Goal: Task Accomplishment & Management: Use online tool/utility

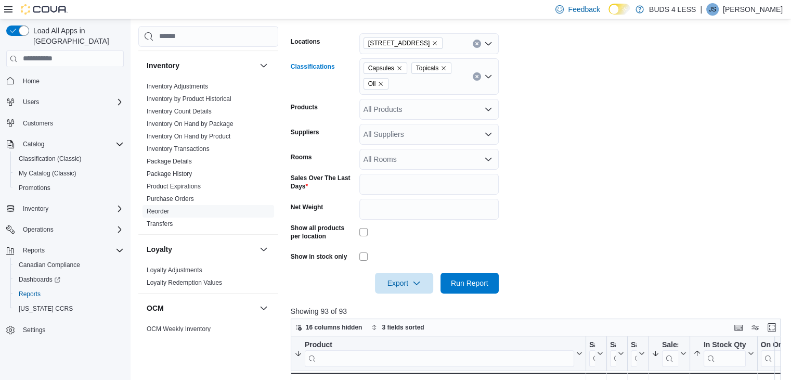
scroll to position [168, 0]
click at [397, 67] on icon "Remove Capsules from selection in this group" at bounding box center [399, 69] width 6 height 6
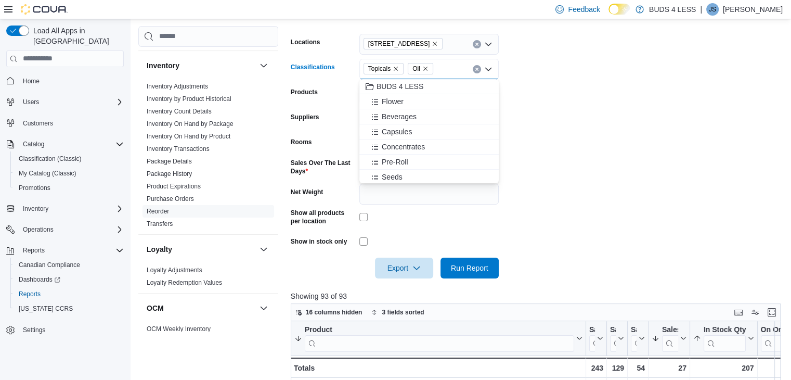
click at [426, 63] on span "Oil" at bounding box center [420, 68] width 16 height 10
click at [426, 68] on icon "Remove Oil from selection in this group" at bounding box center [425, 69] width 6 height 6
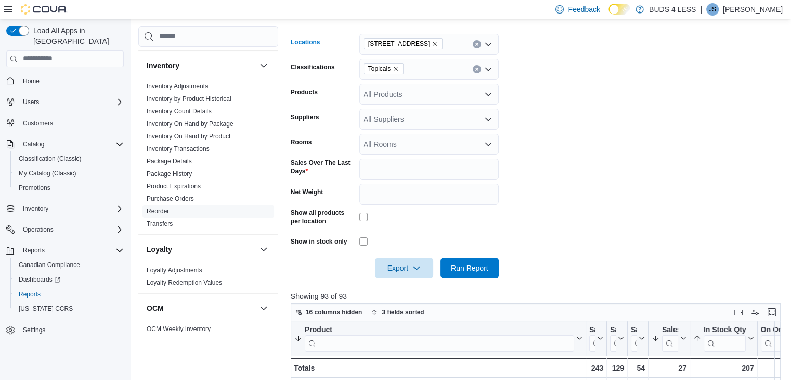
click at [415, 47] on span "[STREET_ADDRESS]" at bounding box center [403, 43] width 70 height 10
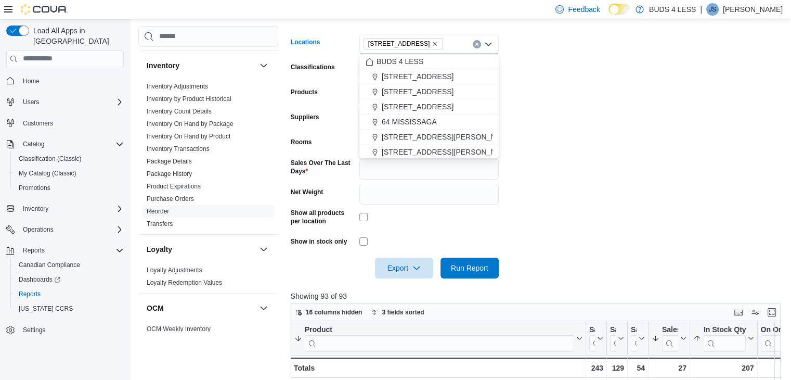
click at [431, 42] on icon "Remove 23 Young Street from selection in this group" at bounding box center [434, 44] width 6 height 6
click at [403, 132] on button "64 MISSISSAGA" at bounding box center [428, 136] width 139 height 15
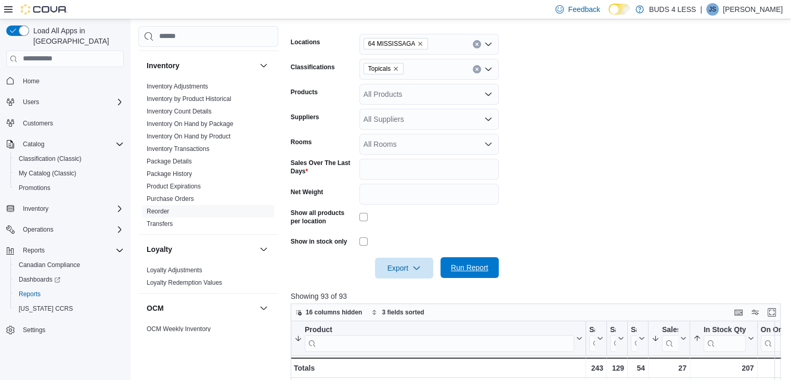
click at [474, 270] on span "Run Report" at bounding box center [469, 267] width 37 height 10
click at [395, 68] on icon "Remove Topicals from selection in this group" at bounding box center [395, 69] width 6 height 6
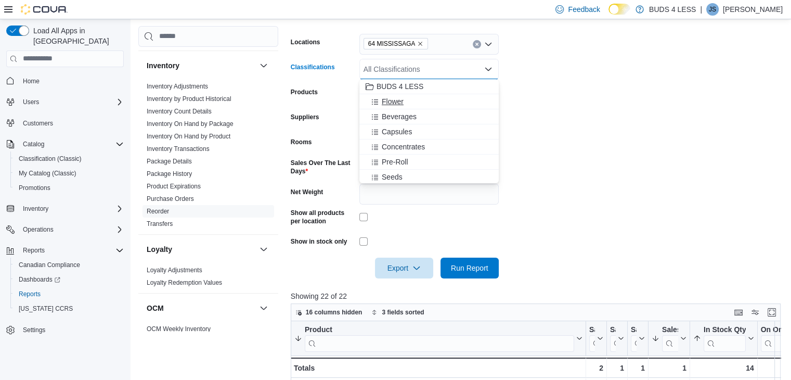
click at [397, 100] on span "Flower" at bounding box center [393, 101] width 22 height 10
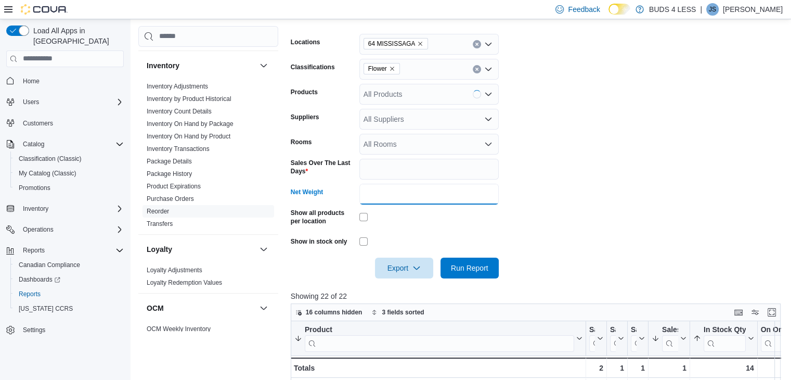
click at [391, 193] on input "Net Weight" at bounding box center [428, 194] width 139 height 21
type input "**"
click at [440, 257] on button "Run Report" at bounding box center [469, 267] width 58 height 21
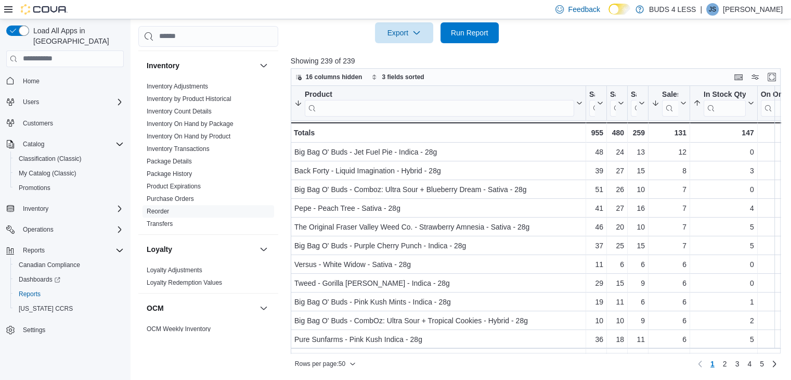
scroll to position [403, 0]
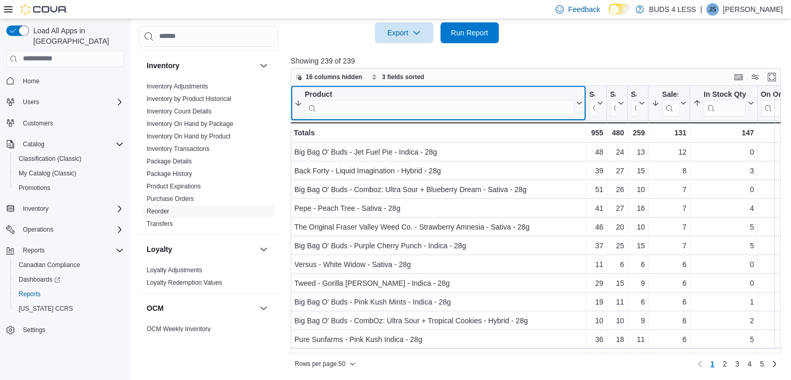
click at [374, 103] on input "search" at bounding box center [439, 107] width 269 height 17
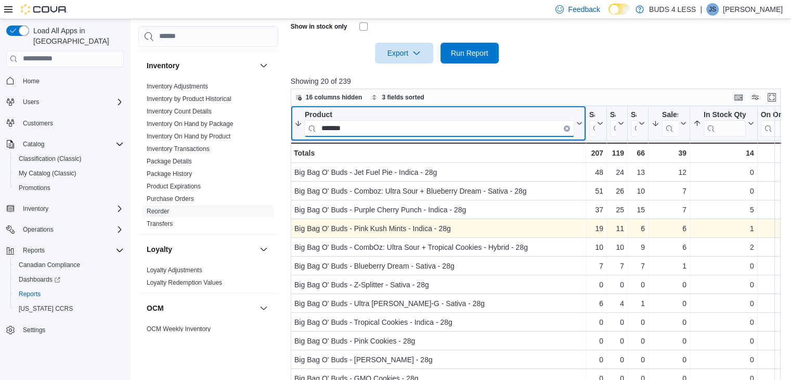
scroll to position [383, 0]
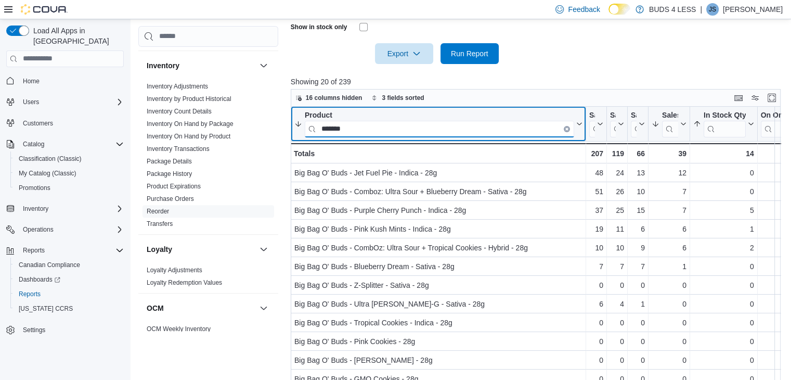
click at [374, 130] on input "*******" at bounding box center [439, 128] width 269 height 17
type input "*"
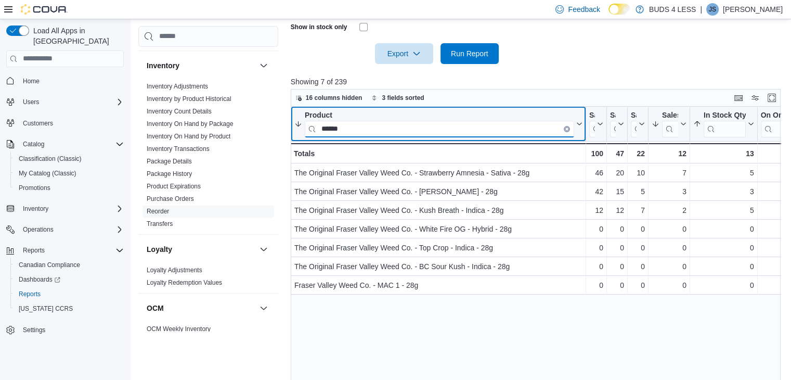
type input "******"
click at [568, 130] on input "******" at bounding box center [439, 128] width 269 height 17
click at [566, 127] on icon "Clear input" at bounding box center [566, 128] width 3 height 3
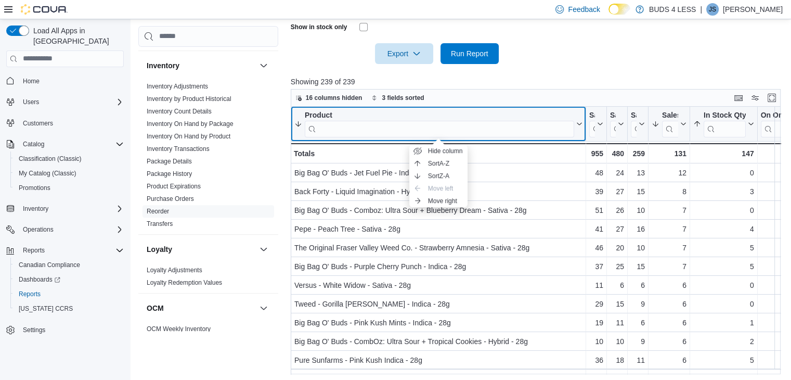
click at [482, 122] on div "Product" at bounding box center [439, 123] width 269 height 27
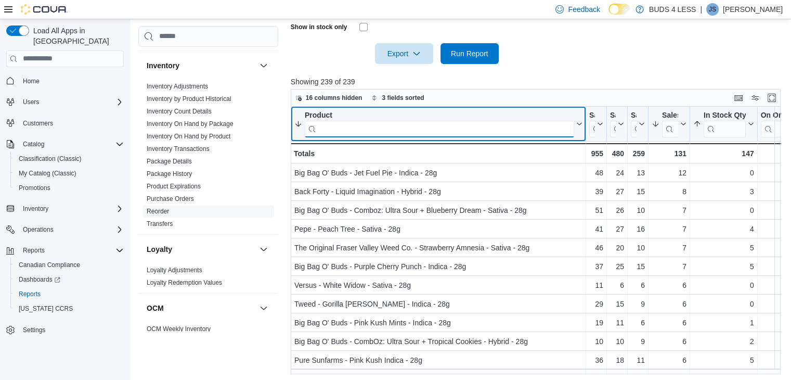
click at [482, 122] on input "search" at bounding box center [439, 128] width 269 height 17
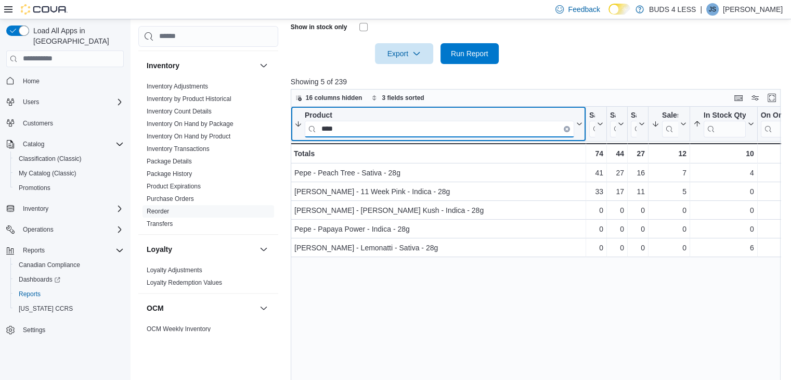
type input "****"
click at [566, 127] on icon "Clear input" at bounding box center [567, 128] width 2 height 2
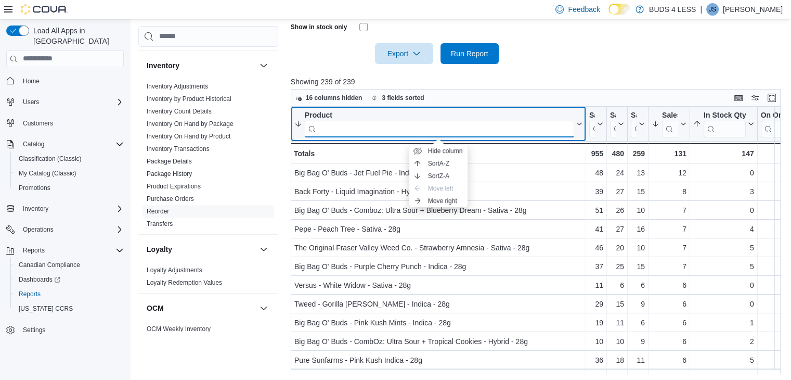
click at [357, 129] on input "search" at bounding box center [439, 128] width 269 height 17
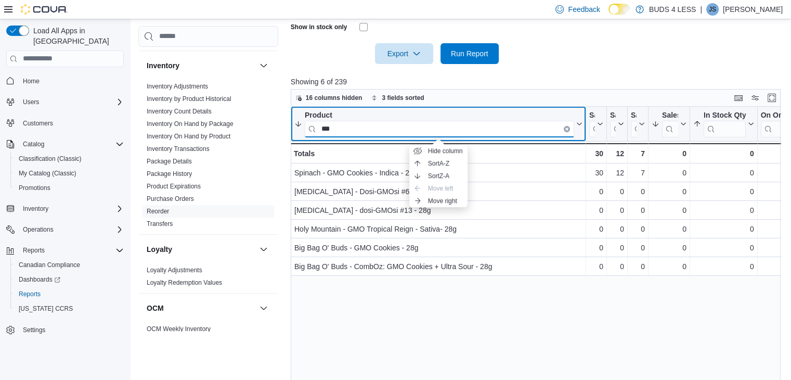
type input "***"
click at [566, 127] on icon "Clear input" at bounding box center [567, 128] width 2 height 2
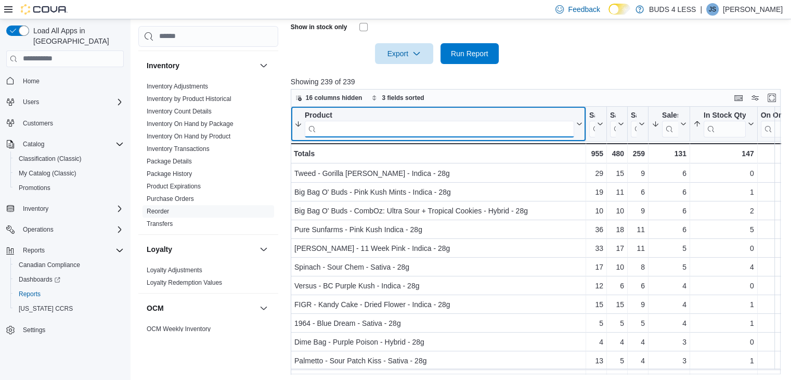
scroll to position [139, 0]
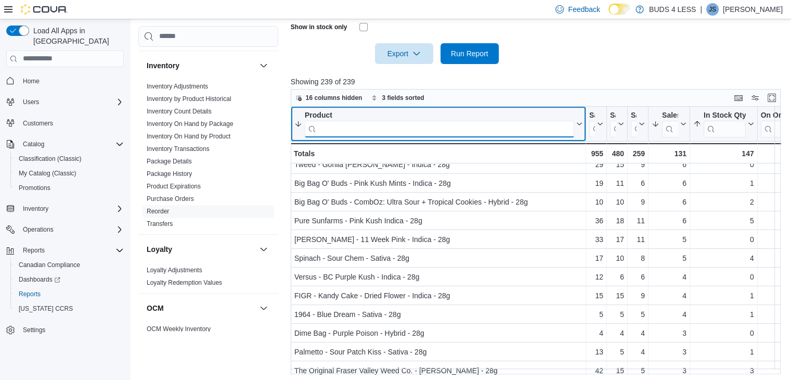
click at [368, 134] on input "search" at bounding box center [439, 128] width 269 height 17
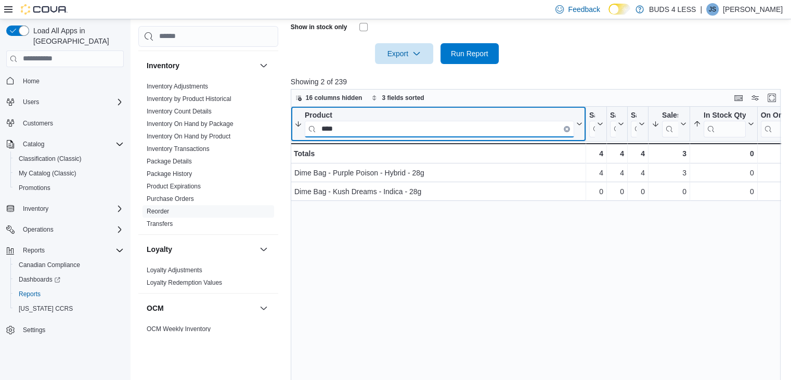
scroll to position [0, 0]
type input "****"
click at [566, 128] on icon "Clear input" at bounding box center [567, 128] width 2 height 2
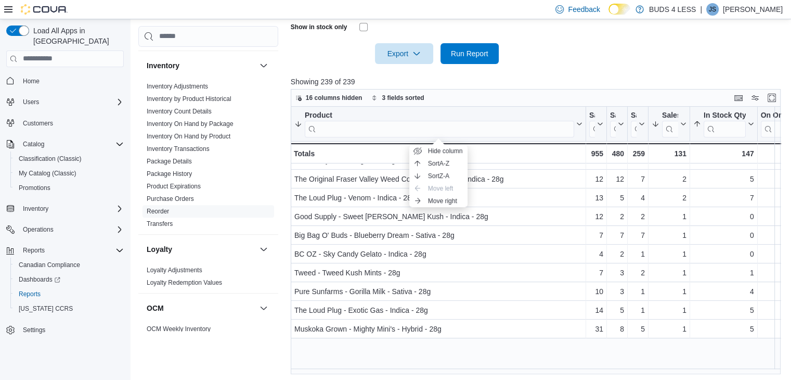
scroll to position [302, 0]
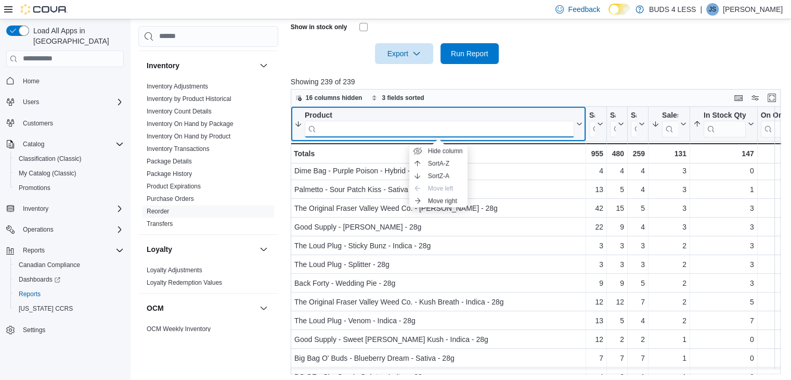
click at [334, 130] on input "search" at bounding box center [439, 128] width 269 height 17
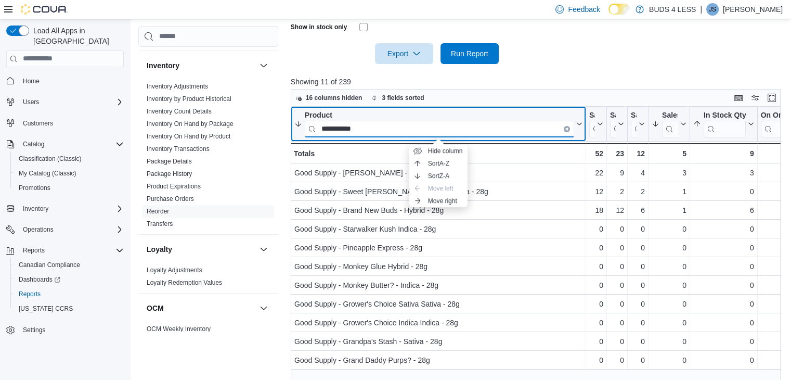
type input "**********"
click at [580, 134] on button "**********" at bounding box center [438, 123] width 288 height 27
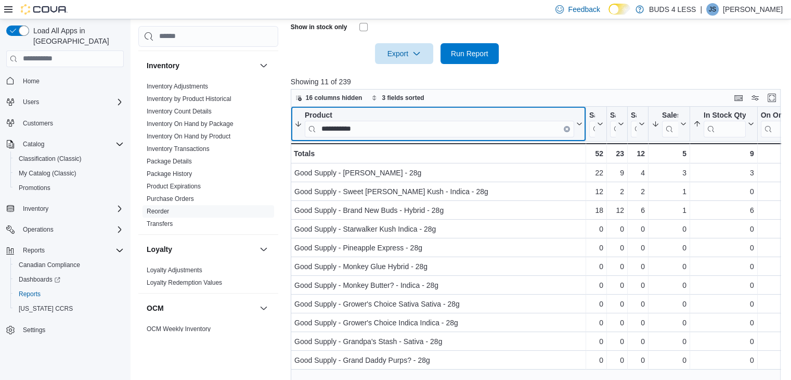
click at [566, 127] on icon "Clear input" at bounding box center [567, 128] width 2 height 2
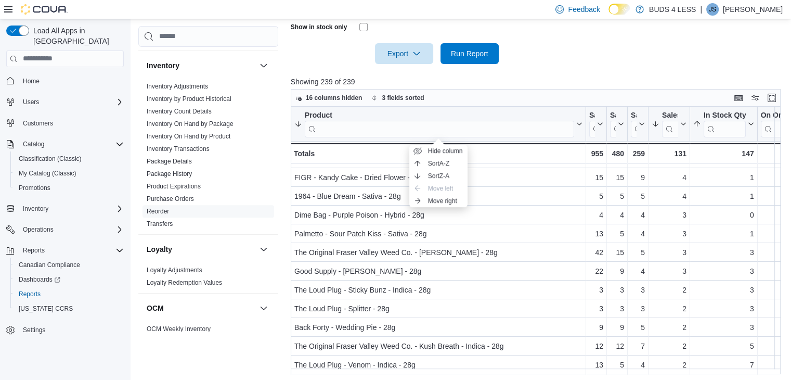
scroll to position [257, 0]
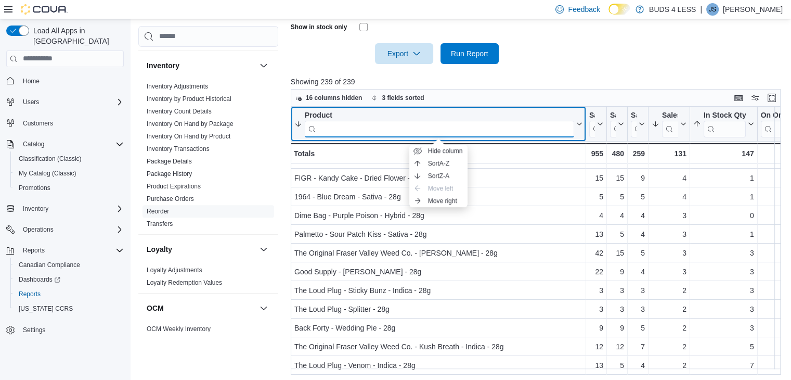
click at [378, 133] on input "search" at bounding box center [439, 128] width 269 height 17
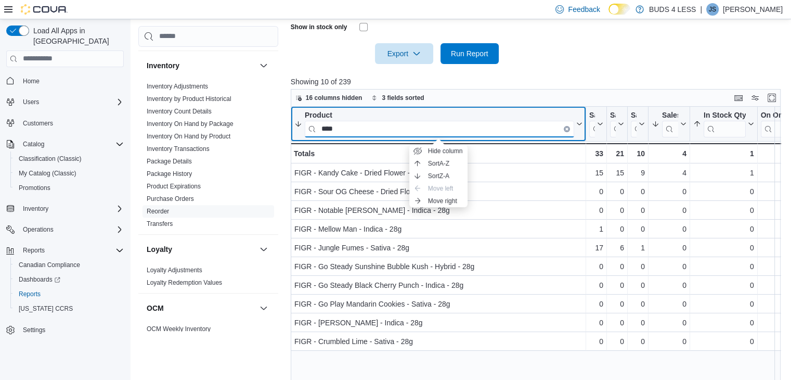
scroll to position [0, 0]
type input "****"
click at [567, 127] on icon "Clear input" at bounding box center [566, 128] width 3 height 3
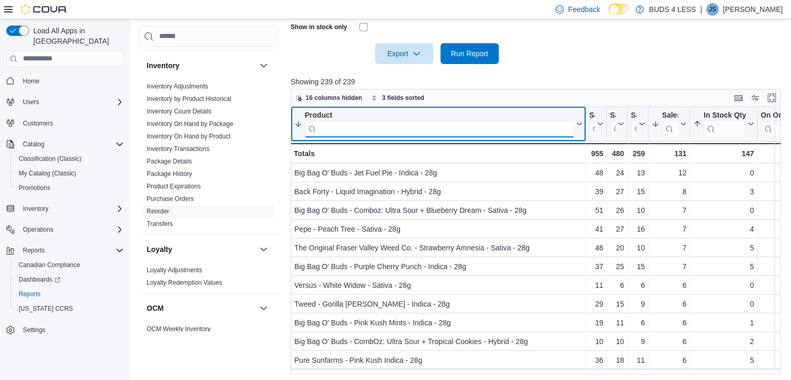
click at [551, 131] on input "search" at bounding box center [439, 128] width 269 height 17
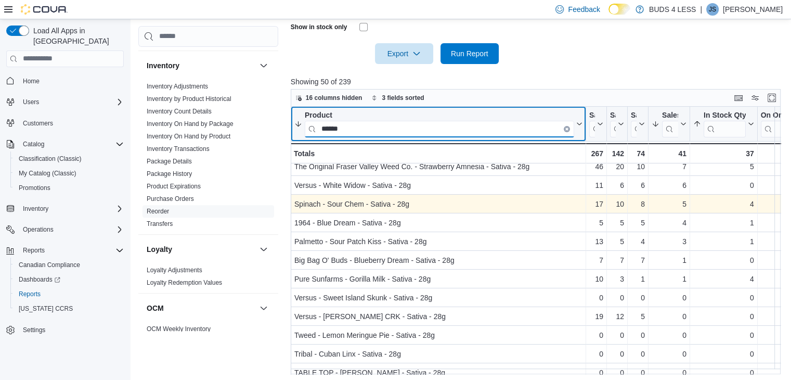
scroll to position [60, 0]
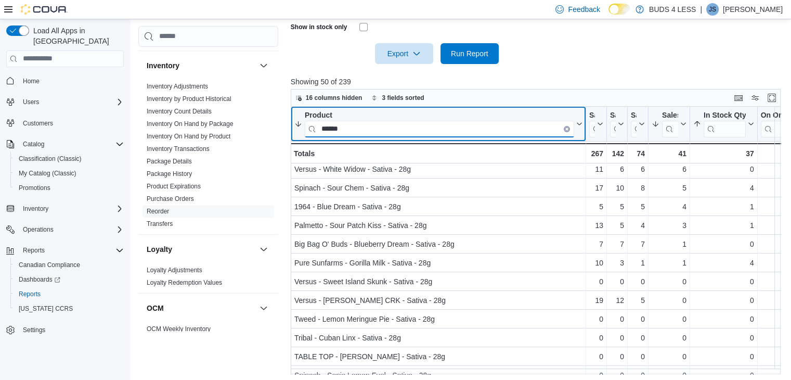
type input "******"
click at [564, 126] on button "Clear input" at bounding box center [567, 128] width 6 height 6
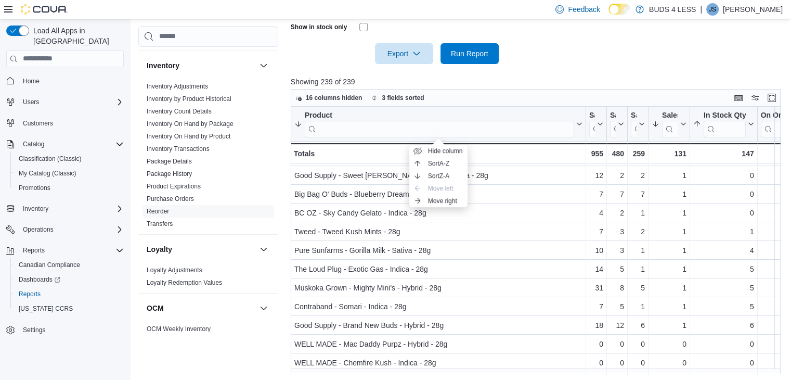
scroll to position [0, 0]
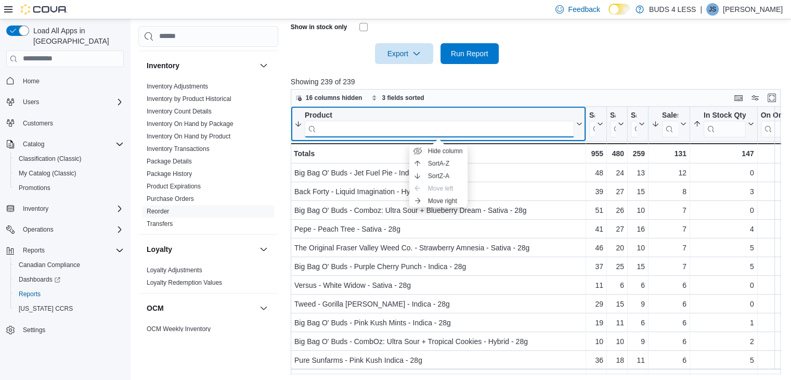
click at [336, 123] on input "search" at bounding box center [439, 128] width 269 height 17
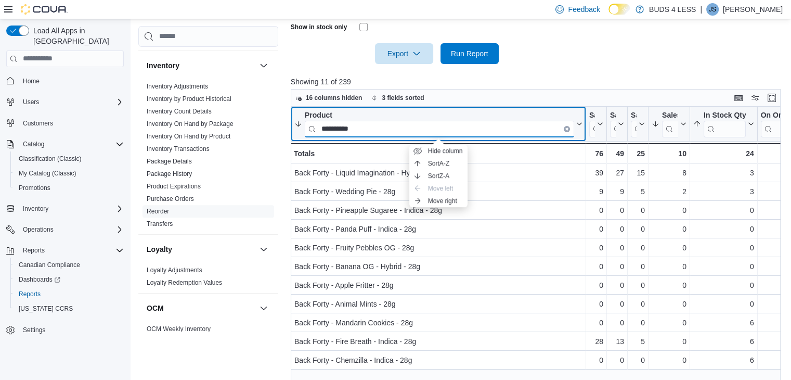
type input "**********"
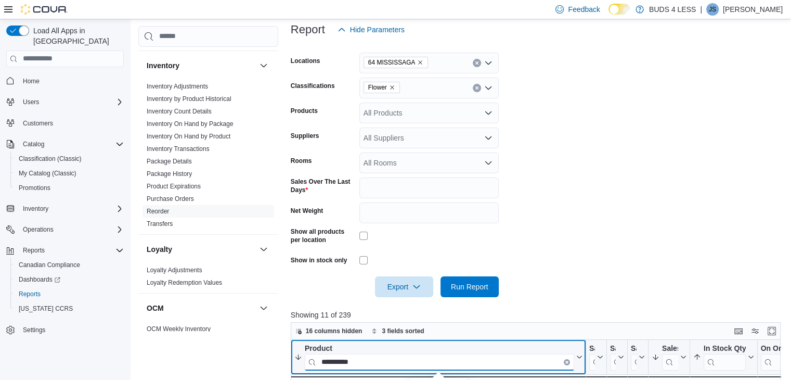
scroll to position [150, 0]
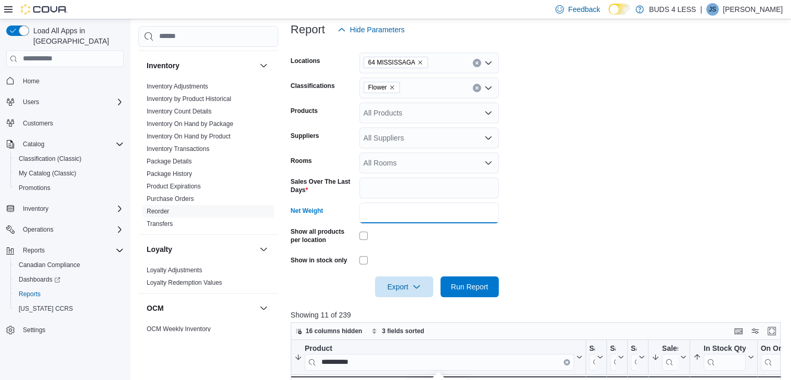
click at [383, 210] on input "**" at bounding box center [428, 212] width 139 height 21
type input "*"
type input "**"
click at [453, 276] on span "Run Report" at bounding box center [470, 286] width 46 height 21
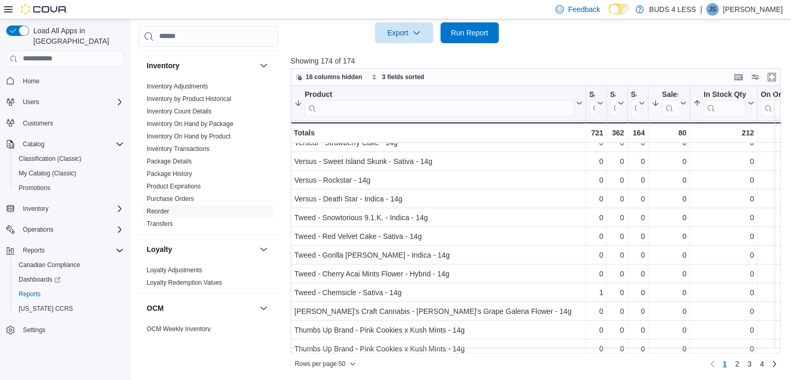
scroll to position [730, 0]
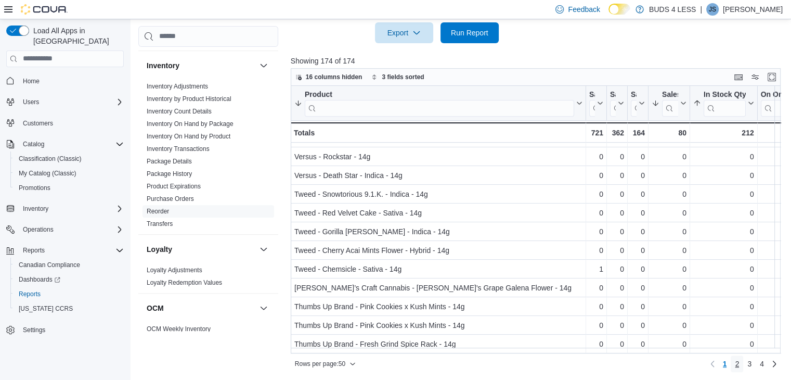
click at [739, 362] on span "2" at bounding box center [737, 363] width 4 height 10
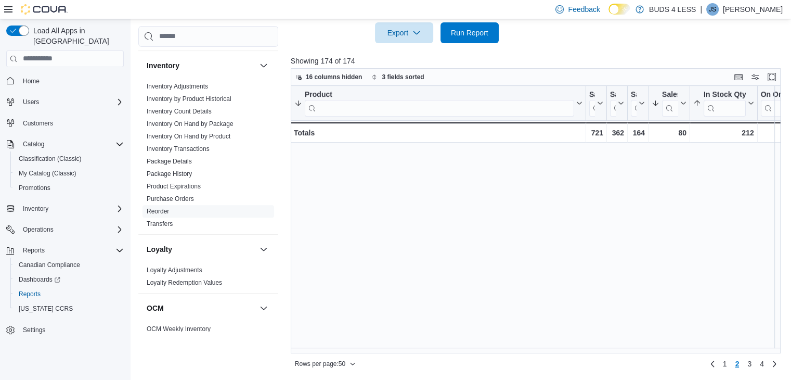
scroll to position [0, 0]
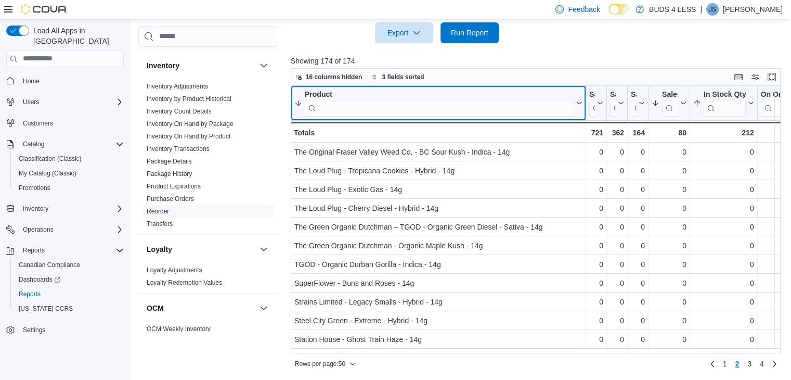
click at [511, 109] on input "search" at bounding box center [439, 107] width 269 height 17
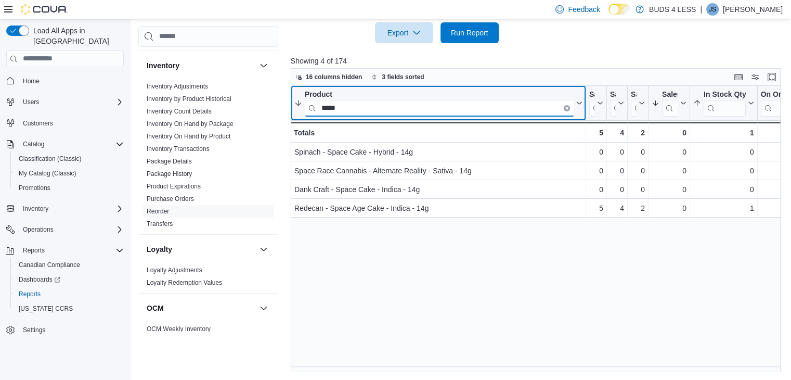
type input "*****"
click at [564, 110] on button "Clear input" at bounding box center [567, 107] width 6 height 6
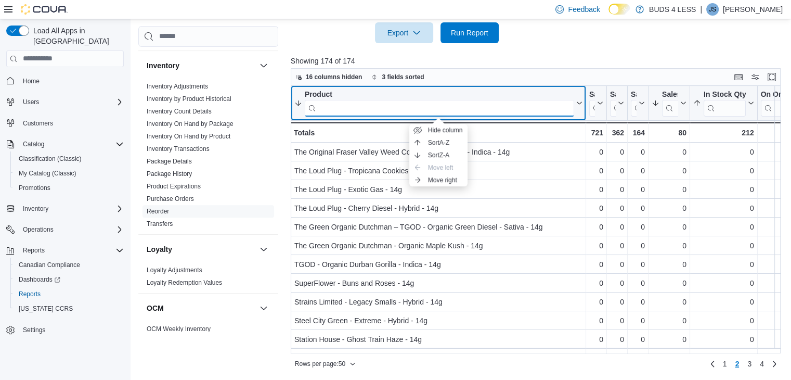
click at [341, 113] on input "search" at bounding box center [439, 107] width 269 height 17
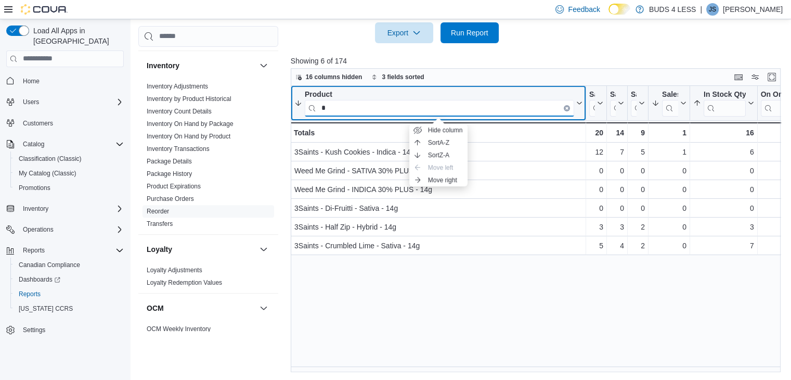
type input "*"
click at [565, 106] on icon "Clear input" at bounding box center [566, 107] width 3 height 3
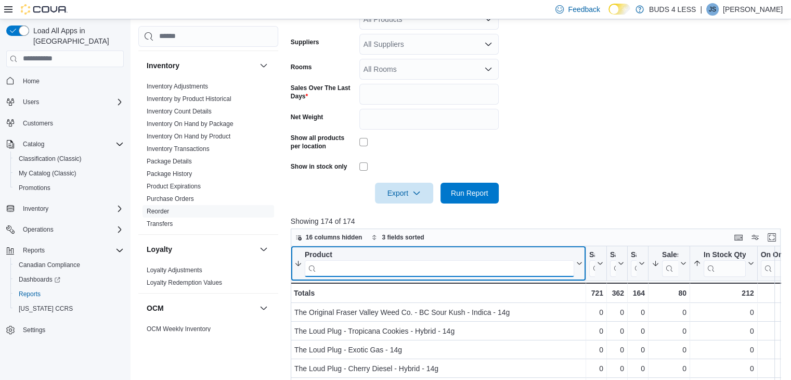
scroll to position [243, 0]
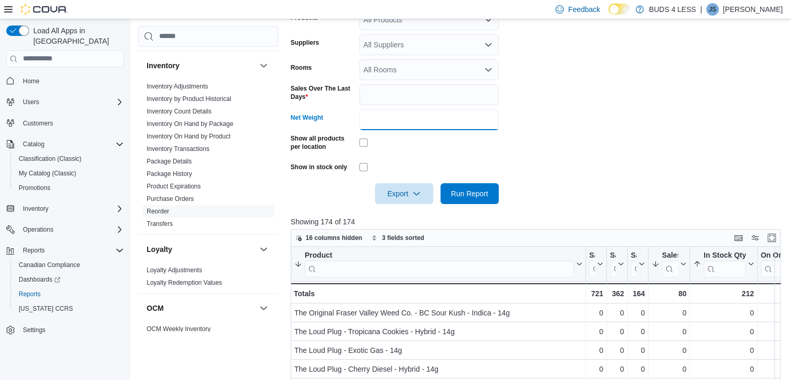
click at [389, 115] on input "**" at bounding box center [428, 119] width 139 height 21
type input "*"
click at [460, 184] on span "Run Report" at bounding box center [470, 192] width 46 height 21
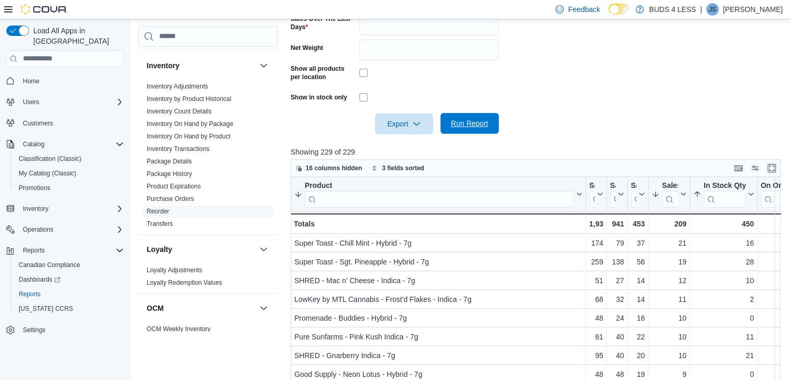
scroll to position [313, 0]
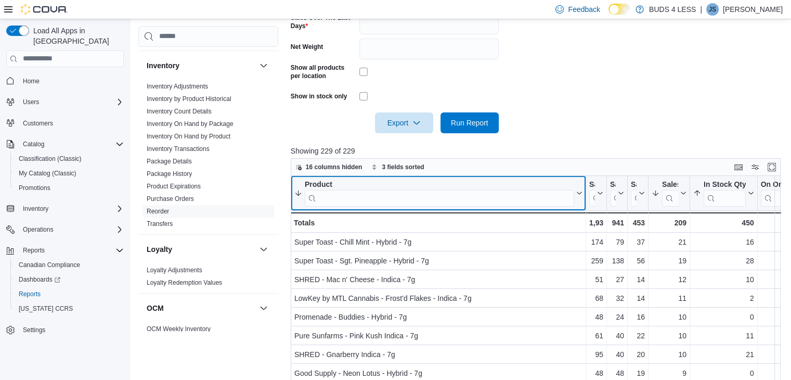
click at [448, 200] on input "search" at bounding box center [439, 197] width 269 height 17
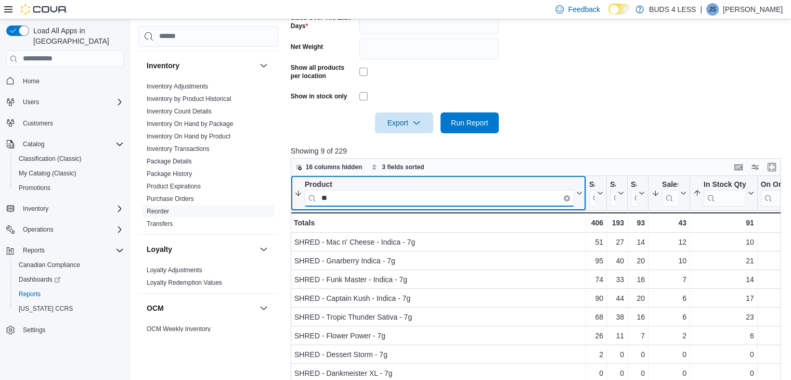
type input "*"
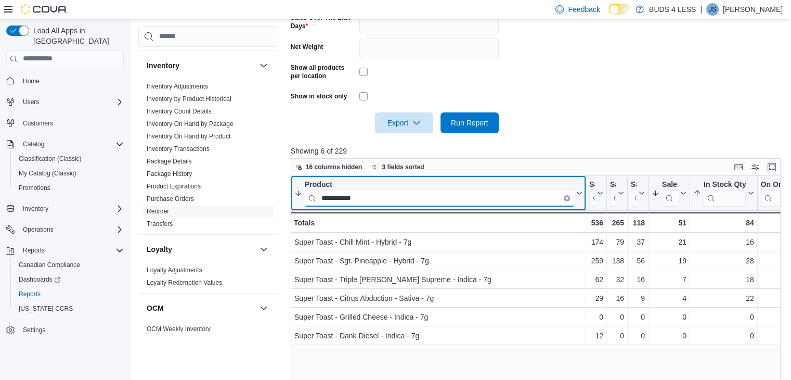
type input "**********"
click at [566, 198] on icon "Clear input" at bounding box center [567, 198] width 2 height 2
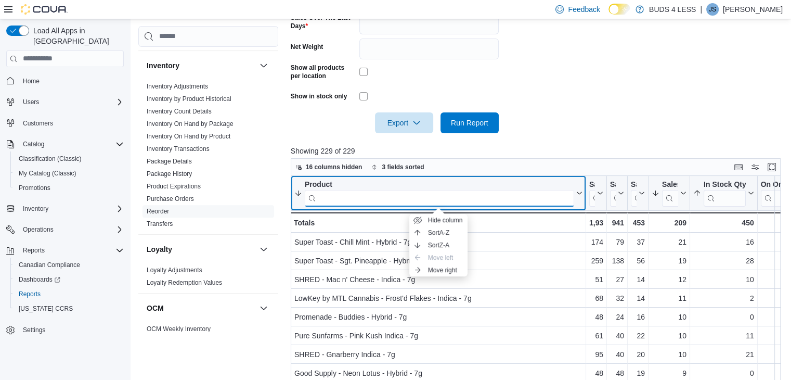
click at [545, 198] on input "search" at bounding box center [439, 197] width 269 height 17
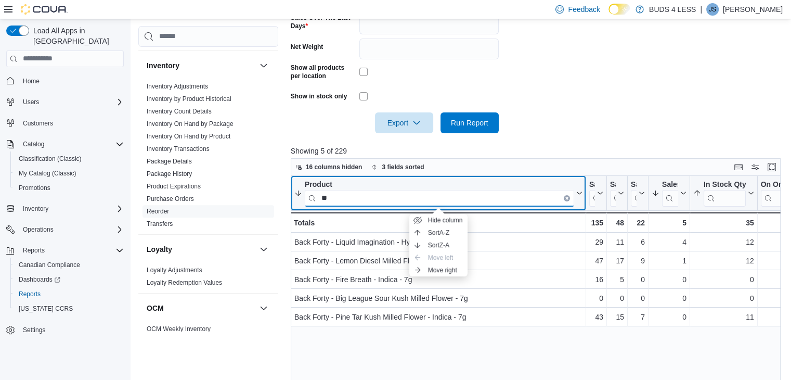
type input "*"
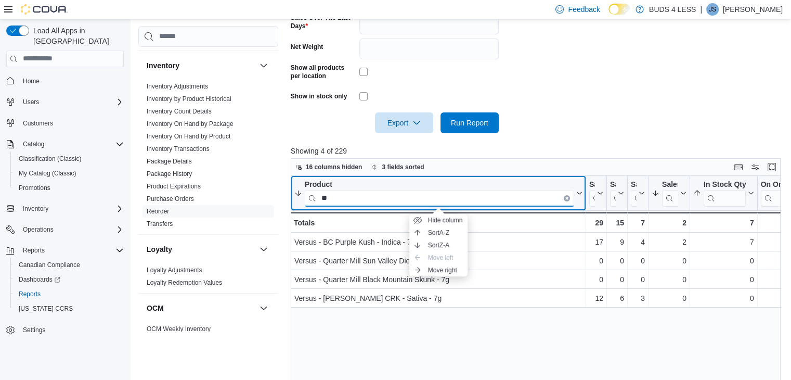
type input "*"
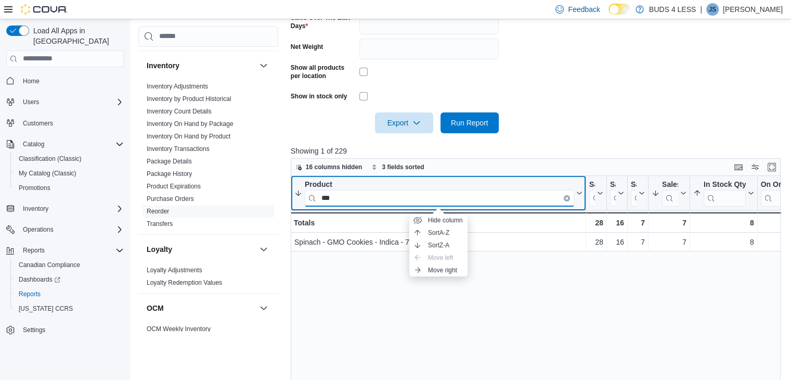
type input "***"
click at [568, 198] on button "Clear input" at bounding box center [567, 197] width 6 height 6
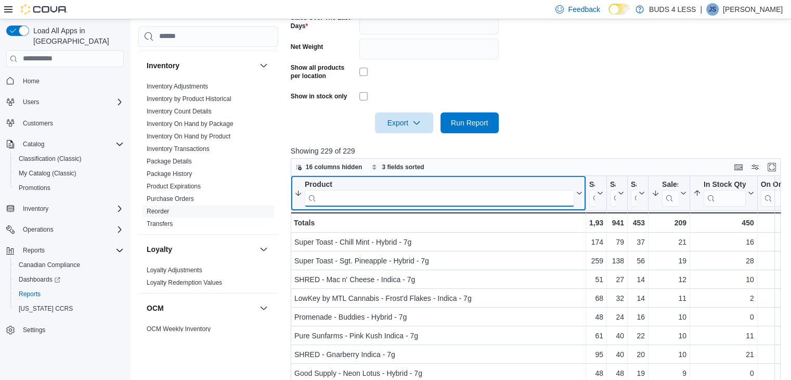
scroll to position [403, 0]
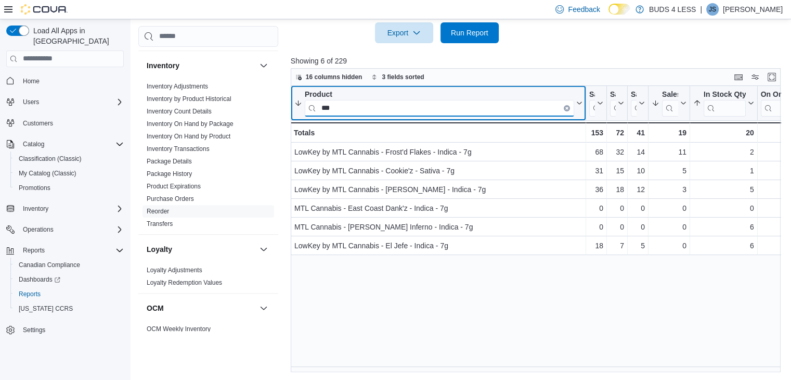
type input "***"
click at [567, 108] on icon "Clear input" at bounding box center [567, 108] width 2 height 2
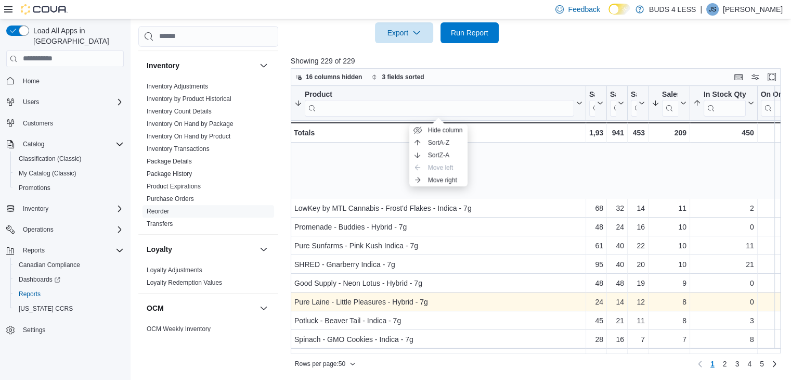
scroll to position [94, 0]
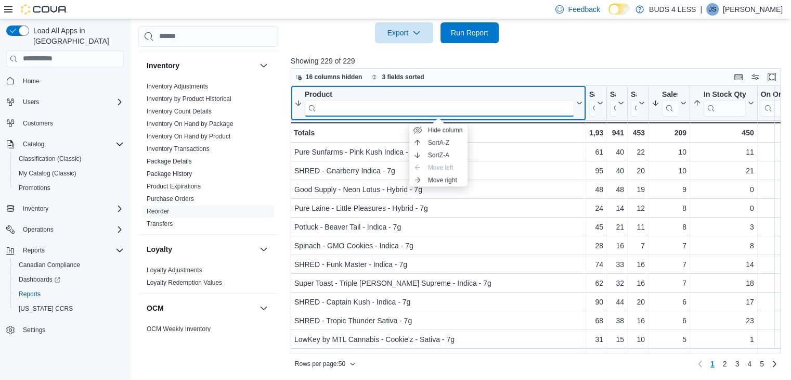
click at [389, 102] on input "search" at bounding box center [439, 107] width 269 height 17
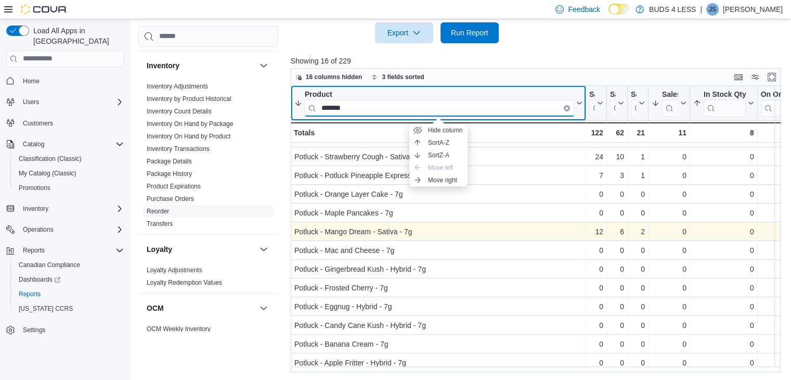
scroll to position [0, 0]
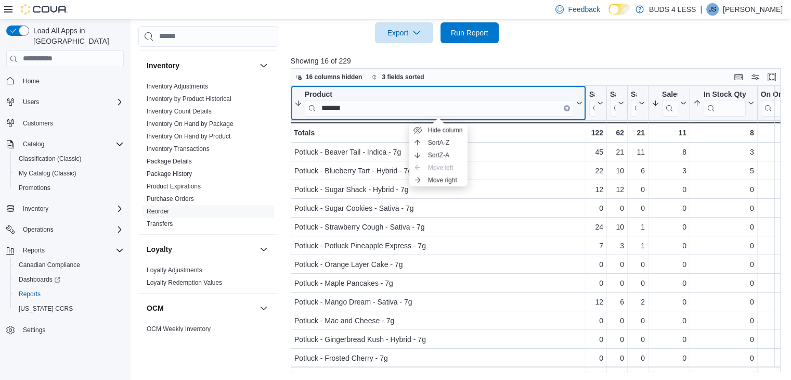
click at [578, 112] on button "Product *******" at bounding box center [438, 102] width 288 height 27
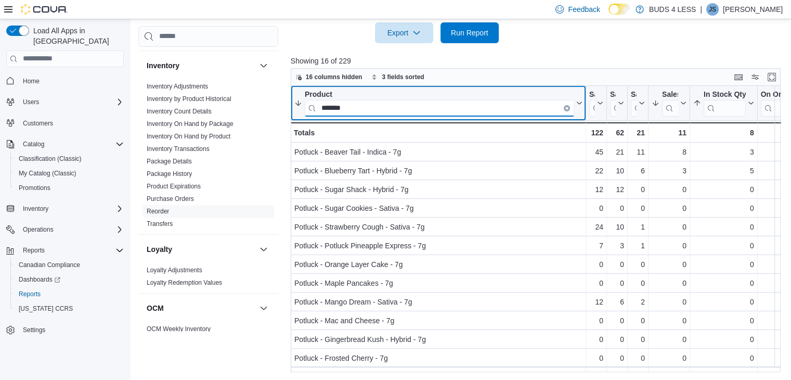
click at [385, 110] on input "*******" at bounding box center [439, 107] width 269 height 17
type input "*"
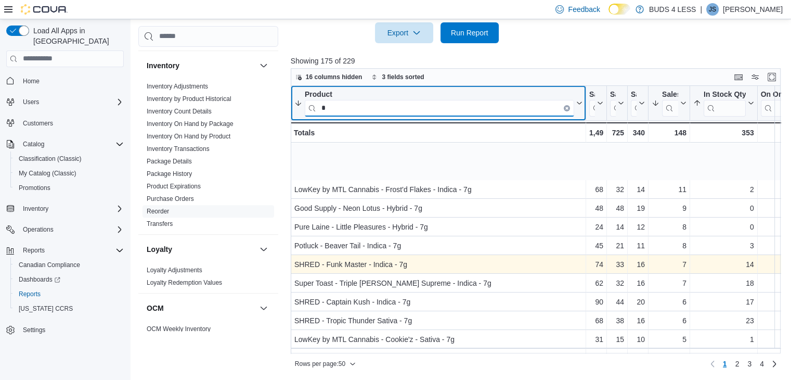
scroll to position [256, 0]
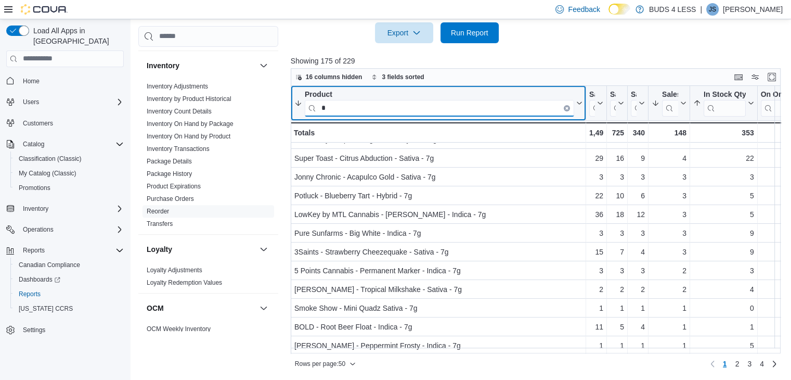
type input "*"
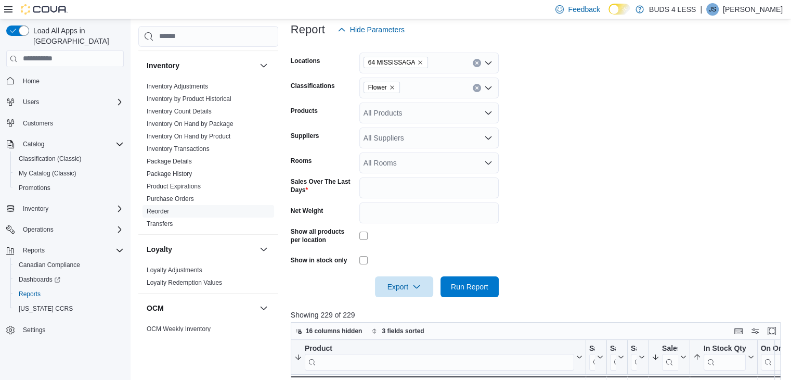
scroll to position [149, 0]
click at [399, 213] on input "*" at bounding box center [428, 213] width 139 height 21
click at [466, 287] on span "Run Report" at bounding box center [469, 286] width 37 height 10
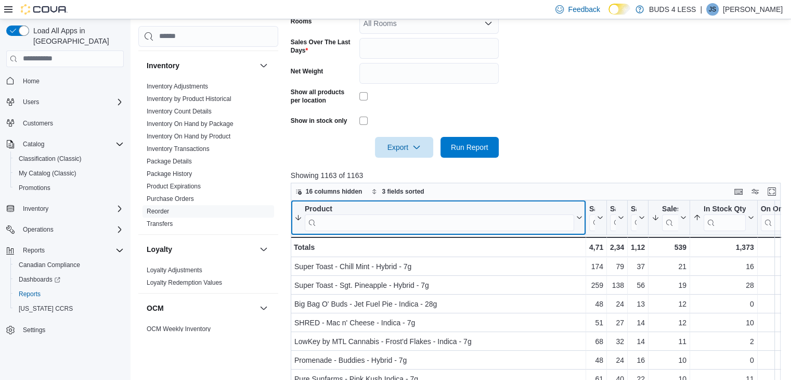
click at [450, 223] on input "search" at bounding box center [439, 222] width 269 height 17
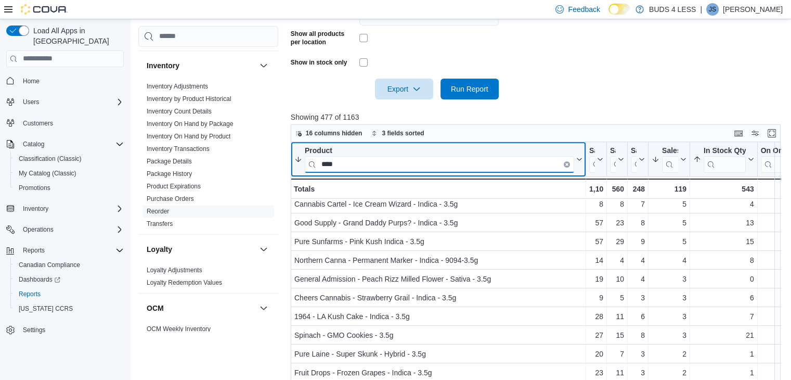
scroll to position [135, 0]
click at [364, 163] on input "****" at bounding box center [439, 163] width 269 height 17
type input "*"
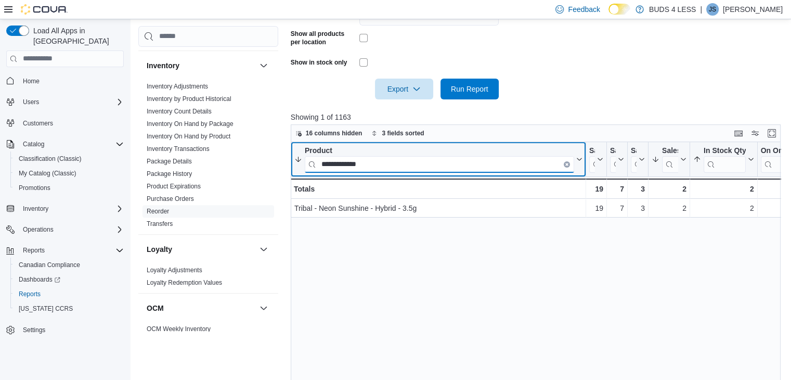
scroll to position [0, 0]
type input "**********"
click at [566, 162] on icon "Clear input" at bounding box center [566, 163] width 3 height 3
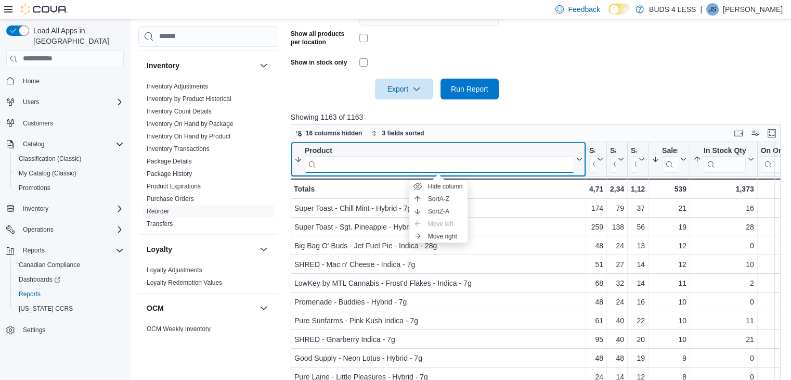
click at [531, 161] on input "search" at bounding box center [439, 163] width 269 height 17
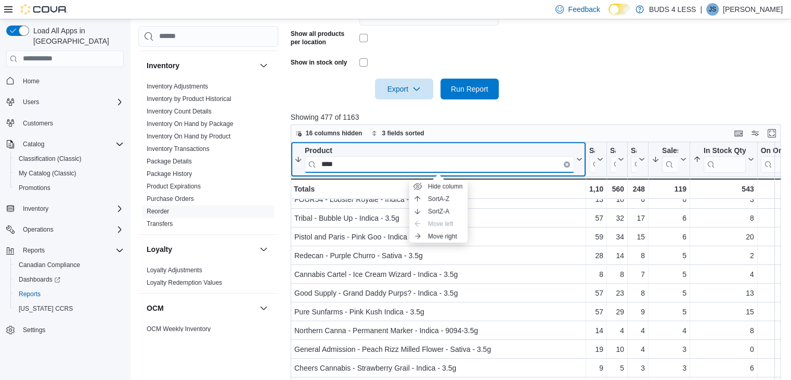
scroll to position [41, 0]
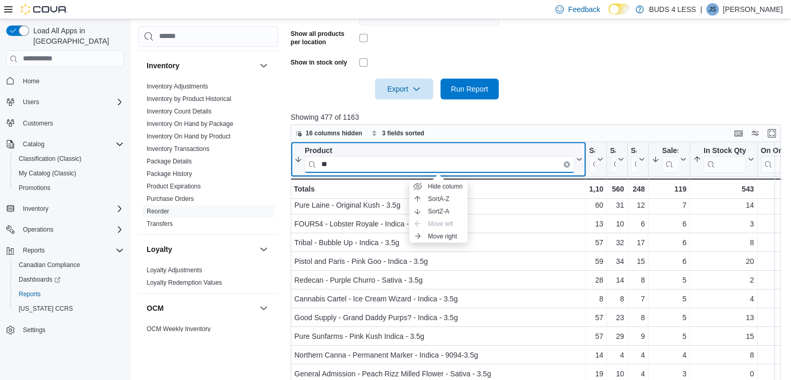
type input "*"
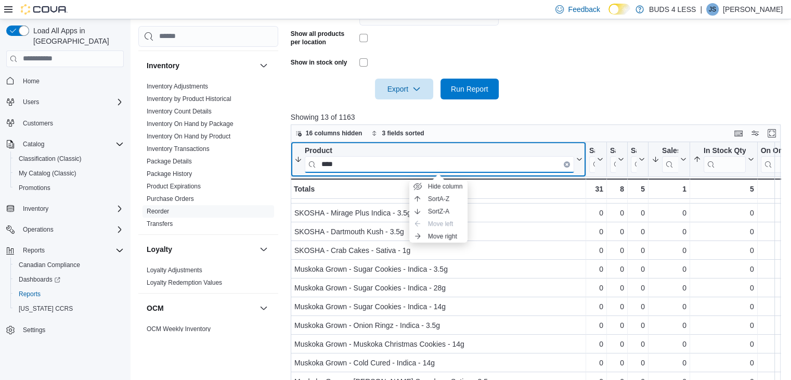
scroll to position [0, 0]
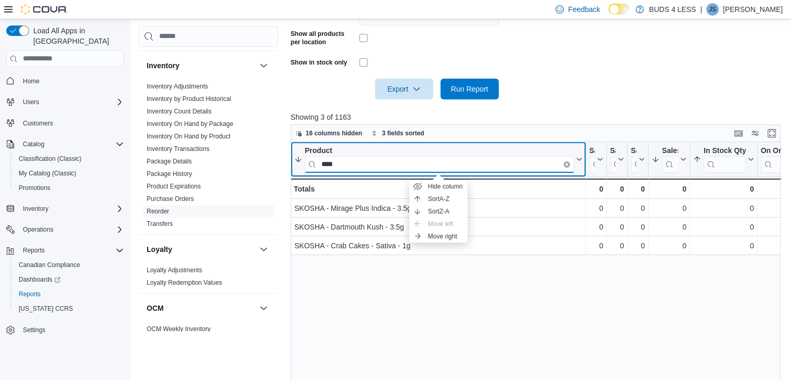
type input "****"
click at [566, 164] on icon "Clear input" at bounding box center [567, 164] width 2 height 2
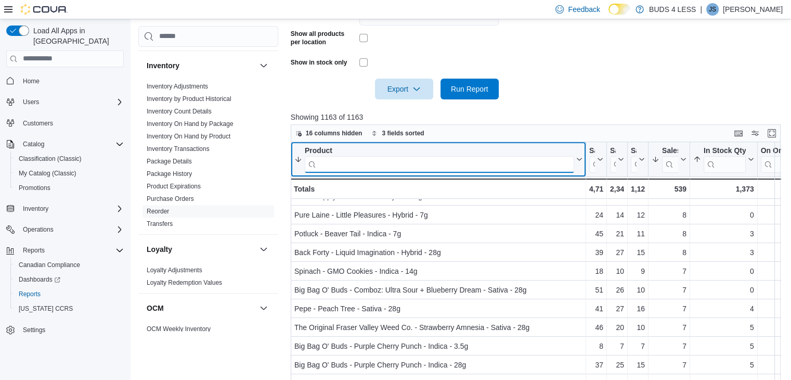
scroll to position [161, 0]
click at [419, 163] on input "search" at bounding box center [439, 163] width 269 height 17
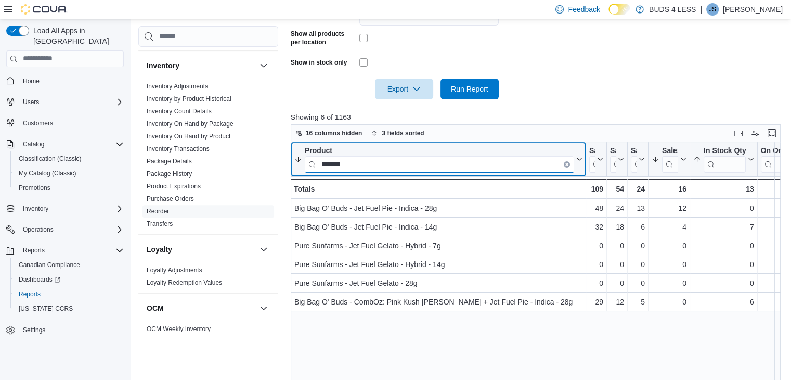
scroll to position [0, 0]
type input "*"
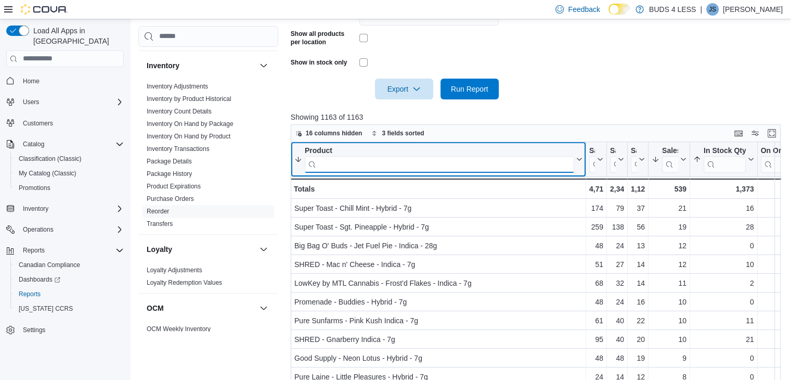
click at [368, 165] on input "search" at bounding box center [439, 163] width 269 height 17
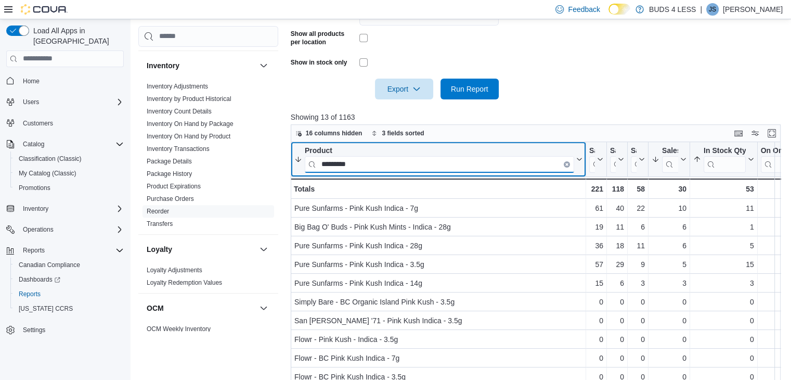
type input "*********"
click at [564, 163] on button "Clear input" at bounding box center [567, 164] width 6 height 6
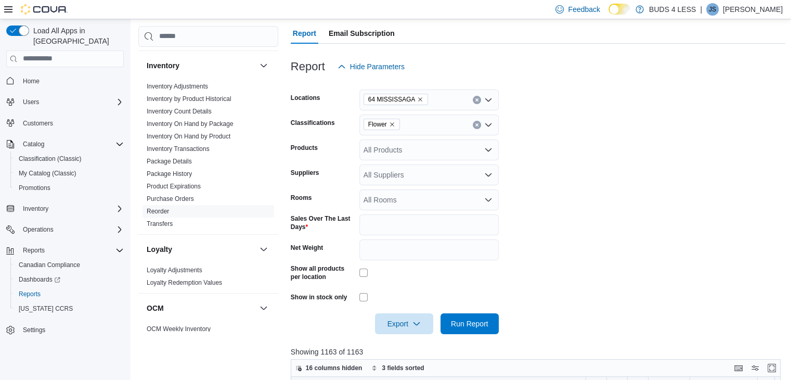
scroll to position [110, 0]
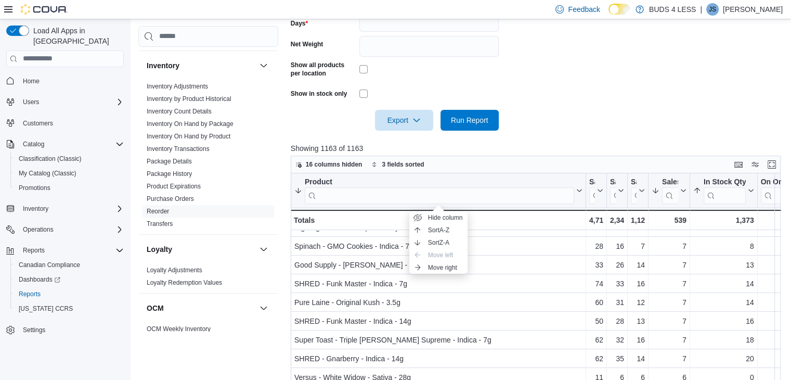
click at [389, 126] on form "Locations 64 MISSISSAGA Classifications Flower Products All Products Suppliers …" at bounding box center [538, 2] width 495 height 257
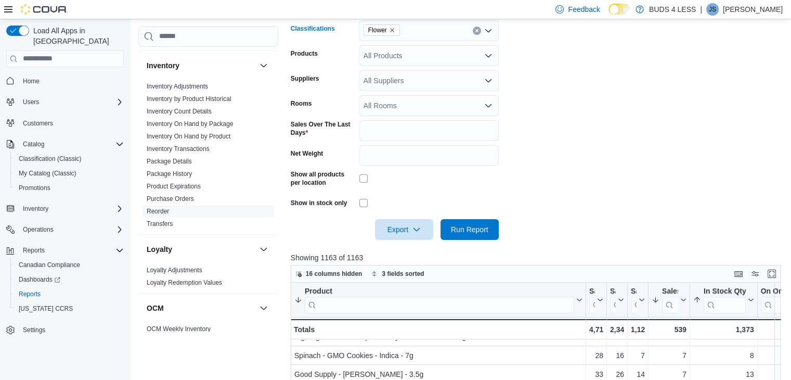
scroll to position [206, 0]
click at [392, 30] on icon "Remove Flower from selection in this group" at bounding box center [392, 31] width 6 height 6
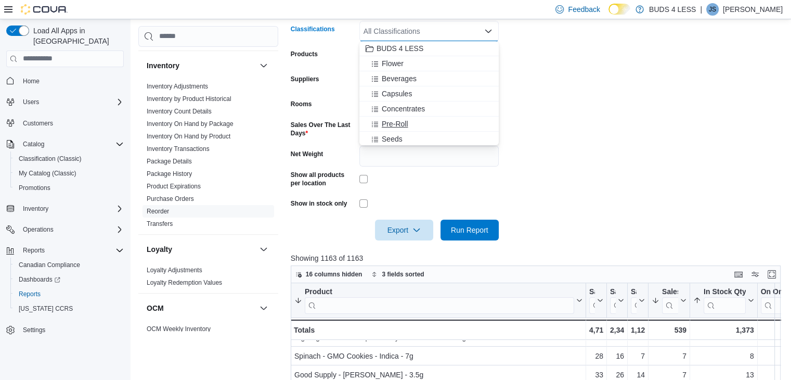
click at [396, 123] on span "Pre-Roll" at bounding box center [395, 124] width 27 height 10
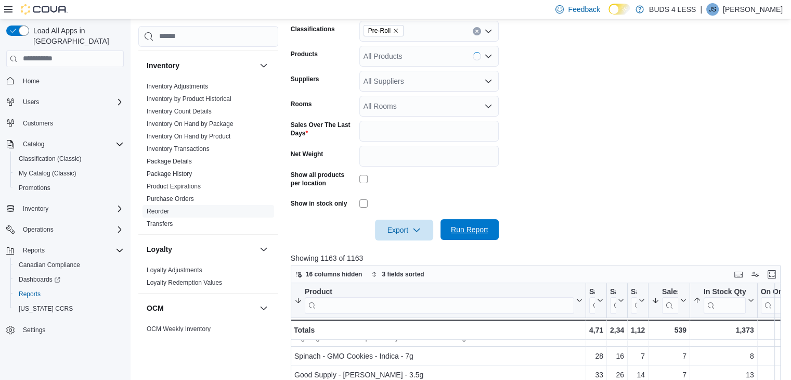
click at [481, 228] on span "Run Report" at bounding box center [469, 229] width 37 height 10
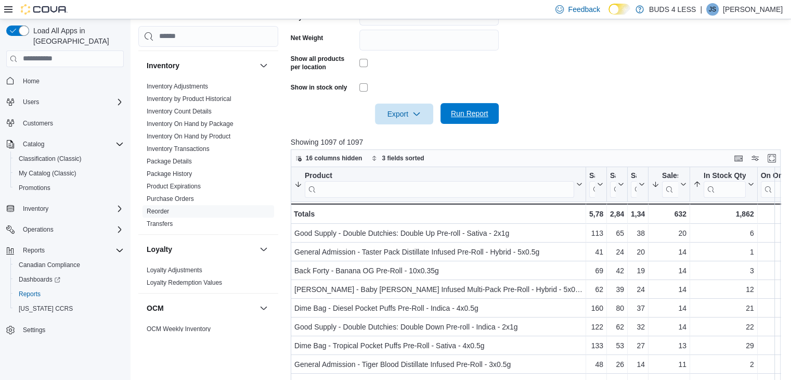
scroll to position [332, 0]
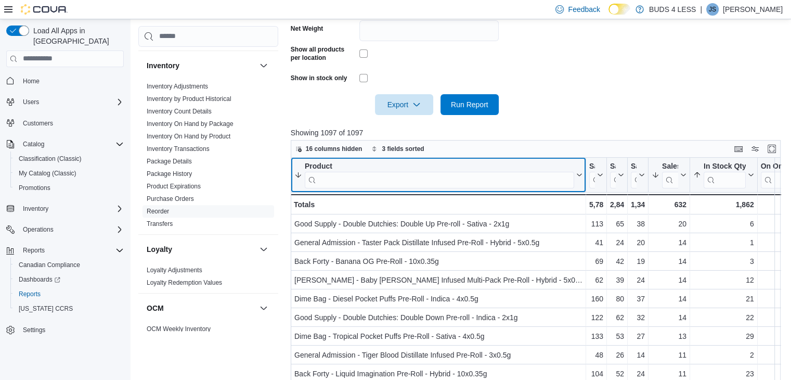
click at [439, 168] on div "Product" at bounding box center [439, 166] width 269 height 10
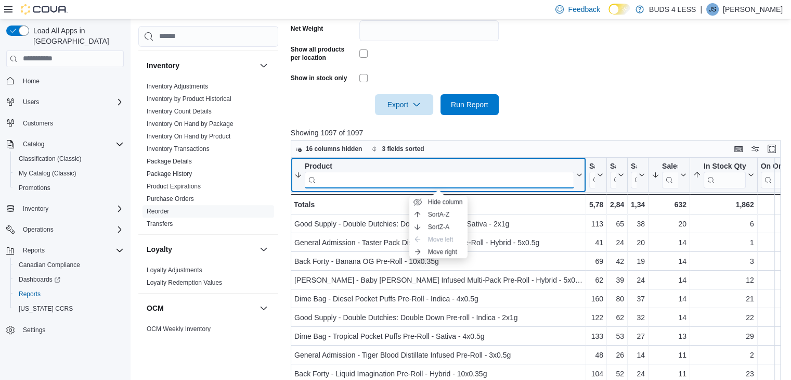
click at [438, 178] on input "search" at bounding box center [439, 179] width 269 height 17
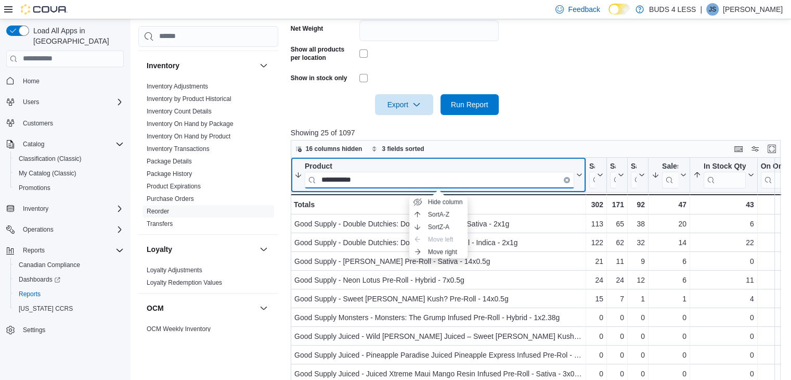
type input "**********"
click at [579, 184] on button "**********" at bounding box center [438, 174] width 288 height 27
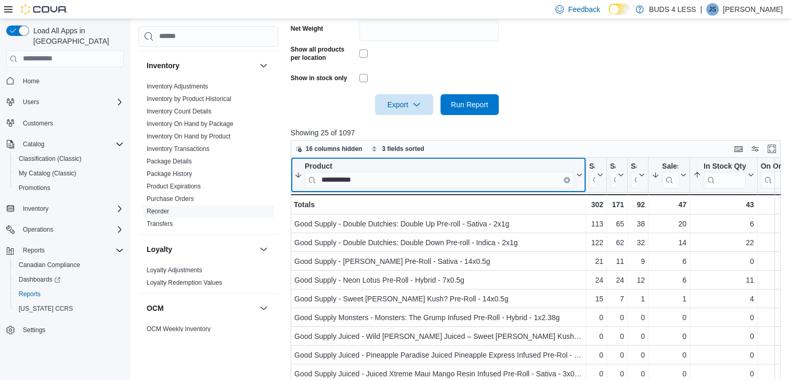
click at [567, 179] on icon "Clear input" at bounding box center [567, 179] width 2 height 2
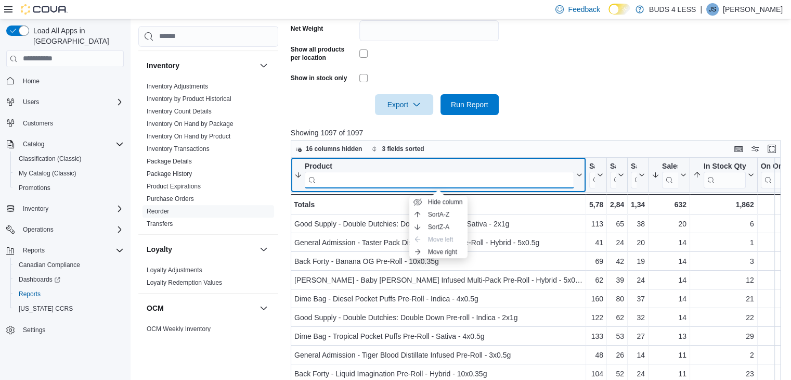
click at [493, 174] on input "search" at bounding box center [439, 179] width 269 height 17
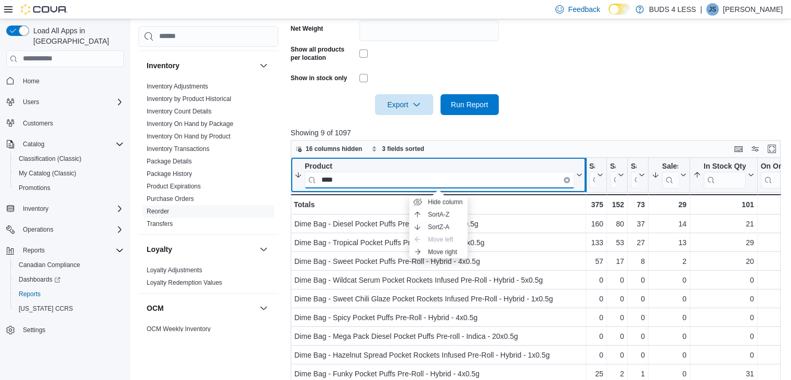
click at [582, 183] on div at bounding box center [585, 175] width 8 height 34
click at [578, 185] on button "Product ****" at bounding box center [438, 174] width 288 height 27
click at [365, 174] on input "****" at bounding box center [439, 179] width 269 height 17
type input "*"
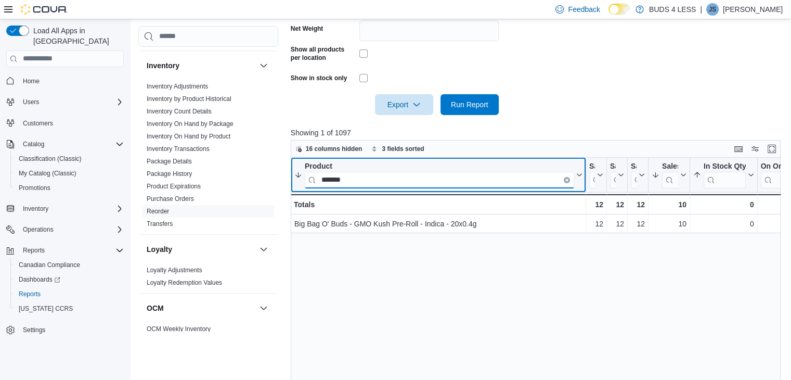
type input "*******"
click at [569, 177] on button "Clear input" at bounding box center [567, 179] width 6 height 6
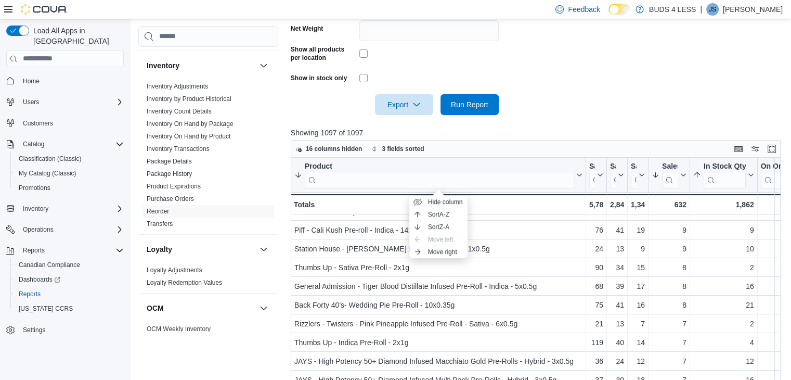
scroll to position [312, 0]
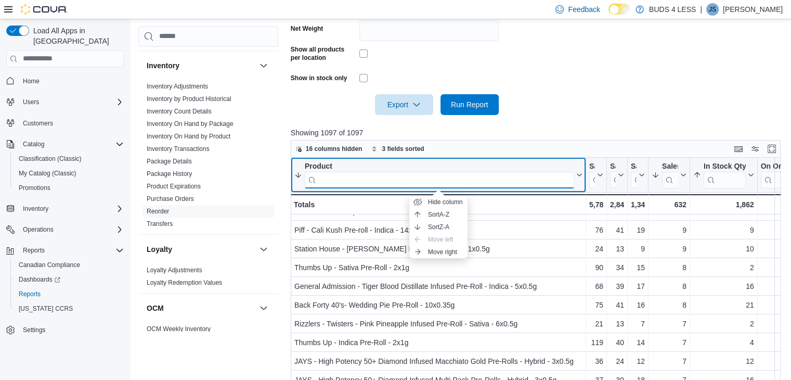
click at [426, 177] on input "search" at bounding box center [439, 179] width 269 height 17
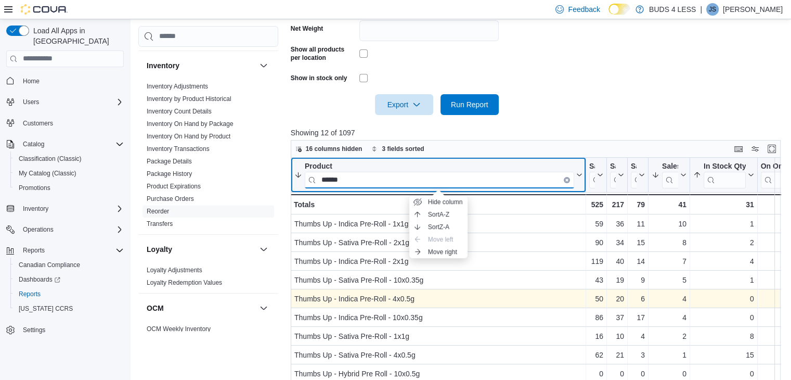
scroll to position [0, 0]
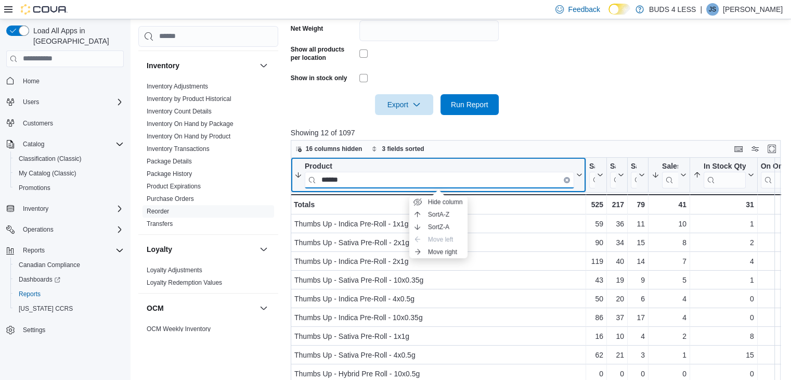
type input "******"
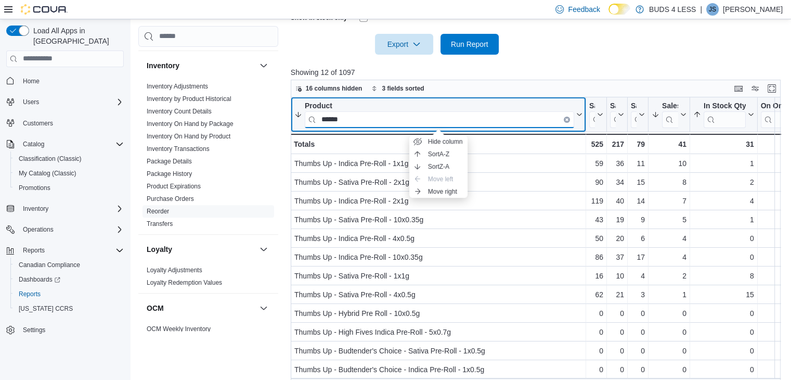
scroll to position [393, 0]
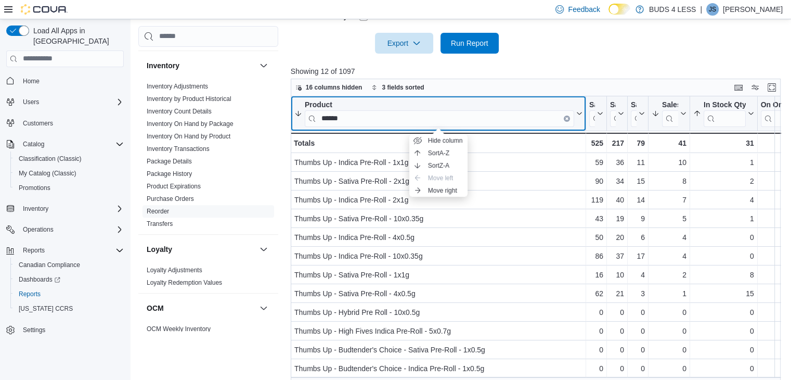
click at [576, 124] on button "Product ******" at bounding box center [438, 113] width 288 height 27
click at [564, 119] on button "Clear input" at bounding box center [567, 118] width 6 height 6
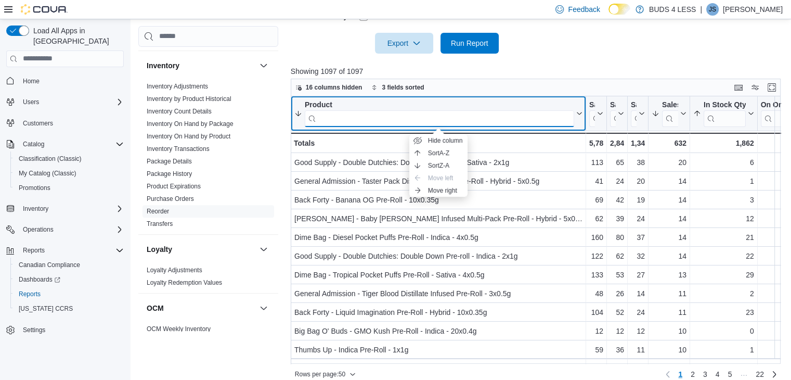
click at [544, 119] on input "search" at bounding box center [439, 118] width 269 height 17
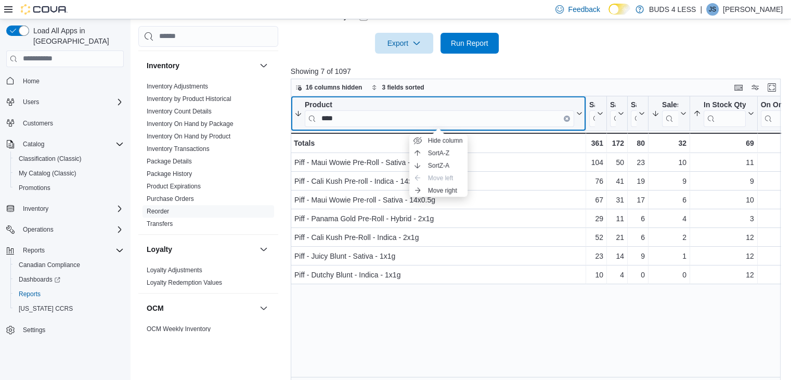
click at [580, 122] on button "Product ****" at bounding box center [438, 113] width 288 height 27
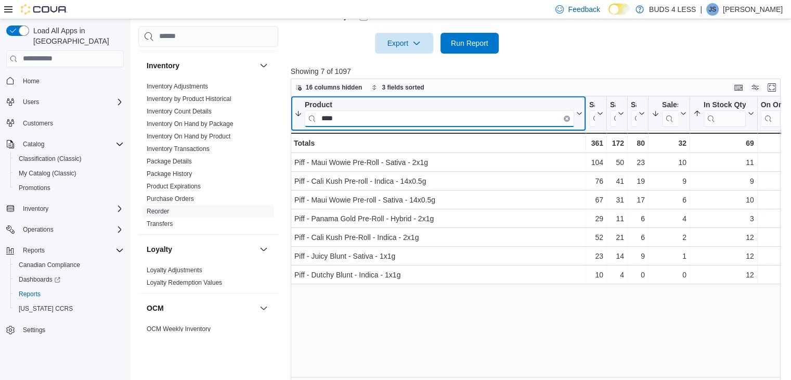
click at [354, 123] on input "****" at bounding box center [439, 118] width 269 height 17
type input "*"
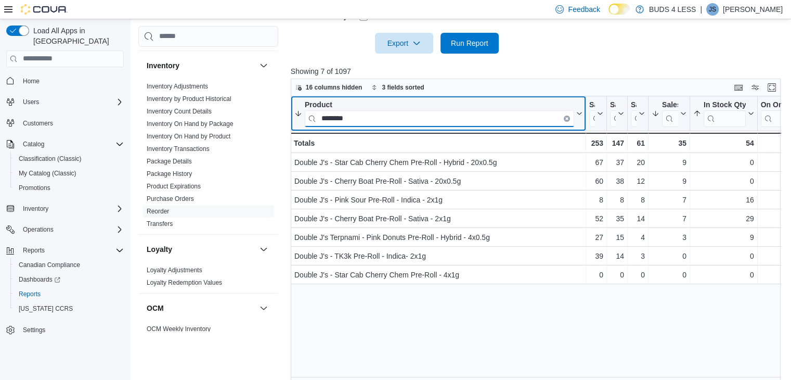
click at [360, 113] on input "********" at bounding box center [439, 118] width 269 height 17
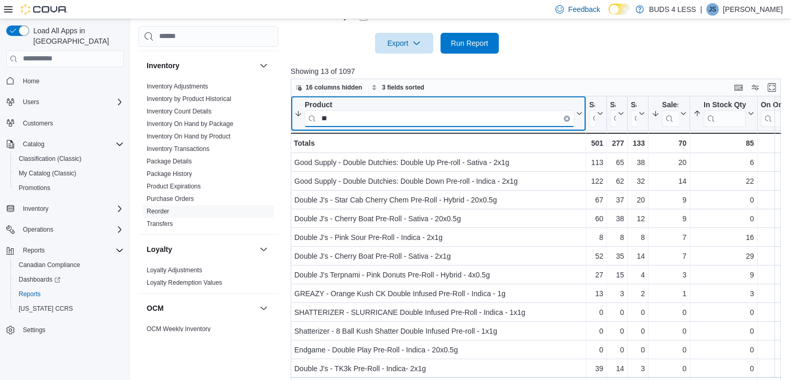
type input "*"
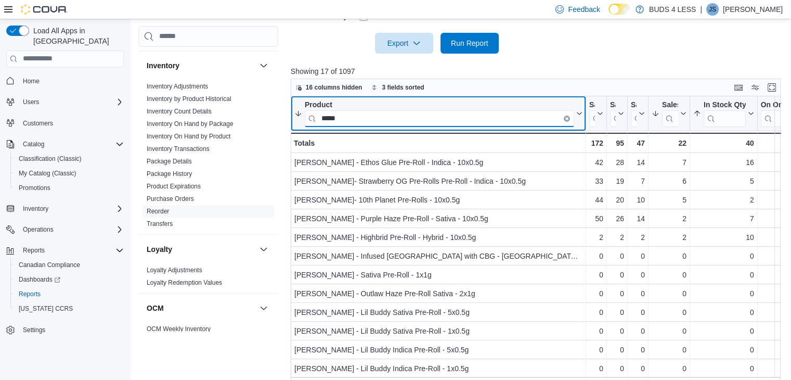
type input "*****"
click at [568, 117] on button "Clear input" at bounding box center [567, 118] width 6 height 6
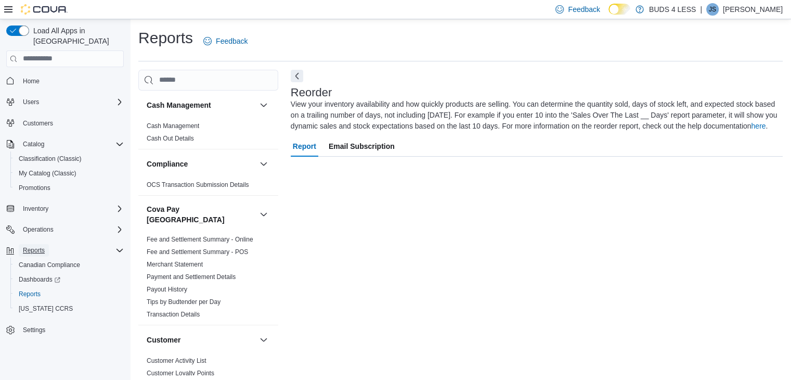
click at [32, 246] on span "Reports" at bounding box center [34, 250] width 22 height 8
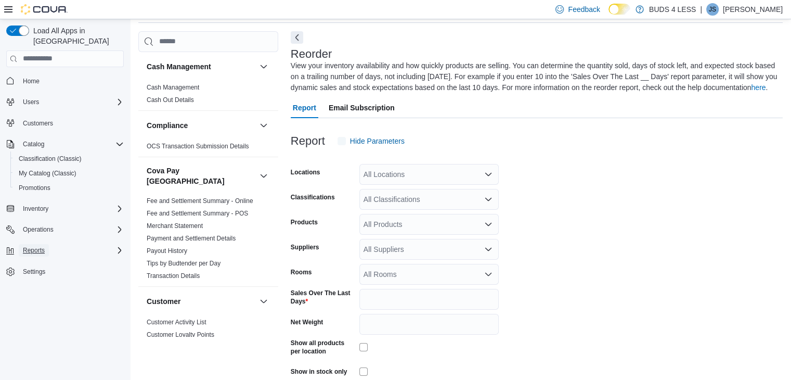
click at [33, 246] on span "Reports" at bounding box center [34, 250] width 22 height 8
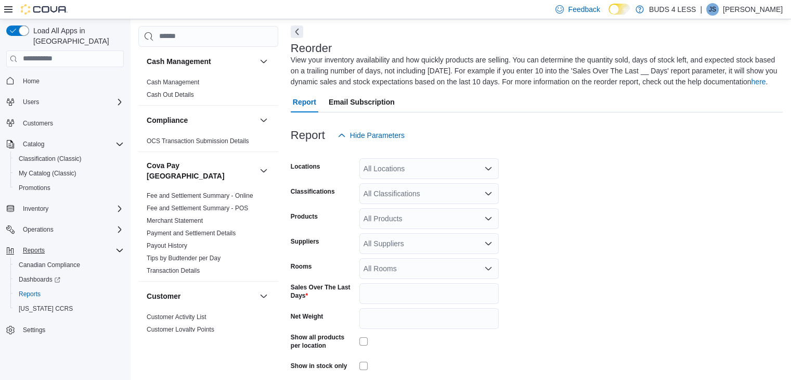
scroll to position [46, 0]
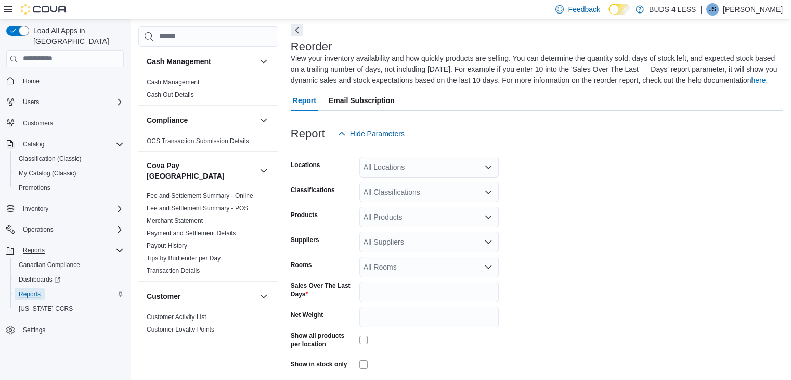
click at [32, 290] on span "Reports" at bounding box center [30, 294] width 22 height 8
click at [398, 169] on div "All Locations" at bounding box center [428, 166] width 139 height 21
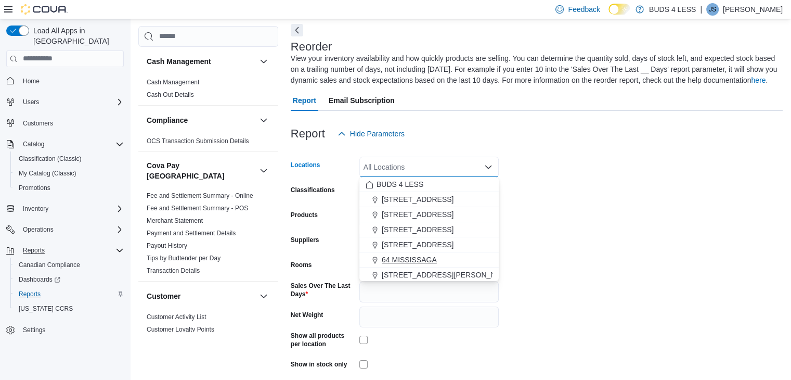
click at [397, 256] on span "64 MISSISSAGA" at bounding box center [409, 259] width 55 height 10
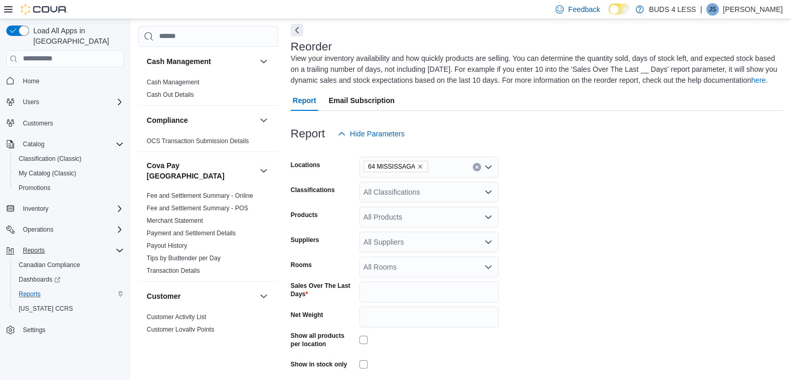
drag, startPoint x: 551, startPoint y: 177, endPoint x: 427, endPoint y: 198, distance: 125.4
click at [427, 198] on form "Locations 64 MISSISSAGA Classifications All Classifications Products All Produc…" at bounding box center [537, 272] width 492 height 257
click at [427, 198] on div "All Classifications" at bounding box center [428, 191] width 139 height 21
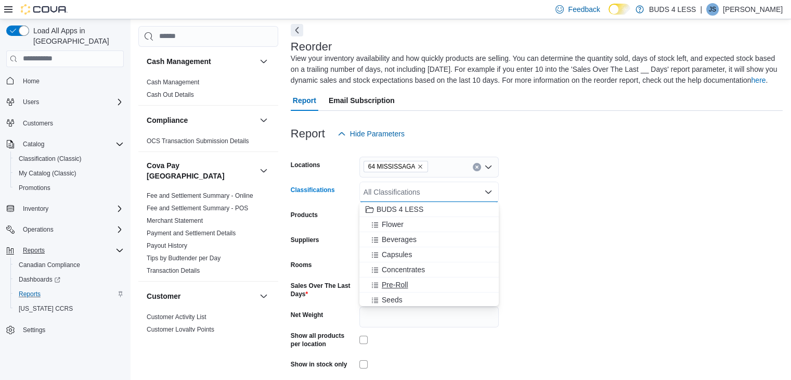
click at [398, 287] on span "Pre-Roll" at bounding box center [395, 284] width 27 height 10
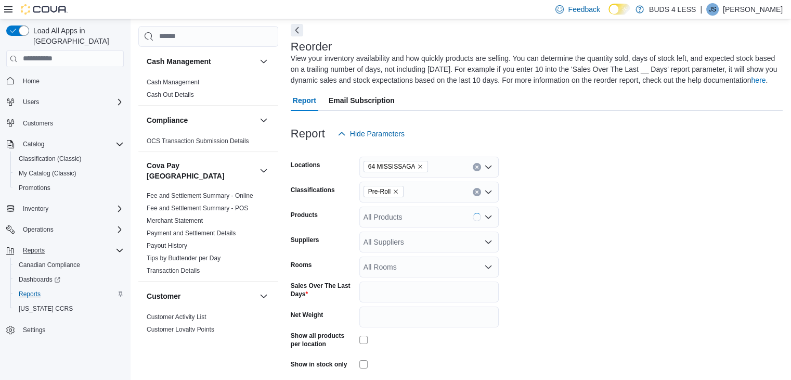
click at [572, 282] on form "Locations 64 MISSISSAGA Classifications Pre-Roll Products All Products Supplier…" at bounding box center [537, 272] width 492 height 257
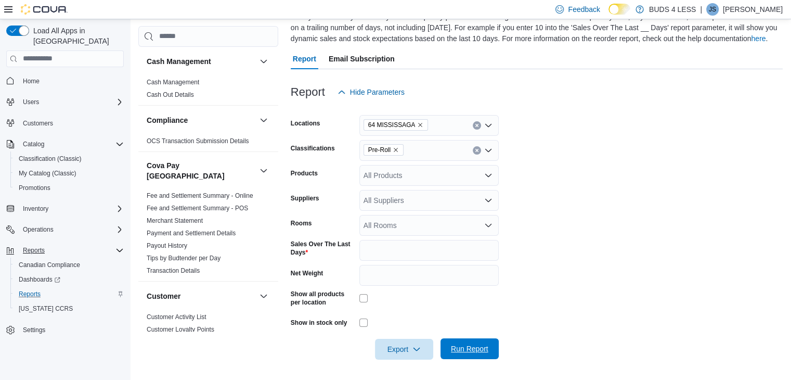
click at [469, 350] on span "Run Report" at bounding box center [469, 348] width 37 height 10
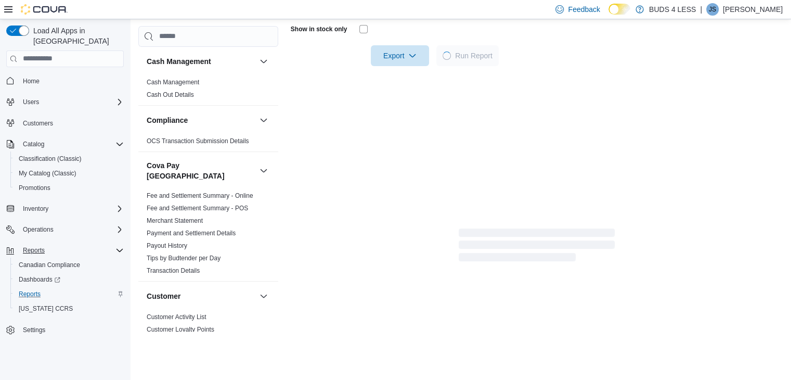
scroll to position [381, 0]
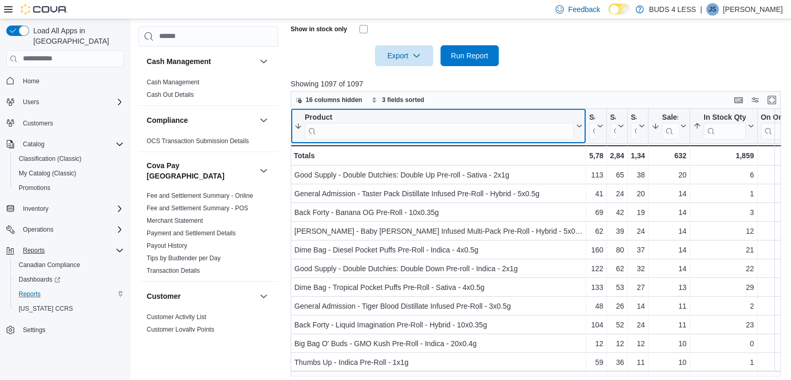
click at [376, 129] on input "search" at bounding box center [439, 130] width 269 height 17
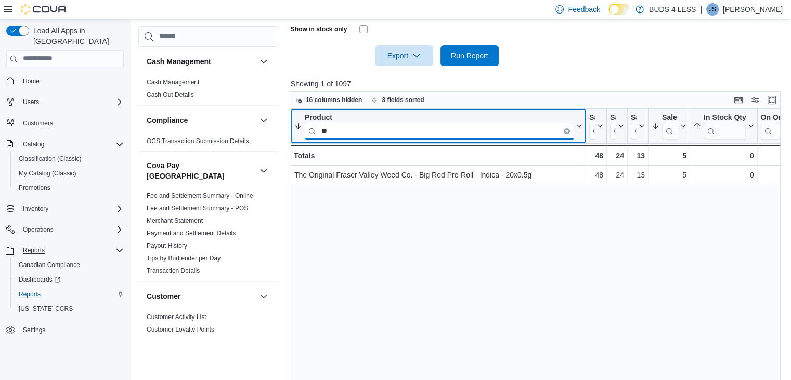
type input "*"
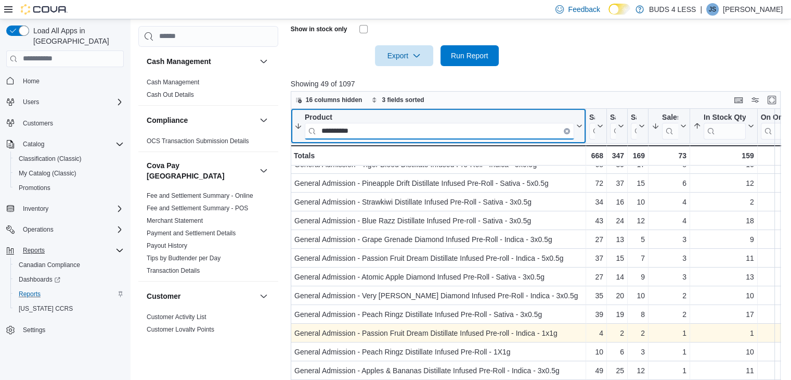
scroll to position [0, 0]
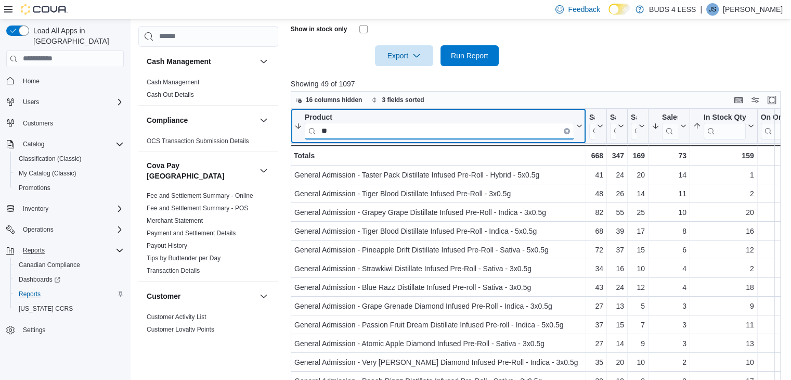
type input "*"
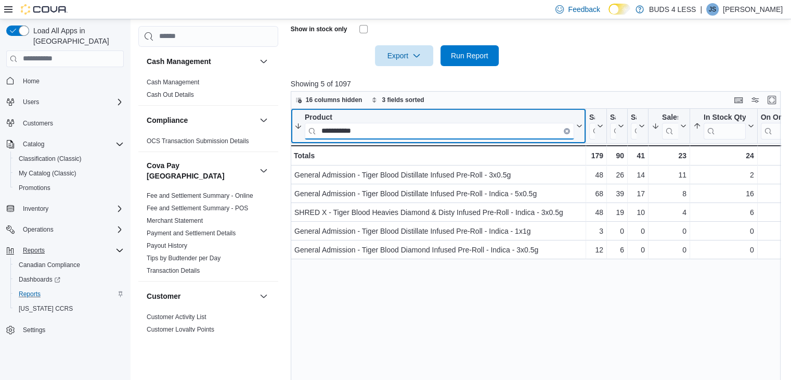
click at [412, 130] on input "**********" at bounding box center [439, 130] width 269 height 17
type input "*"
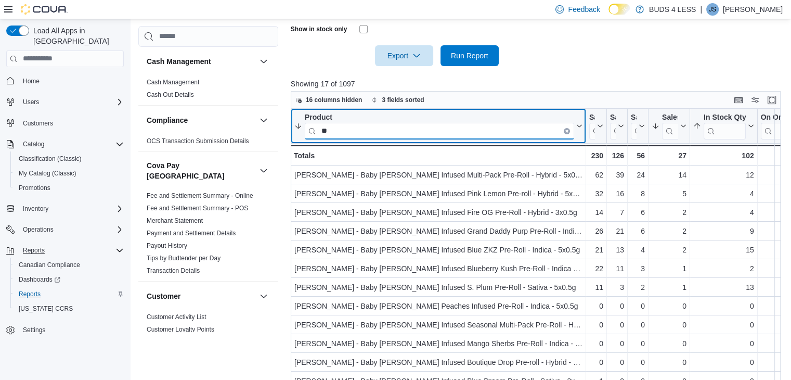
type input "*"
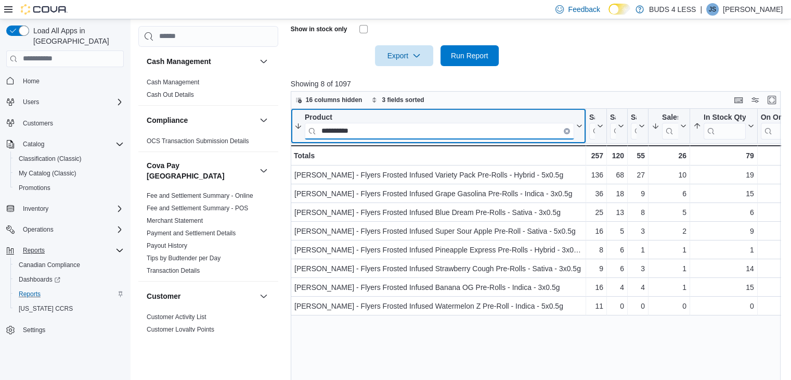
type input "**********"
click at [566, 128] on button "Clear input" at bounding box center [567, 130] width 6 height 6
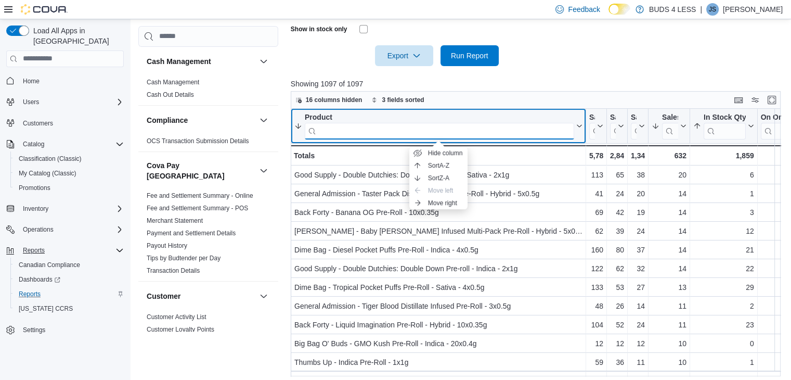
click at [351, 134] on input "search" at bounding box center [439, 130] width 269 height 17
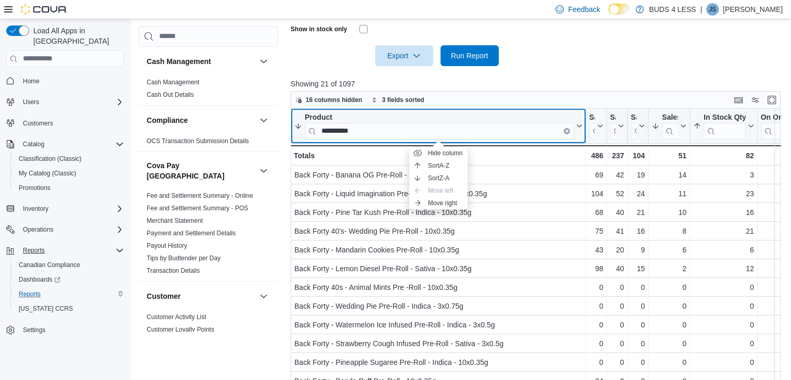
click at [578, 136] on button "**********" at bounding box center [438, 125] width 288 height 27
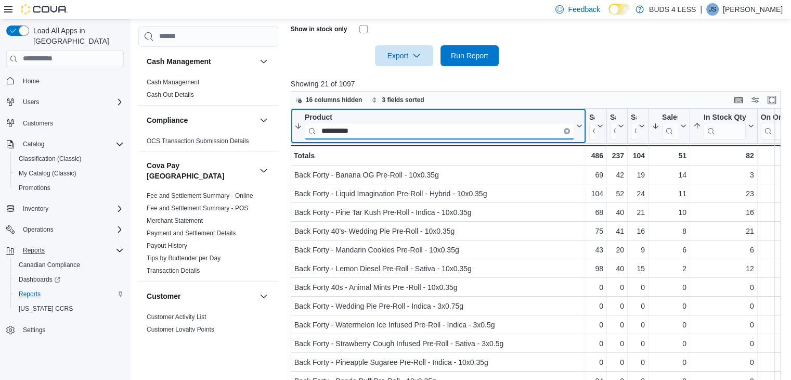
click at [387, 128] on input "**********" at bounding box center [439, 130] width 269 height 17
type input "*"
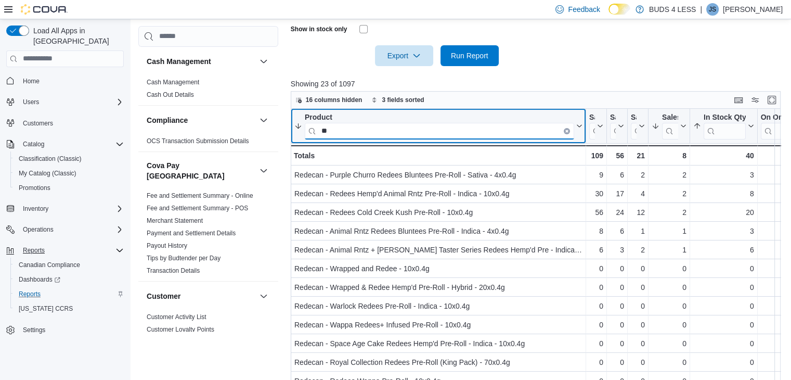
type input "*"
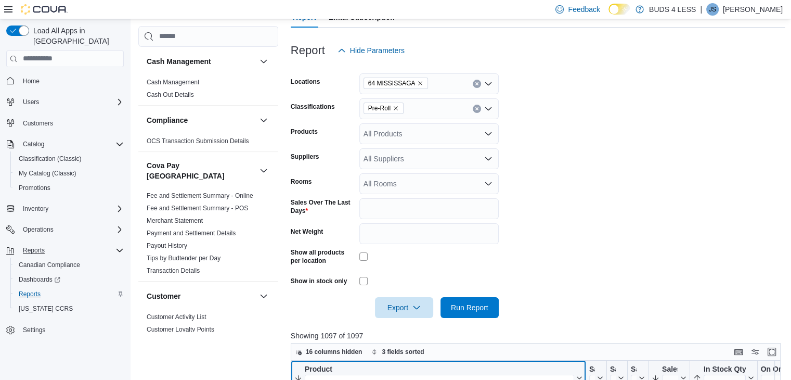
scroll to position [129, 0]
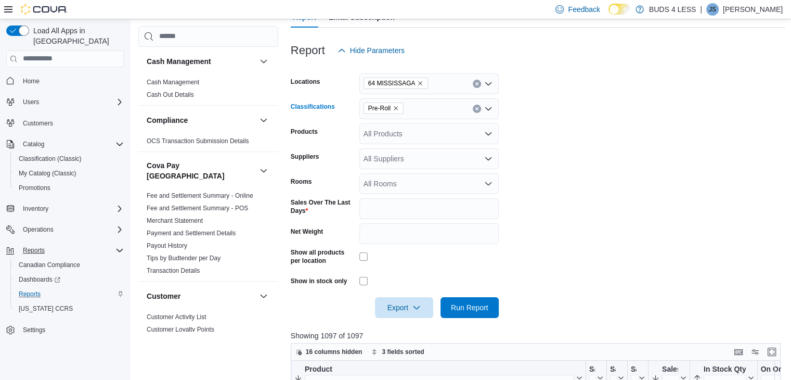
click at [396, 107] on icon "Remove Pre-Roll from selection in this group" at bounding box center [396, 108] width 4 height 4
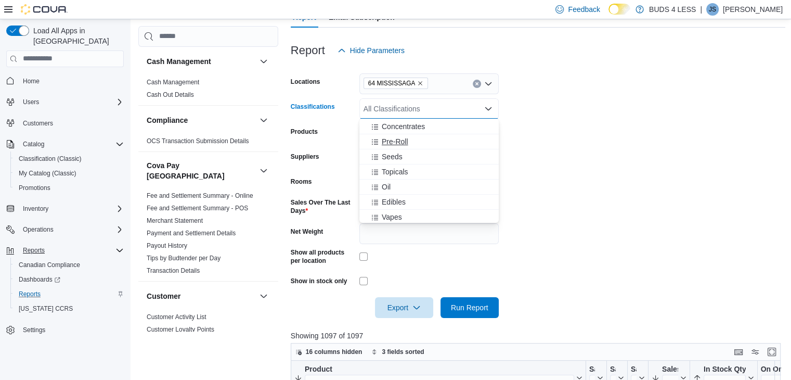
scroll to position [61, 0]
click at [387, 211] on span "Vapes" at bounding box center [392, 215] width 20 height 10
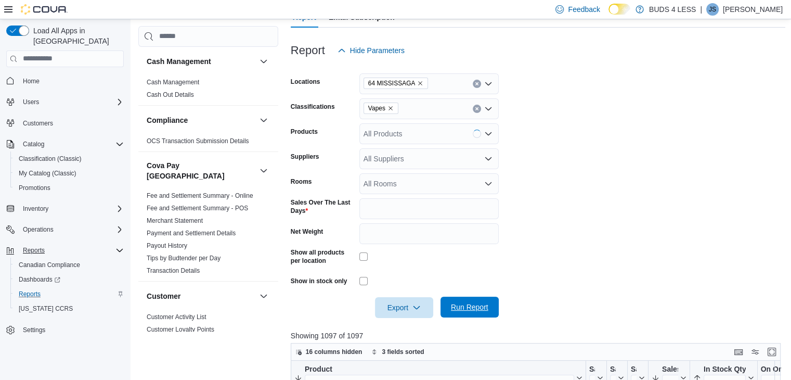
click at [462, 307] on span "Run Report" at bounding box center [469, 307] width 37 height 10
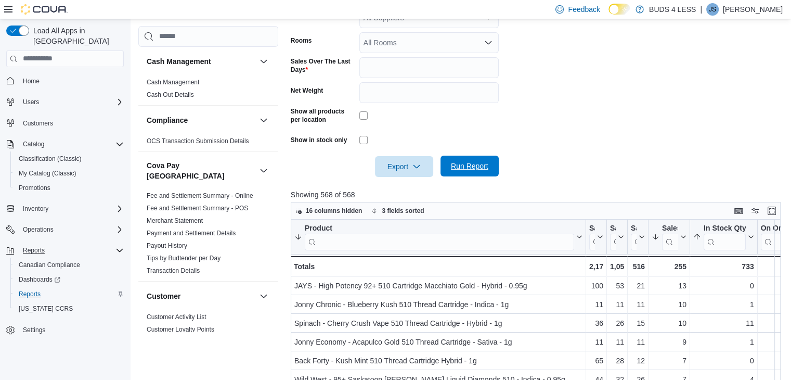
scroll to position [270, 0]
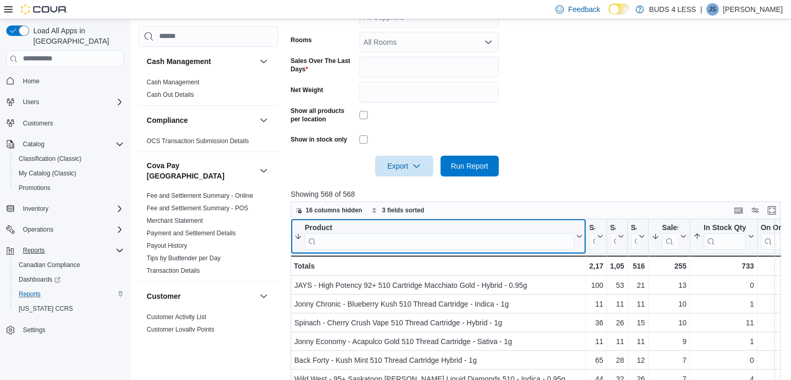
click at [441, 240] on input "search" at bounding box center [439, 240] width 269 height 17
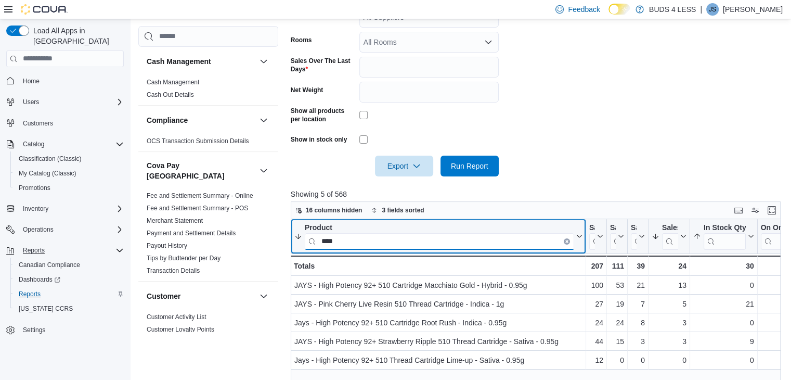
type input "****"
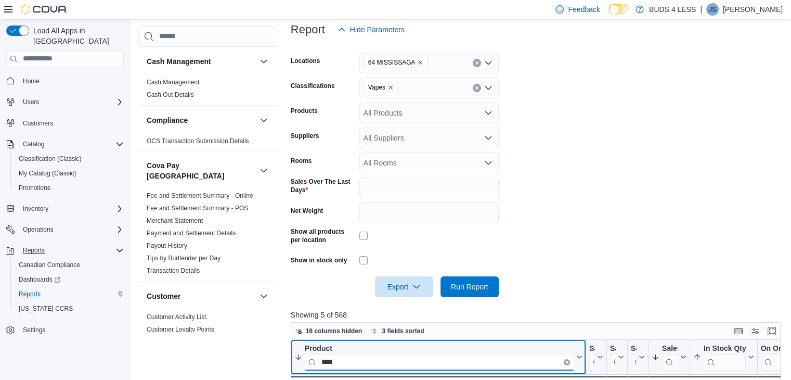
scroll to position [150, 0]
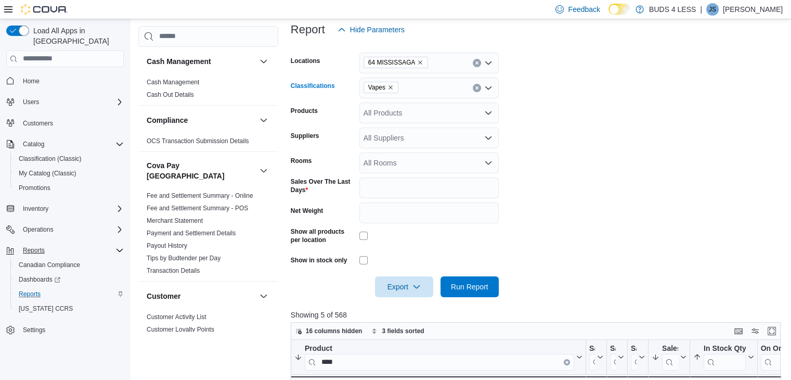
click at [389, 86] on icon "Remove Vapes from selection in this group" at bounding box center [390, 87] width 4 height 4
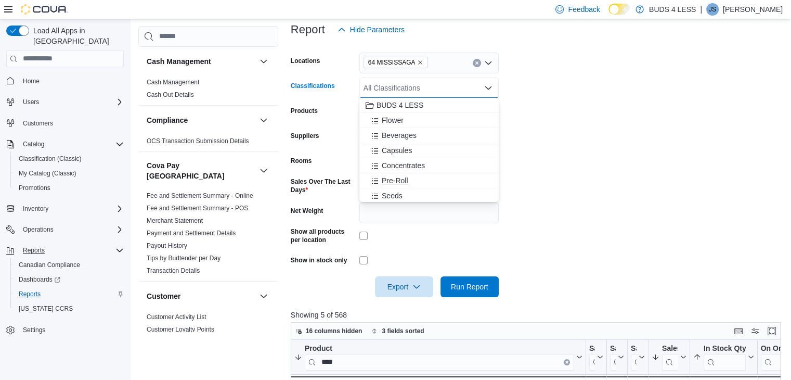
click at [386, 178] on span "Pre-Roll" at bounding box center [395, 180] width 27 height 10
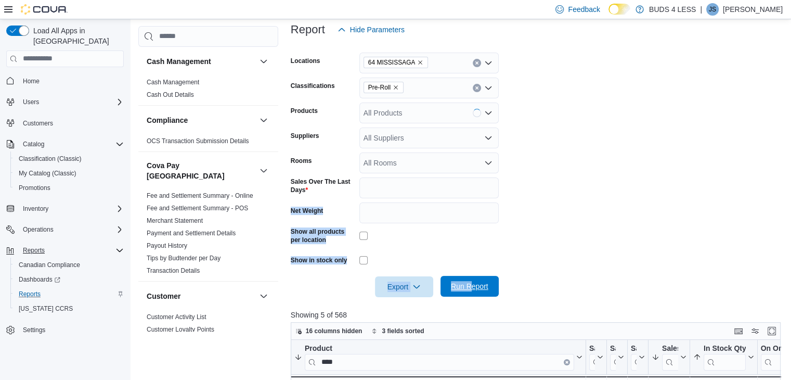
drag, startPoint x: 543, startPoint y: 176, endPoint x: 472, endPoint y: 285, distance: 130.3
click at [472, 285] on form "Locations 64 MISSISSAGA Classifications Pre-Roll Products All Products Supplier…" at bounding box center [538, 168] width 495 height 257
click at [472, 285] on span "Run Report" at bounding box center [469, 286] width 37 height 10
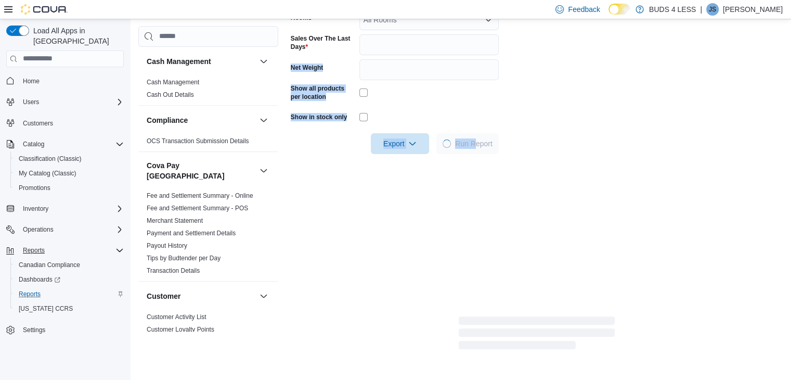
scroll to position [292, 0]
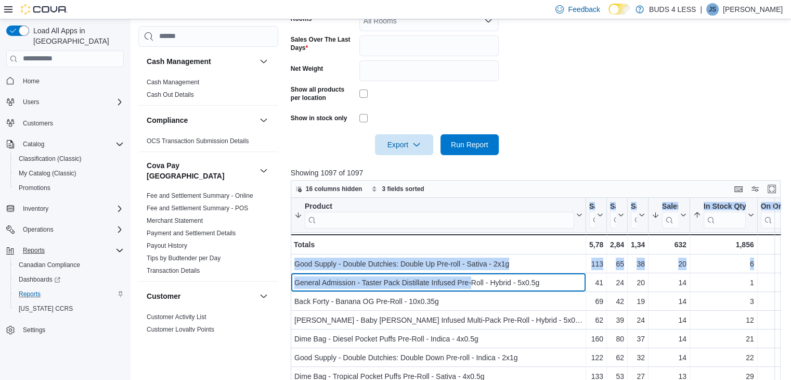
drag, startPoint x: 472, startPoint y: 285, endPoint x: 473, endPoint y: 227, distance: 58.8
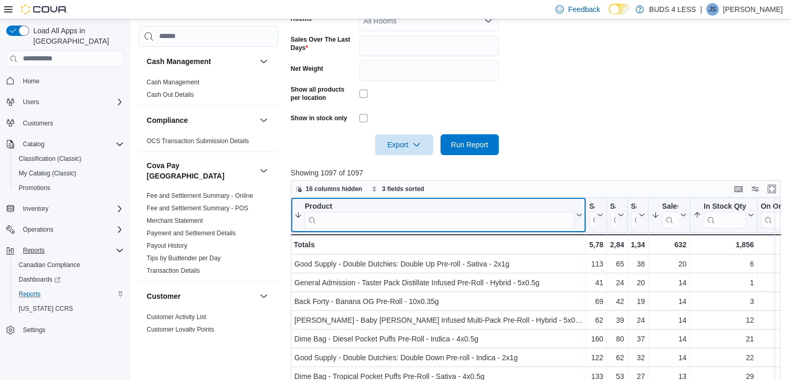
click at [473, 227] on input "search" at bounding box center [439, 219] width 269 height 17
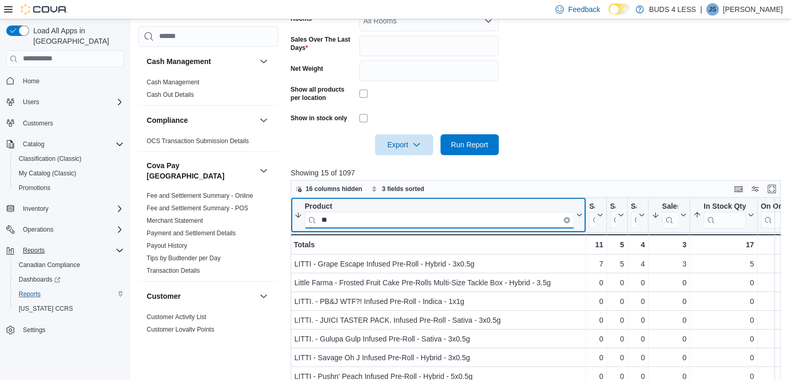
type input "*"
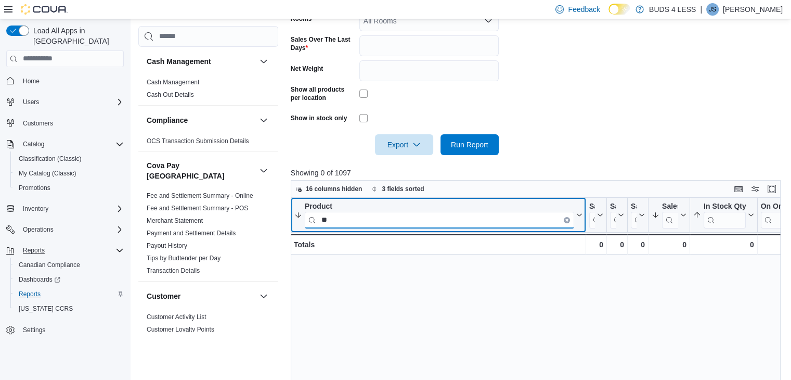
type input "*"
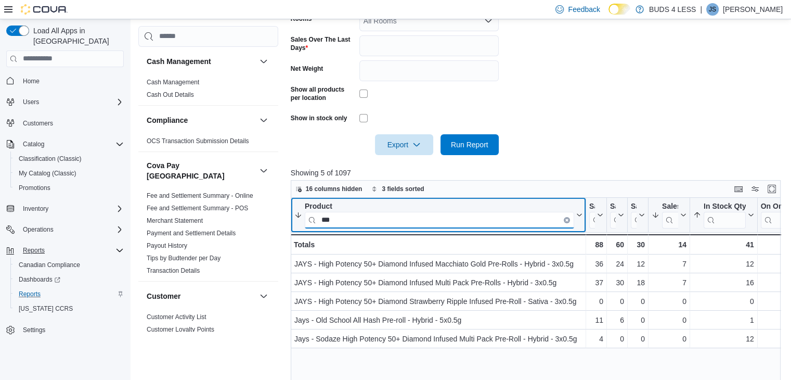
click at [337, 222] on input "***" at bounding box center [439, 219] width 269 height 17
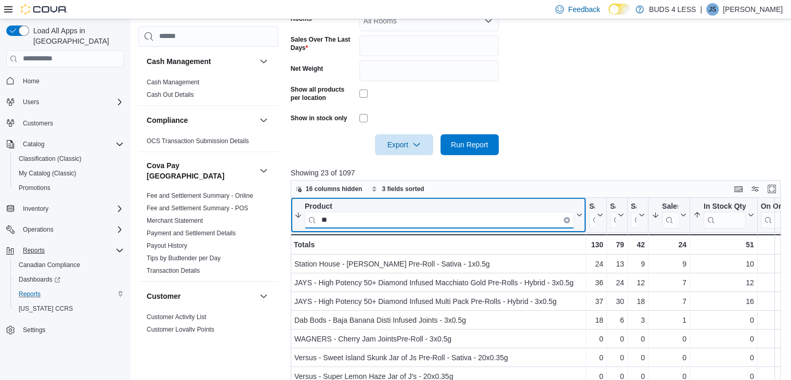
type input "*"
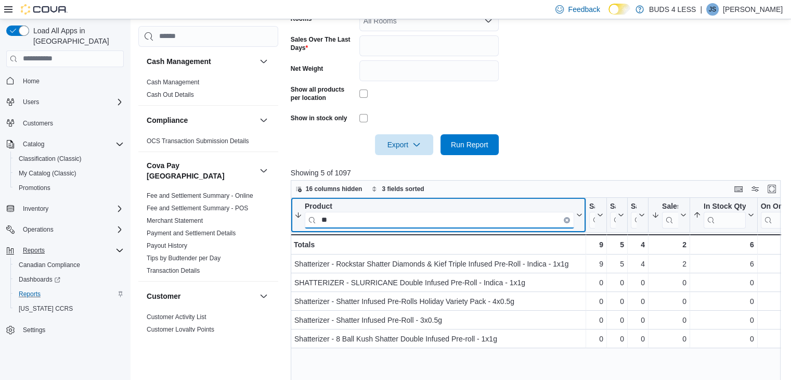
type input "*"
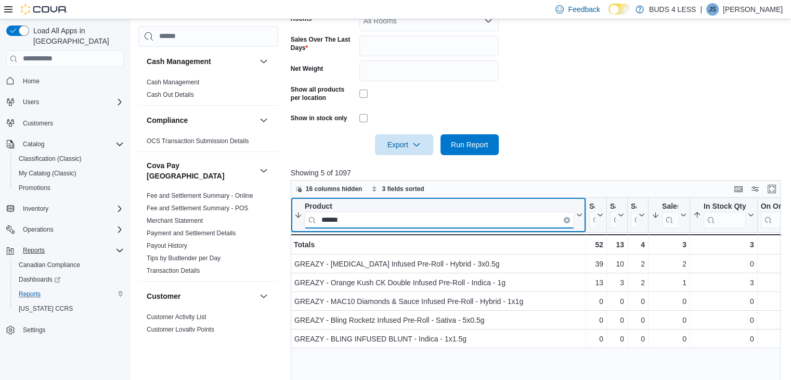
type input "******"
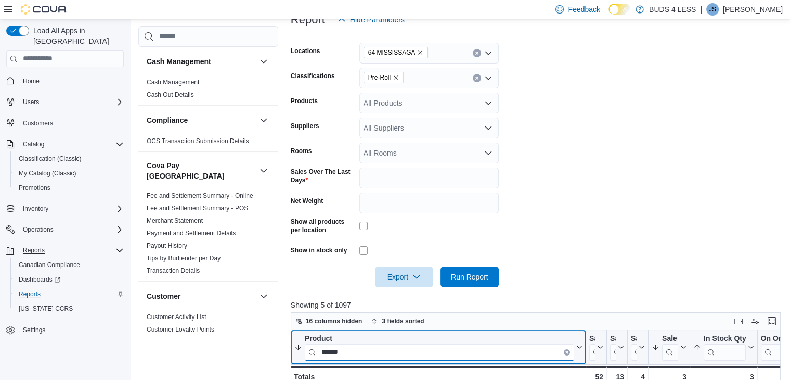
scroll to position [159, 0]
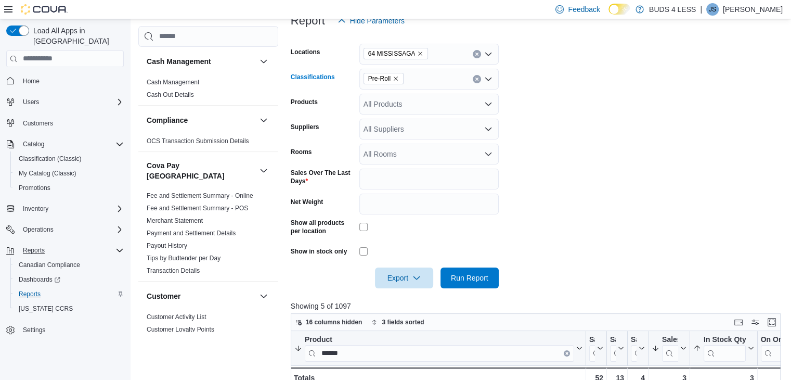
click at [395, 77] on icon "Remove Pre-Roll from selection in this group" at bounding box center [395, 78] width 6 height 6
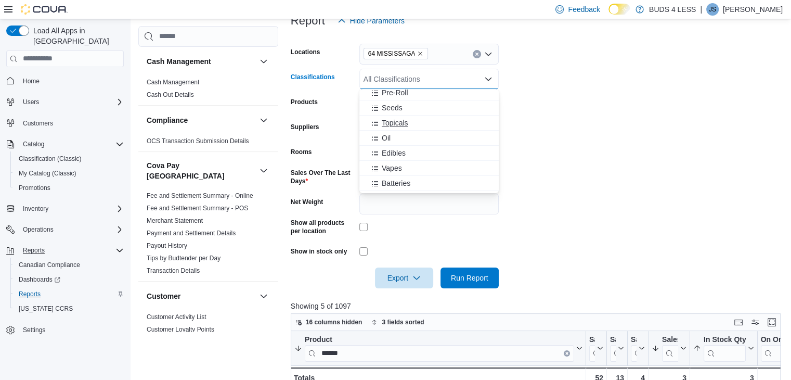
scroll to position [80, 0]
click at [386, 165] on span "Vapes" at bounding box center [392, 167] width 20 height 10
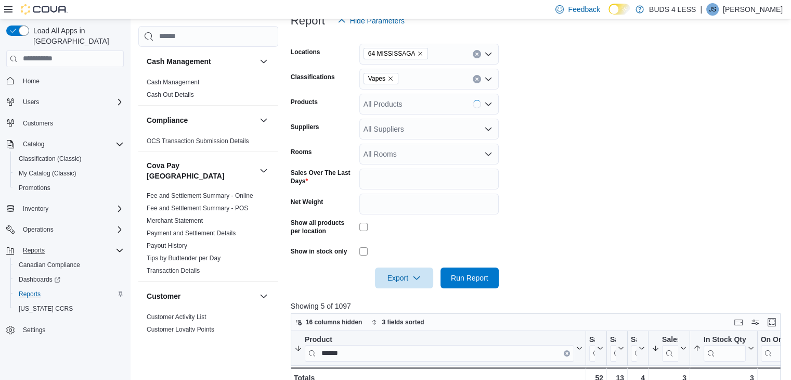
click at [531, 152] on form "Locations 64 MISSISSAGA Classifications Vapes Products All Products Suppliers A…" at bounding box center [538, 159] width 495 height 257
click at [473, 277] on span "Run Report" at bounding box center [469, 277] width 37 height 10
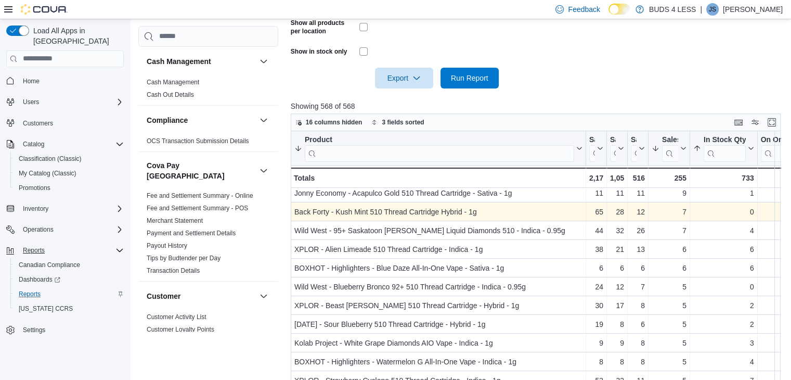
scroll to position [60, 0]
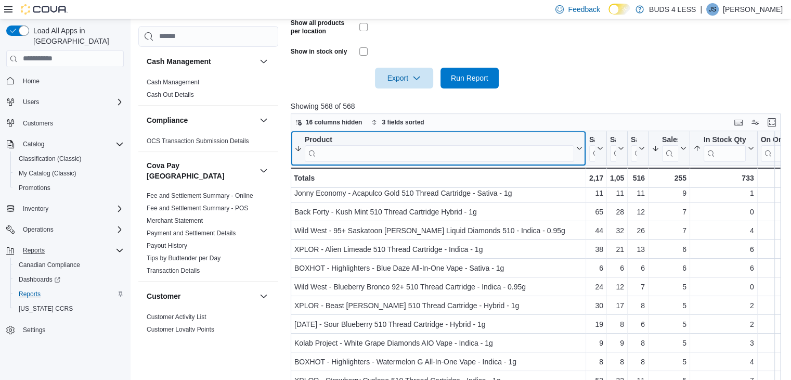
click at [381, 156] on input "search" at bounding box center [439, 153] width 269 height 17
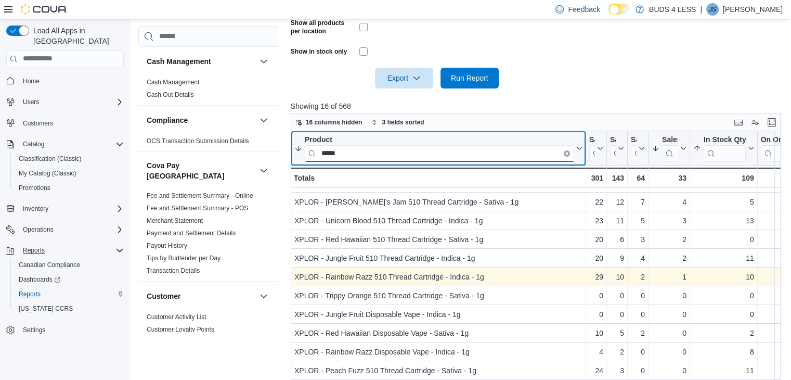
scroll to position [0, 0]
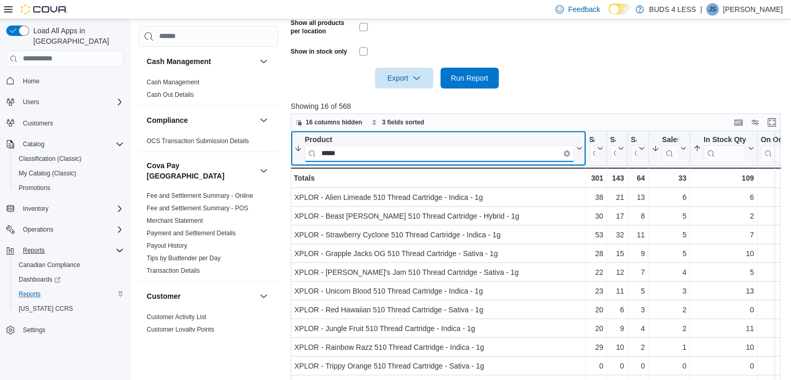
type input "*****"
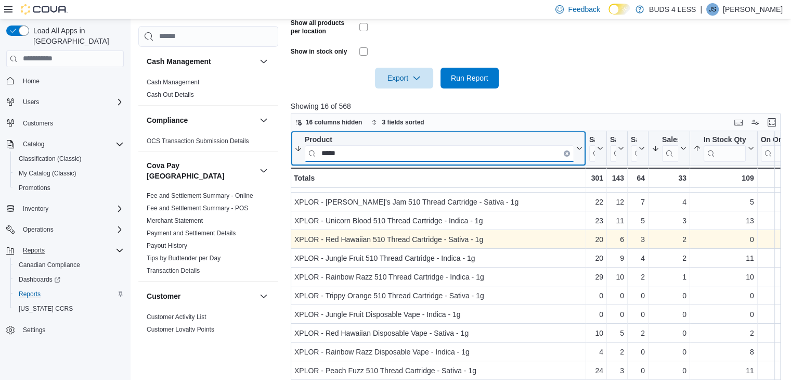
scroll to position [403, 0]
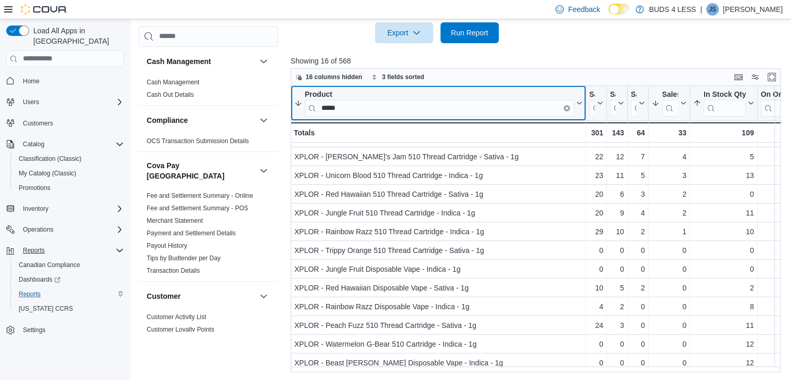
click at [564, 107] on button "Clear input" at bounding box center [567, 107] width 6 height 6
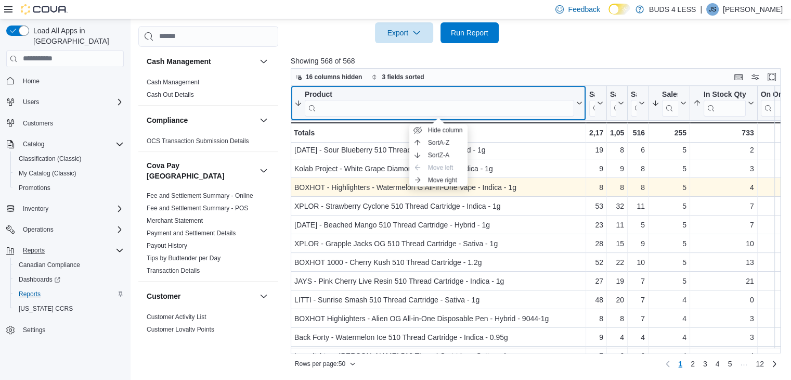
scroll to position [208, 0]
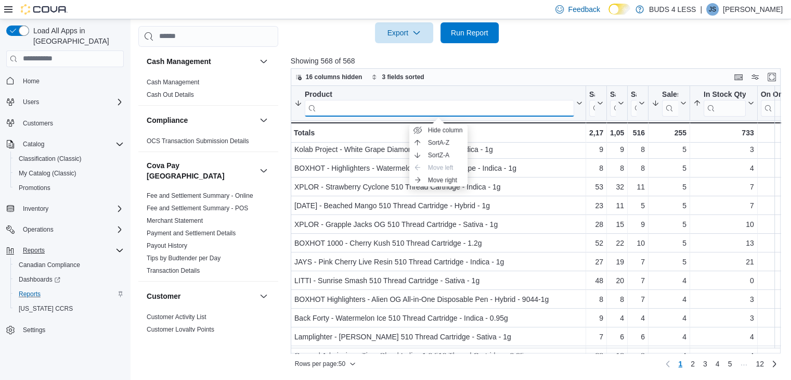
click at [342, 108] on input "search" at bounding box center [439, 107] width 269 height 17
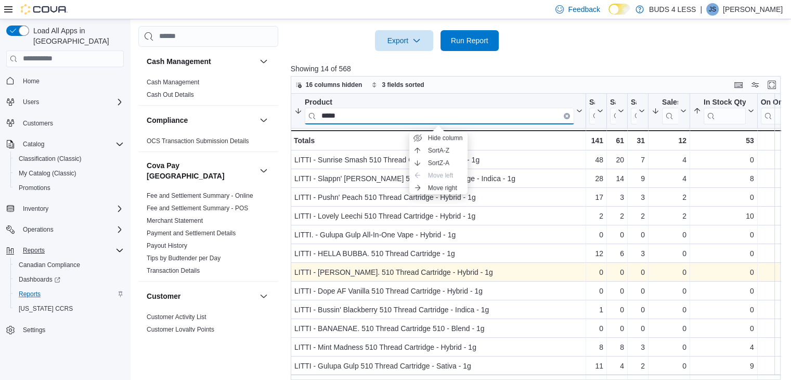
scroll to position [395, 0]
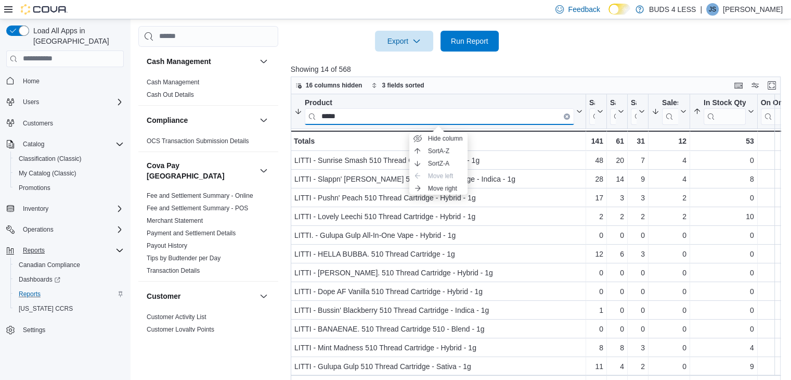
type input "*****"
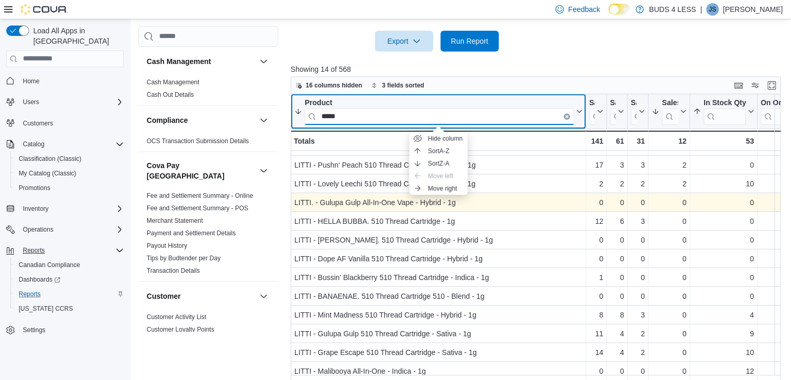
scroll to position [38, 0]
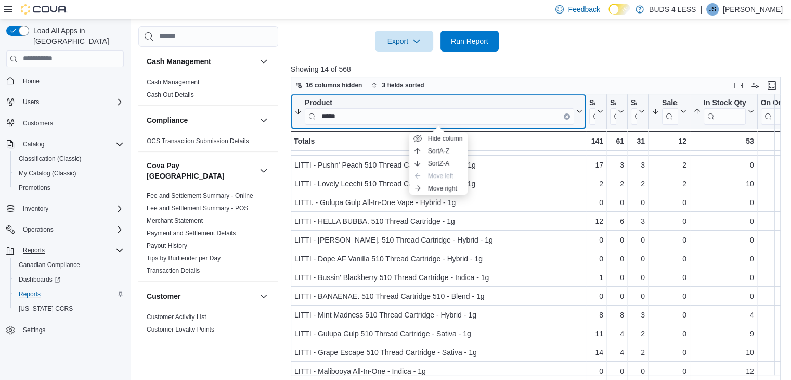
click at [566, 116] on icon "Clear input" at bounding box center [567, 116] width 2 height 2
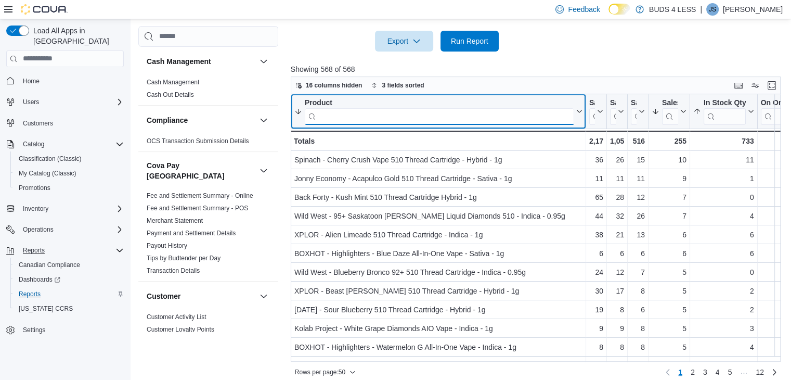
click at [527, 116] on input "search" at bounding box center [439, 116] width 269 height 17
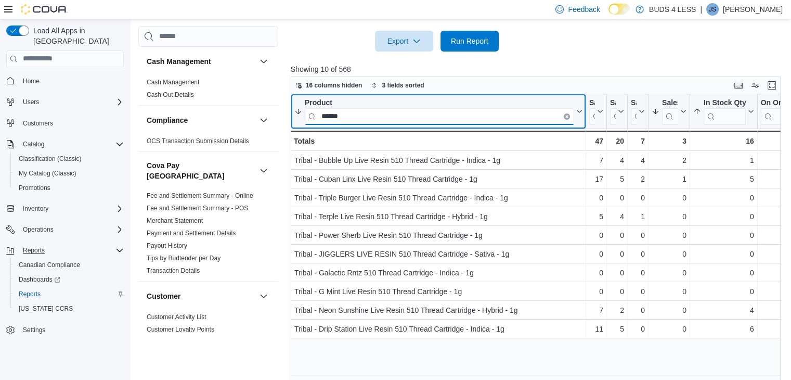
scroll to position [0, 0]
click at [366, 110] on input "******" at bounding box center [439, 116] width 269 height 17
type input "*"
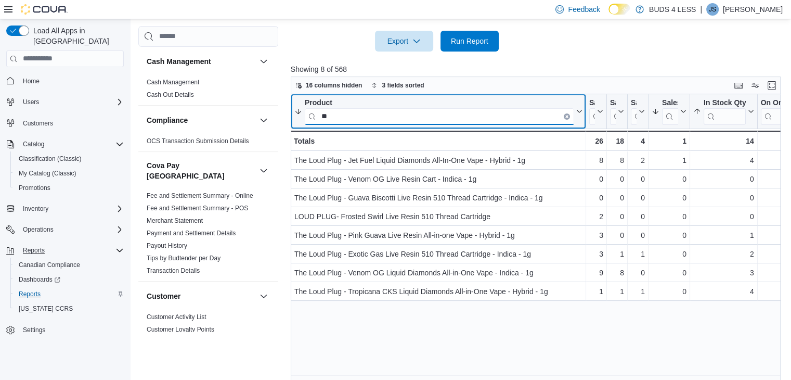
type input "*"
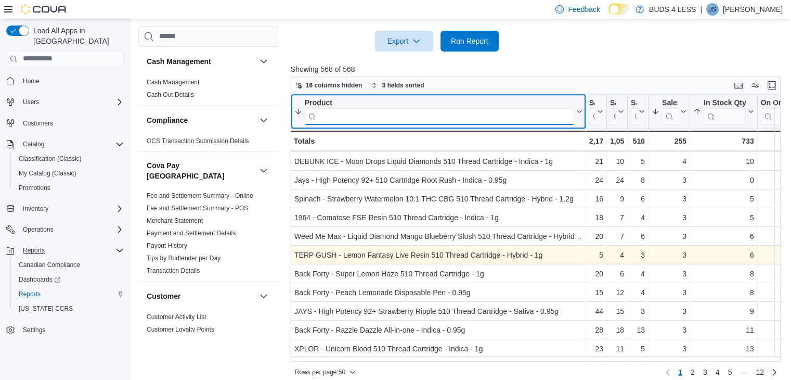
scroll to position [563, 0]
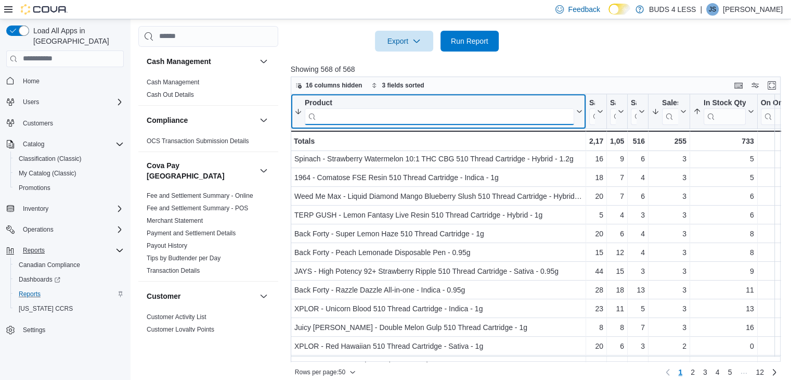
click at [383, 119] on input "search" at bounding box center [439, 116] width 269 height 17
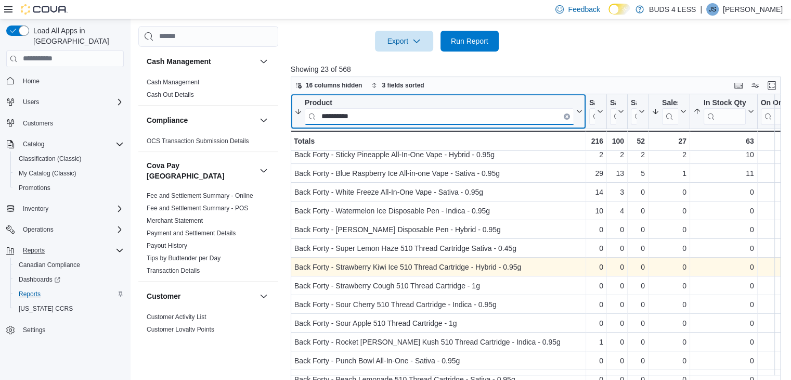
scroll to position [129, 0]
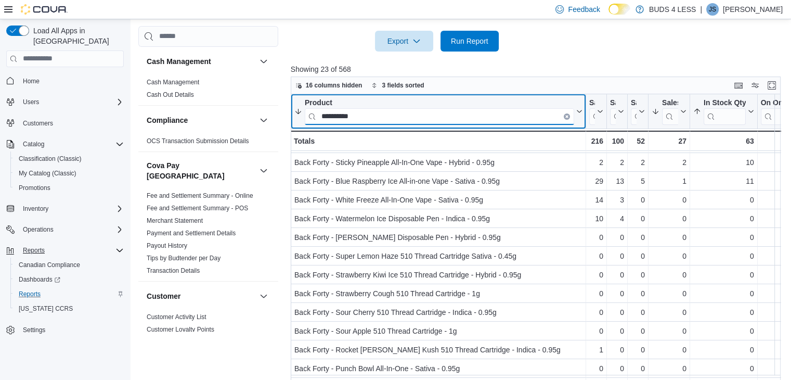
click at [367, 116] on input "**********" at bounding box center [439, 116] width 269 height 17
type input "*"
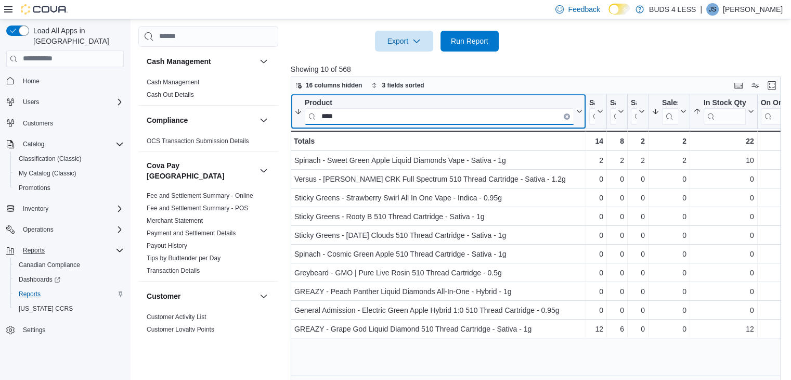
scroll to position [0, 0]
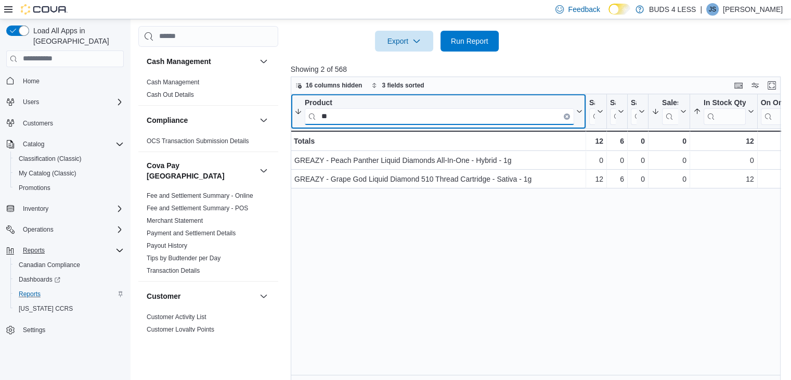
type input "*"
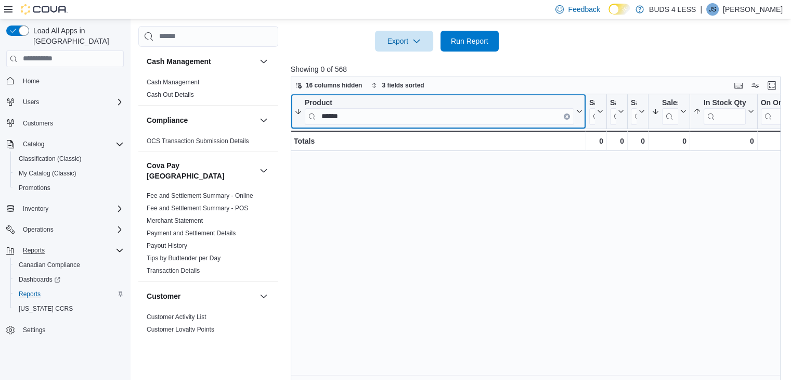
drag, startPoint x: 352, startPoint y: 107, endPoint x: 352, endPoint y: 115, distance: 8.8
click at [352, 115] on div "Product ******" at bounding box center [439, 111] width 269 height 27
click at [352, 115] on input "******" at bounding box center [439, 116] width 269 height 17
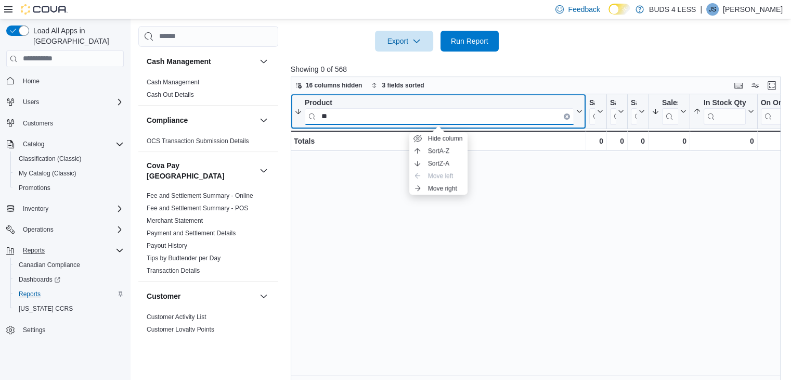
type input "*"
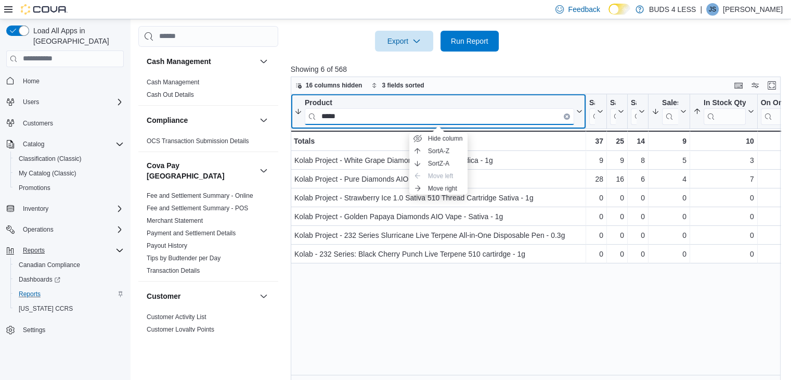
type input "*****"
click at [565, 115] on icon "Clear input" at bounding box center [566, 115] width 3 height 3
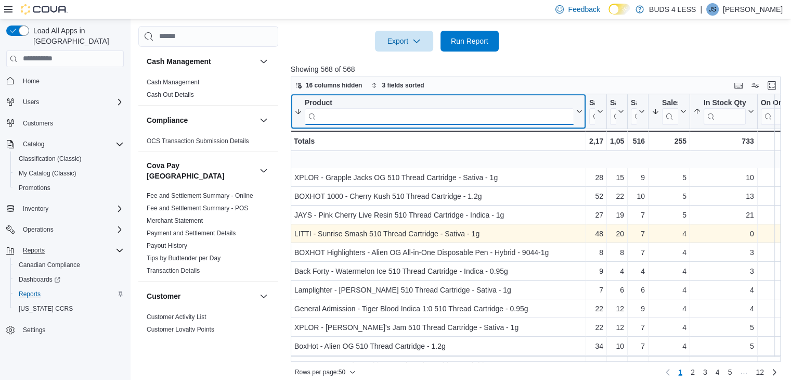
scroll to position [324, 0]
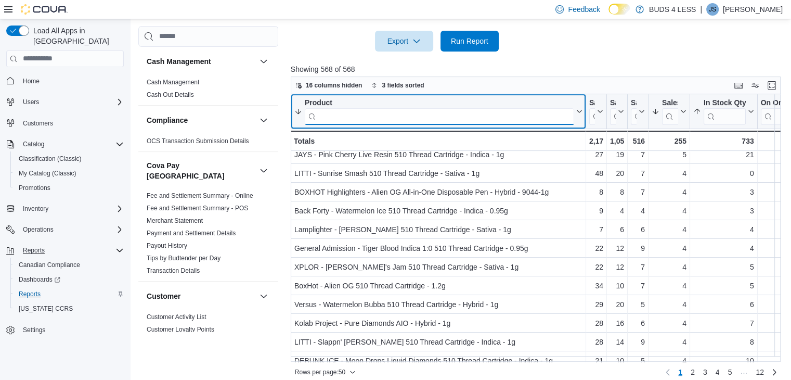
click at [353, 113] on input "search" at bounding box center [439, 116] width 269 height 17
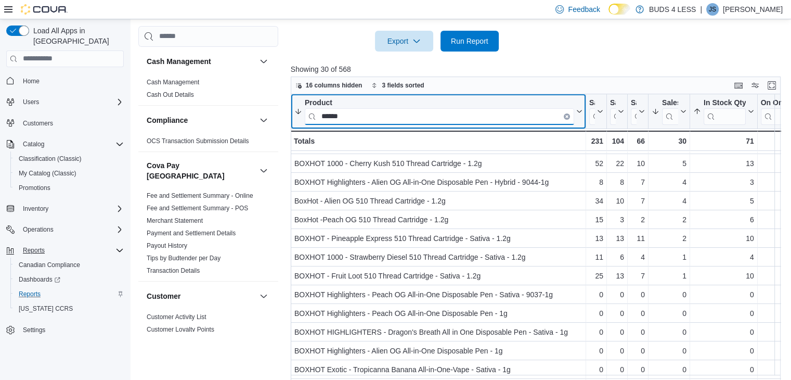
scroll to position [0, 0]
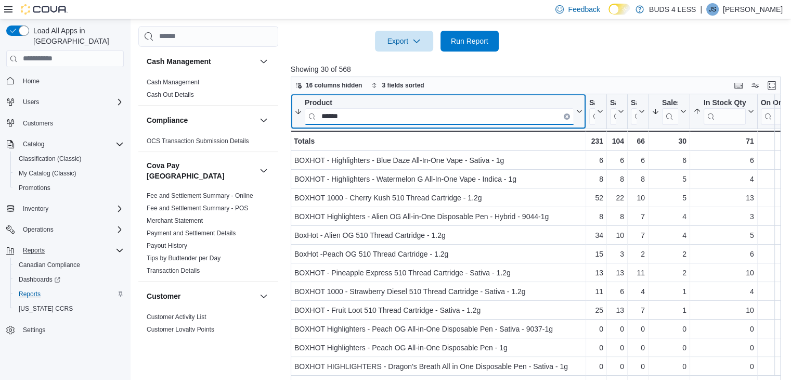
click at [464, 116] on input "******" at bounding box center [439, 116] width 269 height 17
type input "*"
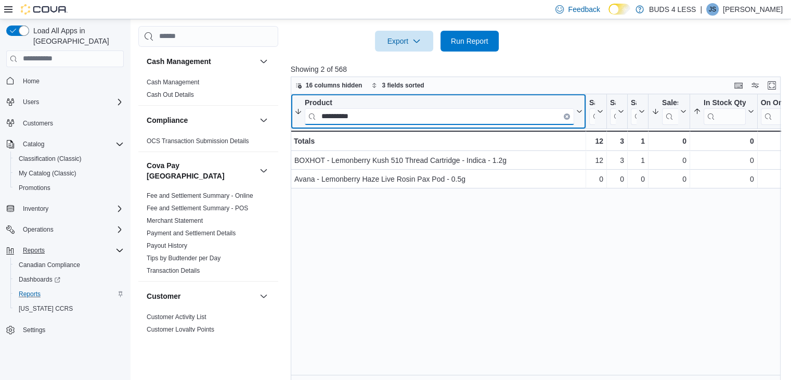
type input "**********"
click at [564, 114] on button "Clear input" at bounding box center [567, 116] width 6 height 6
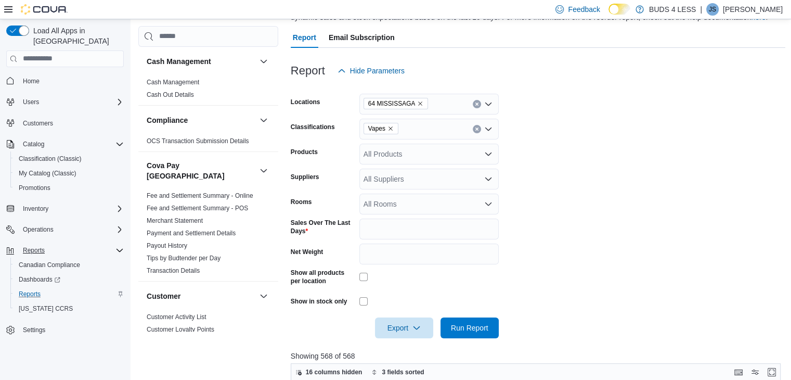
scroll to position [106, 0]
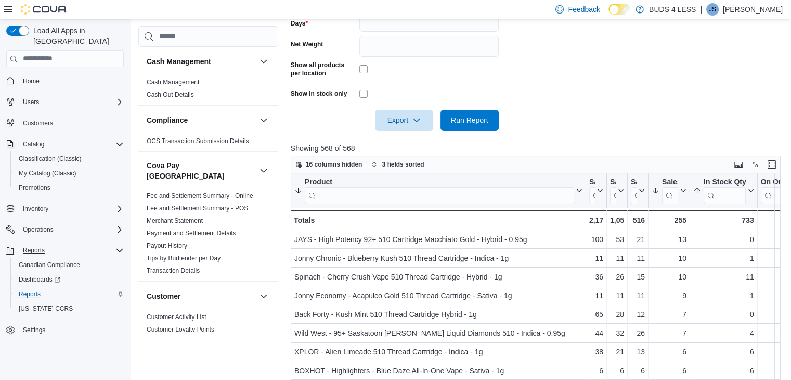
click at [390, 128] on form "Locations 64 MISSISSAGA Classifications Vapes Products All Products Suppliers A…" at bounding box center [538, 2] width 495 height 257
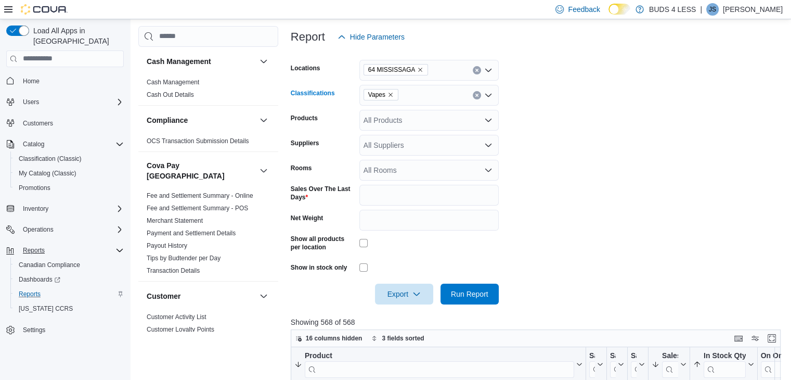
scroll to position [140, 0]
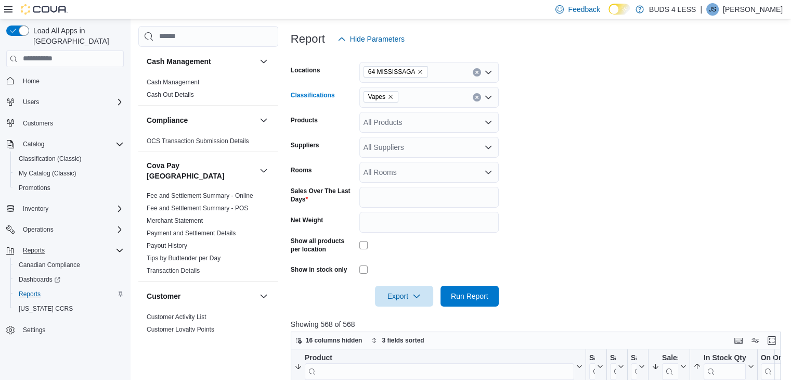
click at [388, 96] on icon "Remove Vapes from selection in this group" at bounding box center [390, 97] width 6 height 6
click at [396, 193] on span "Edibles" at bounding box center [394, 192] width 24 height 10
click at [488, 302] on span "Run Report" at bounding box center [470, 295] width 46 height 21
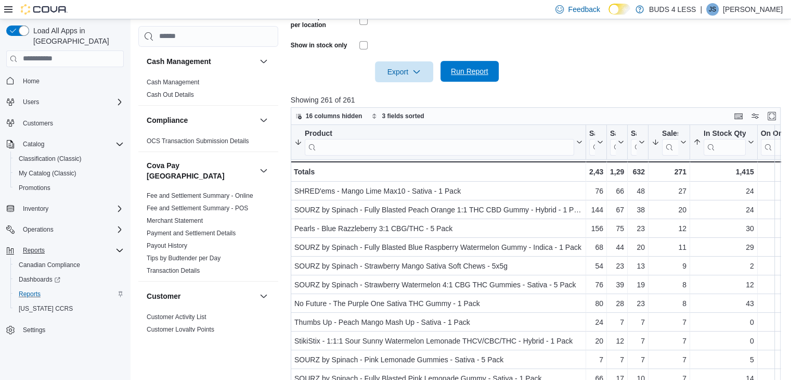
scroll to position [365, 0]
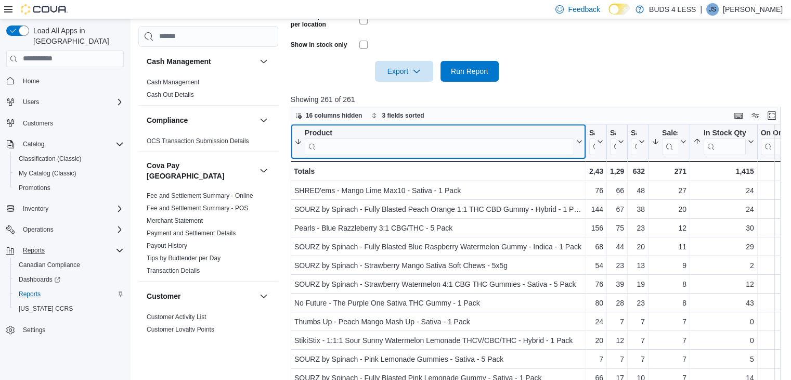
click at [385, 150] on input "search" at bounding box center [439, 146] width 269 height 17
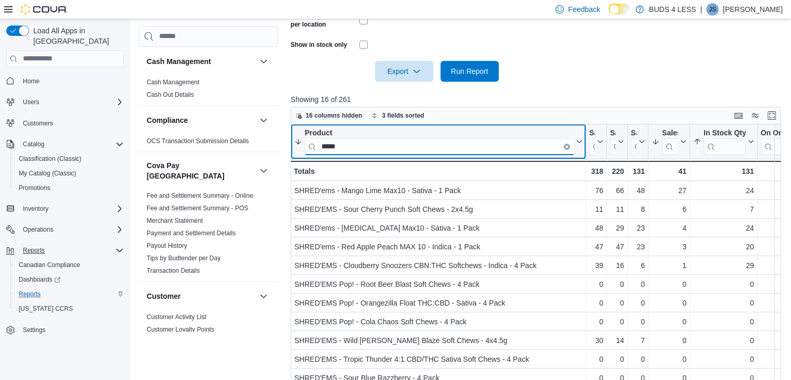
type input "*****"
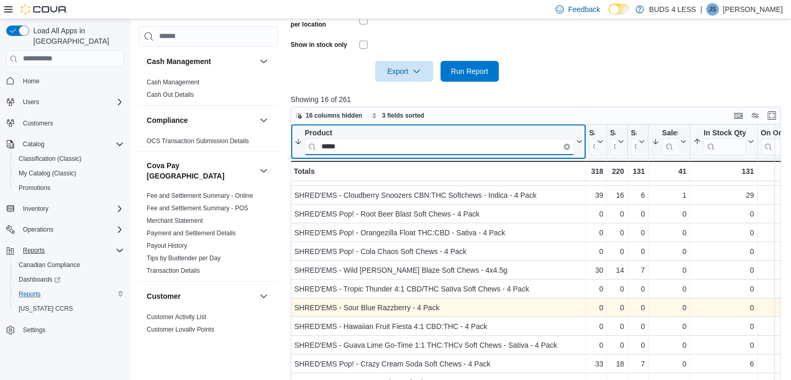
scroll to position [0, 0]
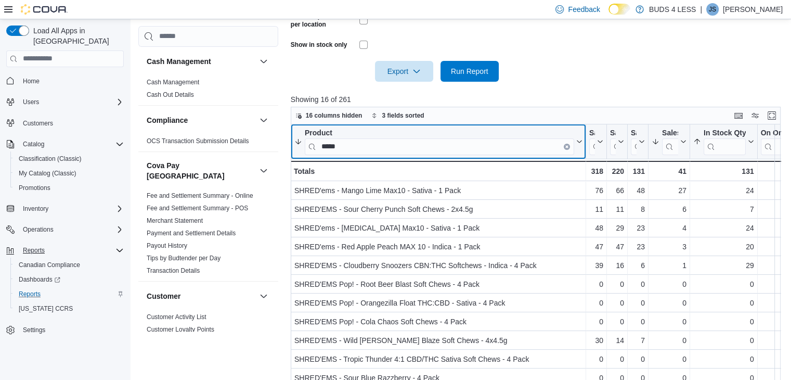
click at [566, 146] on icon "Clear input" at bounding box center [567, 146] width 2 height 2
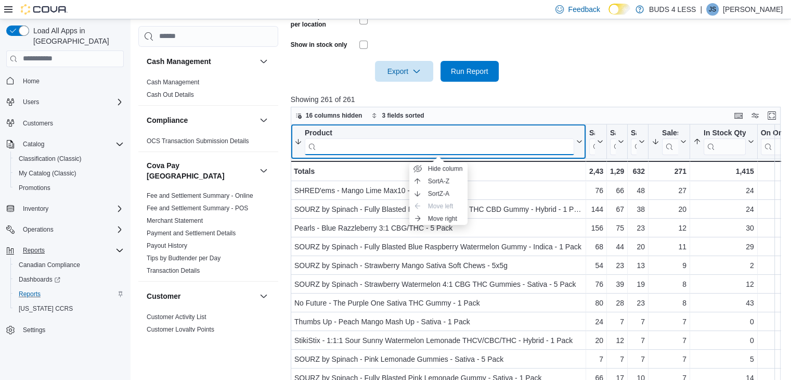
click at [548, 146] on input "search" at bounding box center [439, 146] width 269 height 17
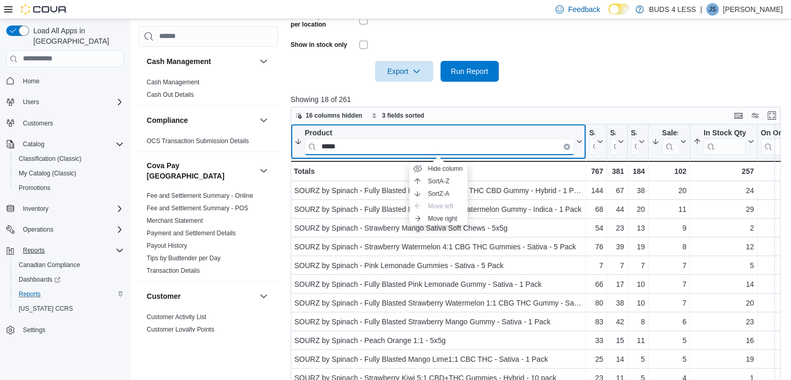
type input "*****"
click at [577, 149] on button "Product *****" at bounding box center [438, 141] width 288 height 27
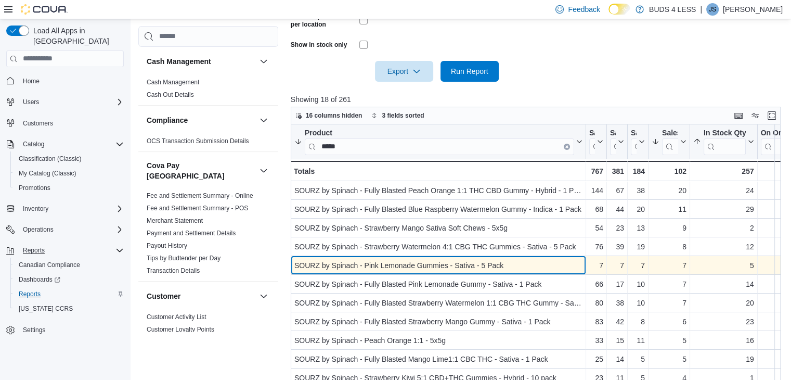
click at [554, 259] on div "SOURZ by Spinach - Pink Lemonade Gummies - Sativa - 5 Pack" at bounding box center [438, 265] width 288 height 12
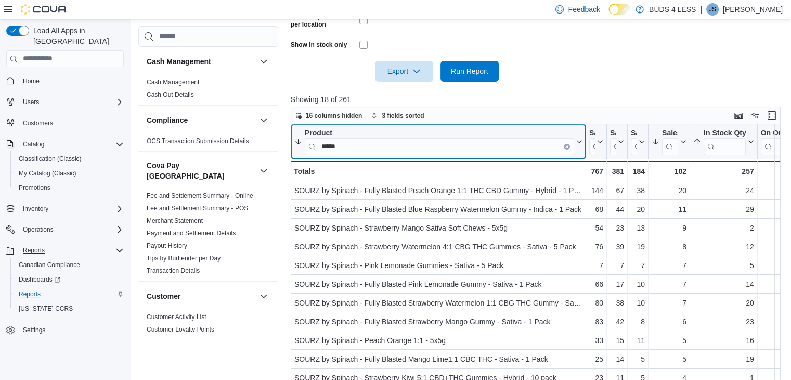
click at [566, 145] on icon "Clear input" at bounding box center [566, 146] width 3 height 3
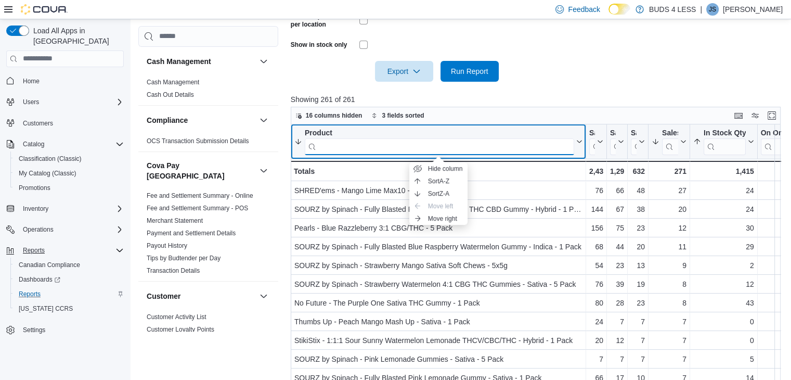
click at [540, 147] on input "search" at bounding box center [439, 146] width 269 height 17
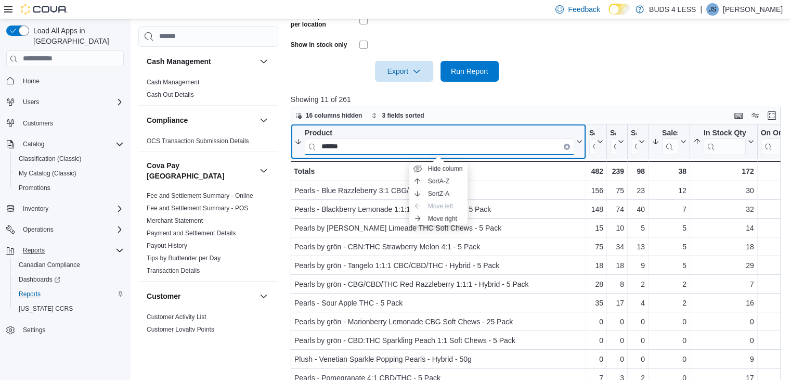
type input "******"
click at [574, 150] on button "Product ******" at bounding box center [438, 141] width 288 height 27
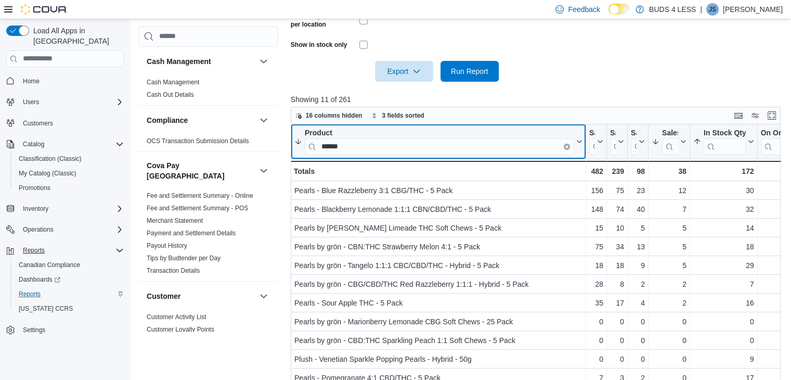
click at [566, 147] on icon "Clear input" at bounding box center [566, 146] width 3 height 3
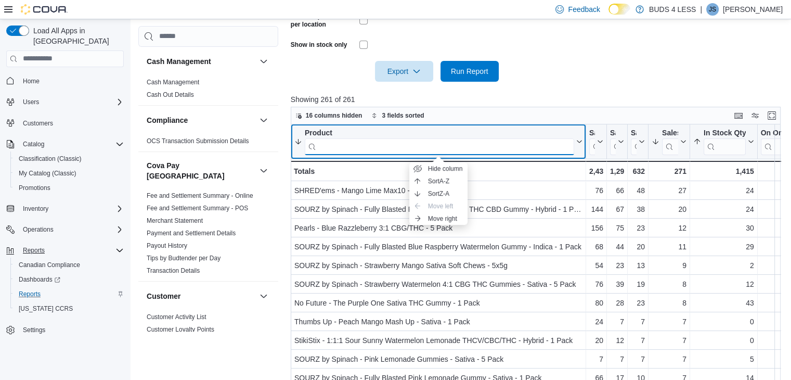
click at [556, 146] on input "search" at bounding box center [439, 146] width 269 height 17
click at [447, 148] on input "search" at bounding box center [439, 146] width 269 height 17
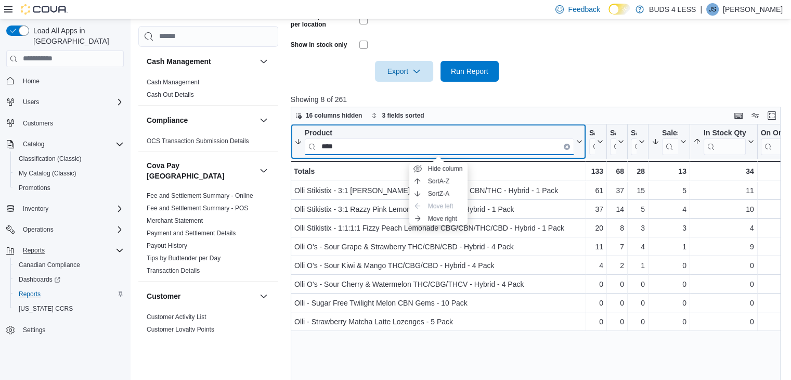
type input "****"
click at [578, 153] on button "Product ****" at bounding box center [438, 141] width 288 height 27
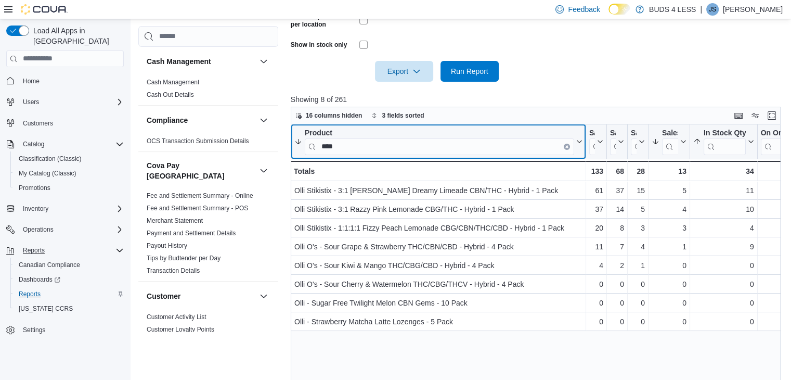
click at [567, 145] on icon "Clear input" at bounding box center [566, 146] width 3 height 3
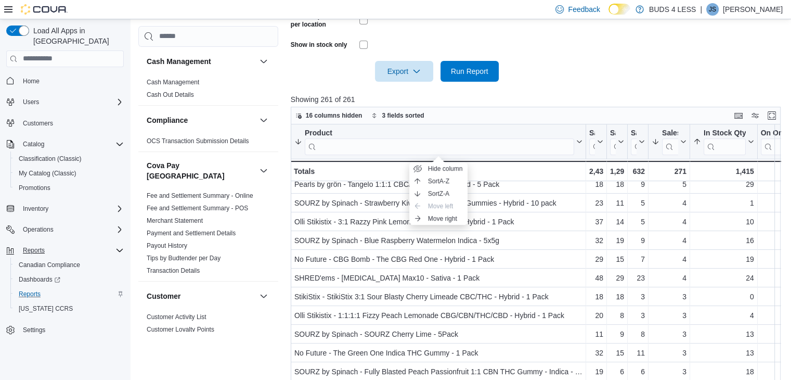
scroll to position [437, 0]
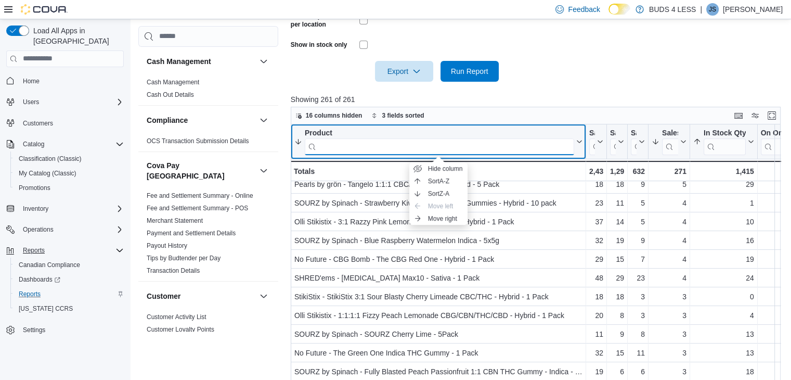
click at [385, 146] on input "search" at bounding box center [439, 146] width 269 height 17
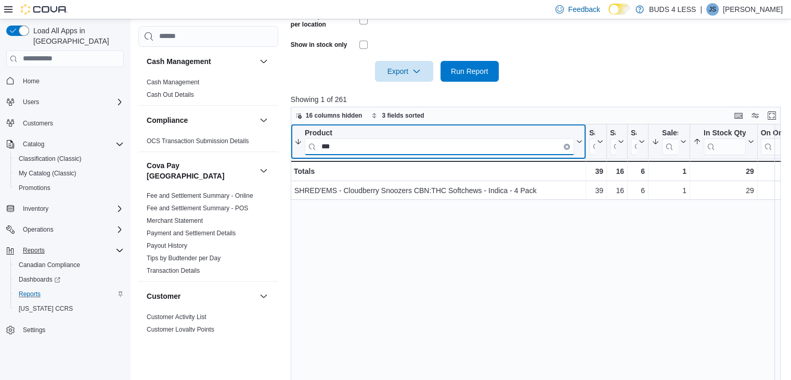
scroll to position [0, 0]
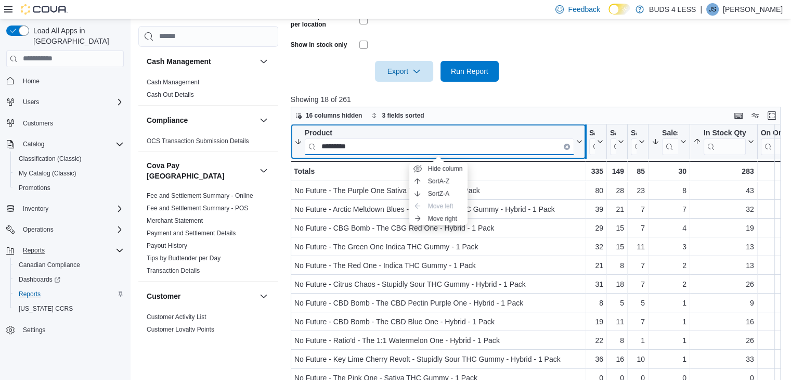
click at [581, 150] on div at bounding box center [585, 141] width 8 height 34
click at [577, 151] on button "Product *********" at bounding box center [438, 141] width 288 height 27
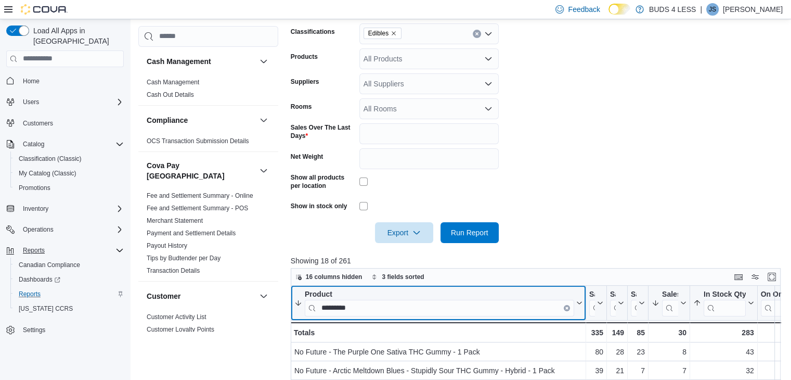
scroll to position [186, 0]
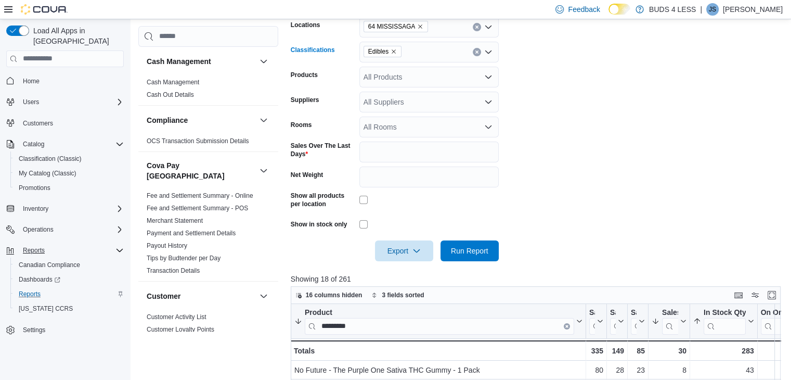
click at [394, 50] on icon "Remove Edibles from selection in this group" at bounding box center [393, 51] width 6 height 6
click at [321, 254] on div "Export Run Report" at bounding box center [395, 250] width 208 height 21
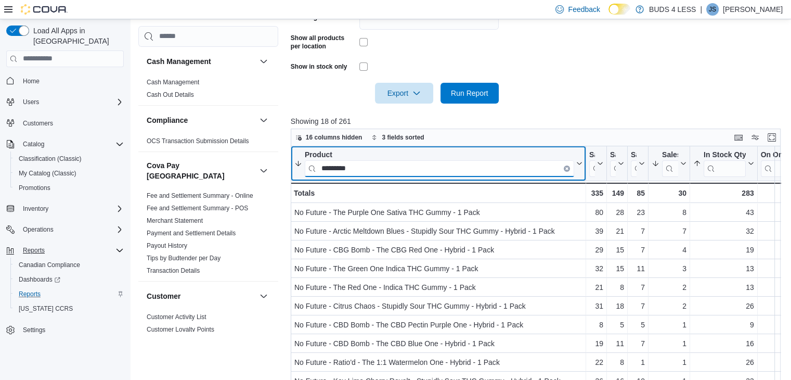
click at [391, 168] on input "*********" at bounding box center [439, 168] width 269 height 17
type input "*"
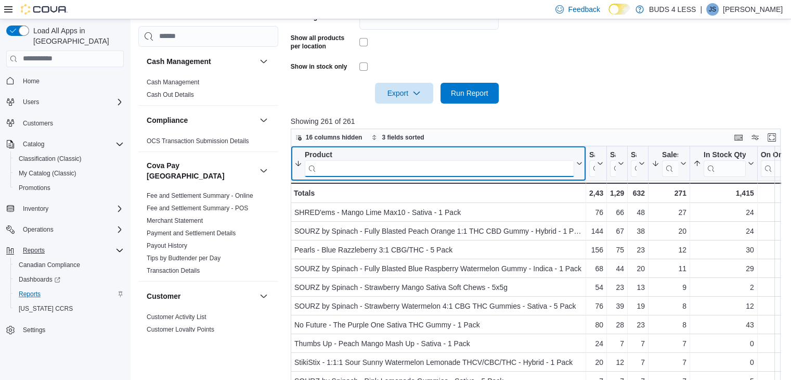
type input "*"
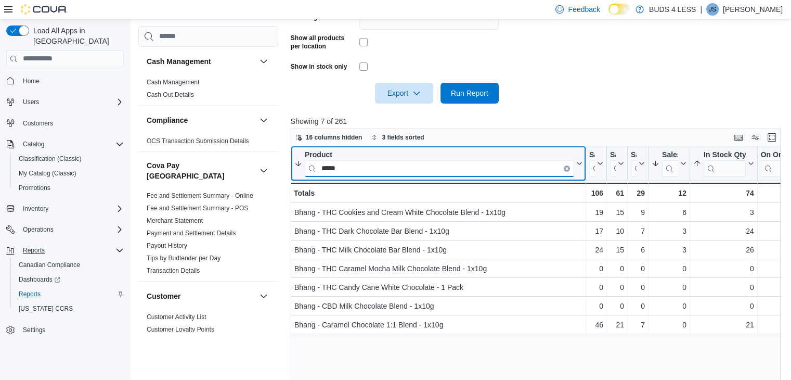
type input "*****"
click at [566, 167] on icon "Clear input" at bounding box center [566, 167] width 3 height 3
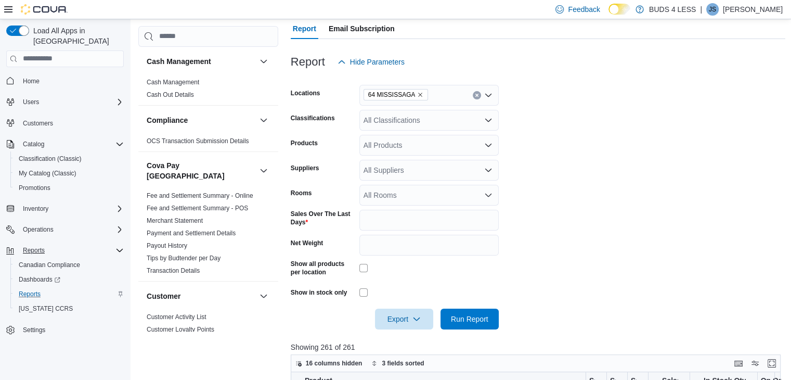
scroll to position [140, 0]
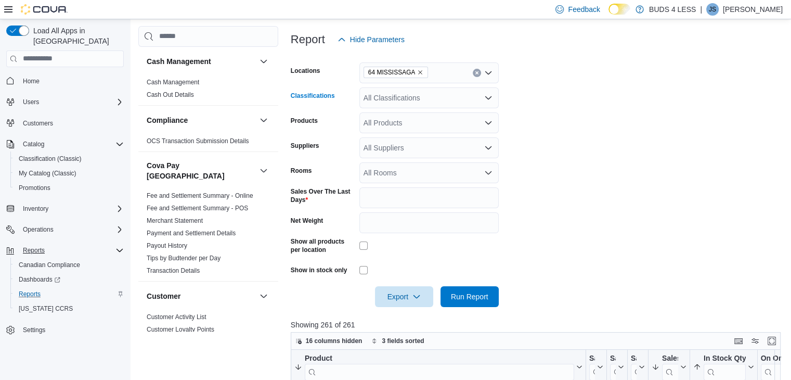
click at [420, 117] on form "Locations 64 MISSISSAGA Classifications All Classifications Products All Produc…" at bounding box center [538, 178] width 495 height 257
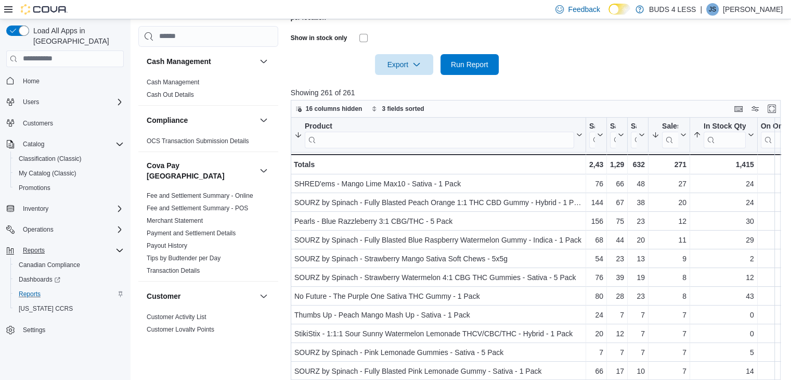
scroll to position [374, 0]
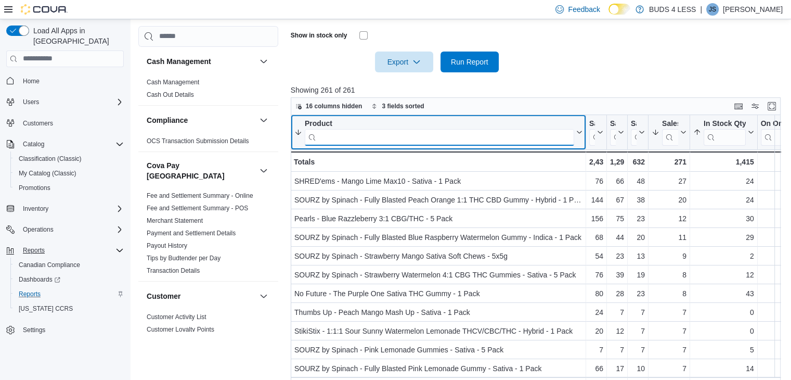
click at [348, 136] on input "search" at bounding box center [439, 136] width 269 height 17
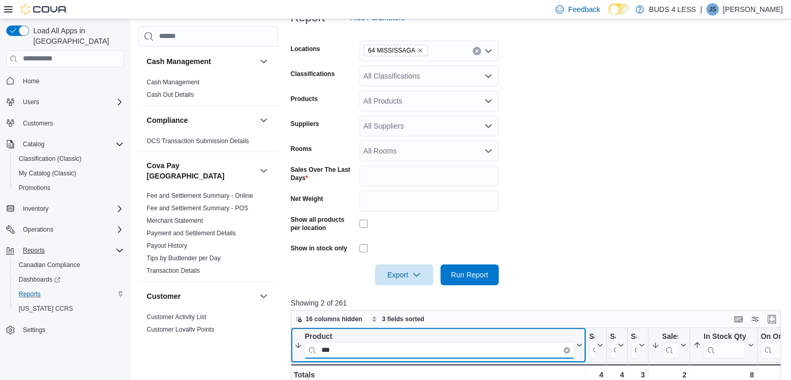
scroll to position [161, 0]
type input "*"
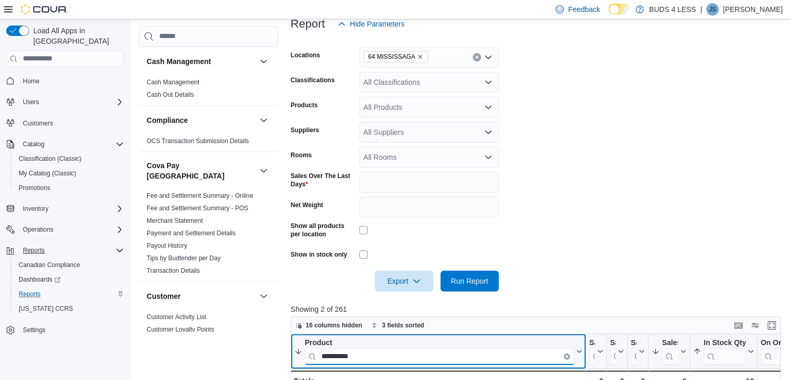
scroll to position [156, 0]
type input "**********"
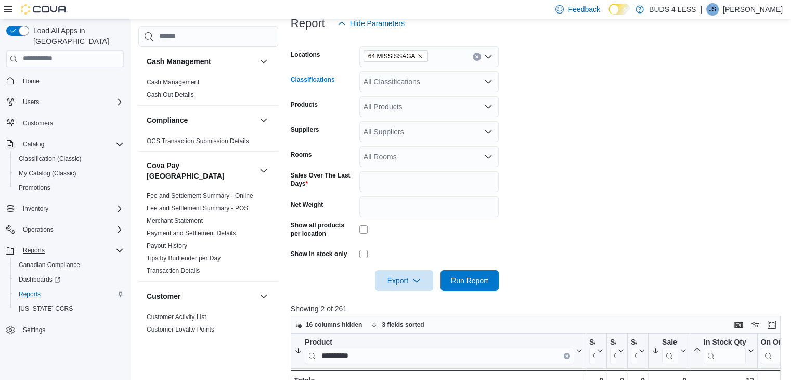
click at [414, 85] on div "All Classifications" at bounding box center [428, 81] width 139 height 21
click at [402, 125] on span "Beverages" at bounding box center [399, 129] width 35 height 10
click at [542, 156] on form "Locations 64 MISSISSAGA Classifications Beverages Products All Products Supplie…" at bounding box center [538, 162] width 495 height 257
click at [462, 279] on span "Run Report" at bounding box center [469, 279] width 37 height 10
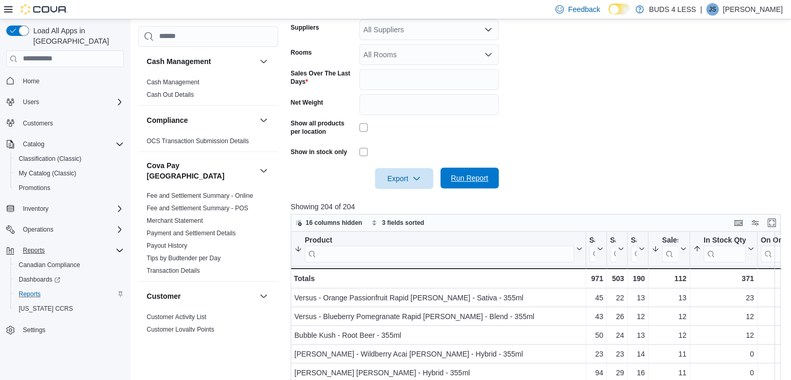
scroll to position [287, 0]
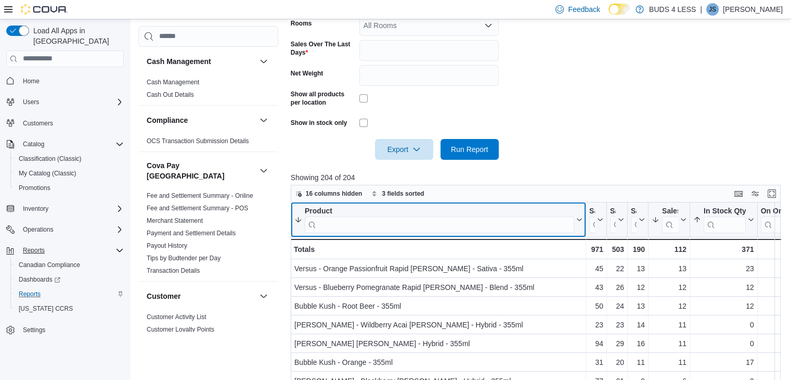
click at [375, 227] on input "search" at bounding box center [439, 224] width 269 height 17
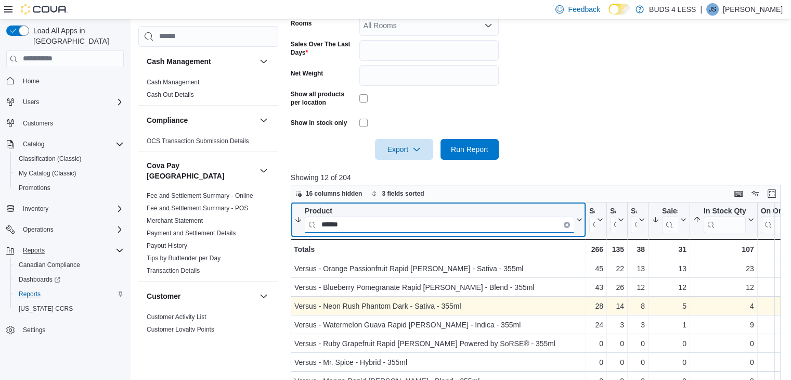
scroll to position [403, 0]
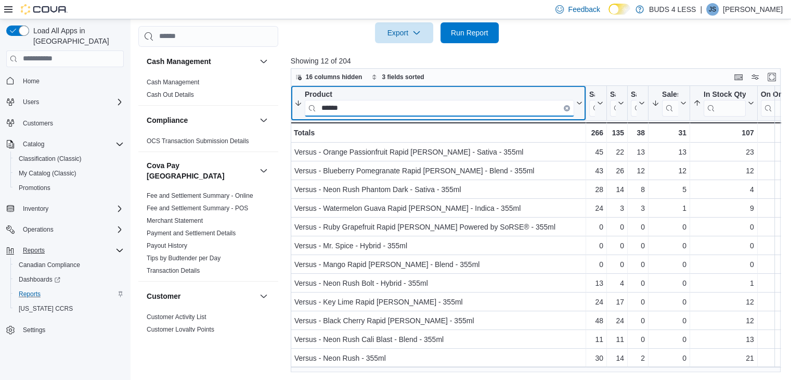
type input "******"
click at [566, 106] on icon "Clear input" at bounding box center [566, 107] width 3 height 3
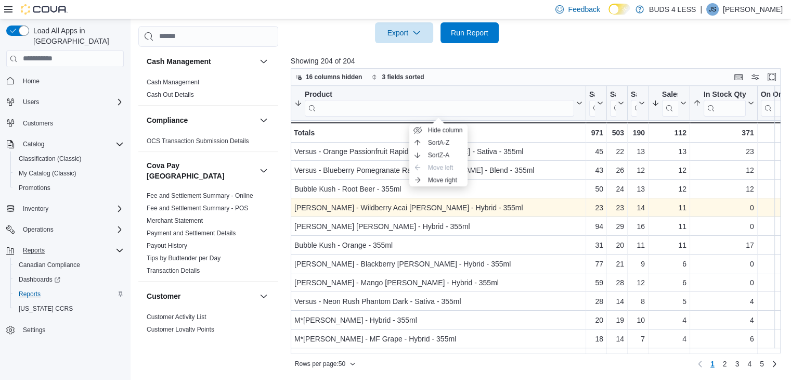
scroll to position [0, 0]
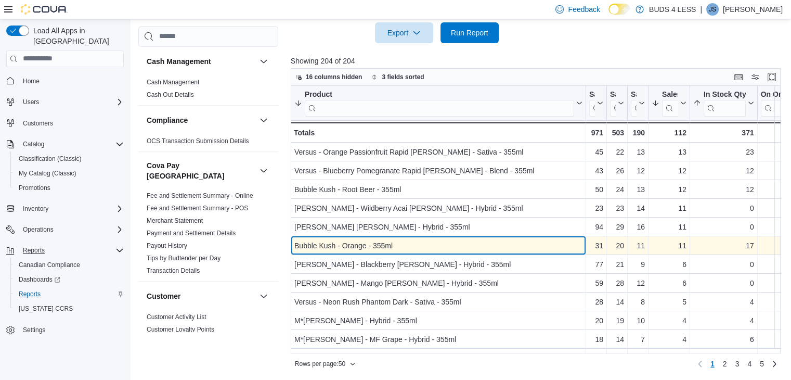
click at [450, 239] on div "Bubble Kush - Orange - 355ml" at bounding box center [438, 245] width 288 height 12
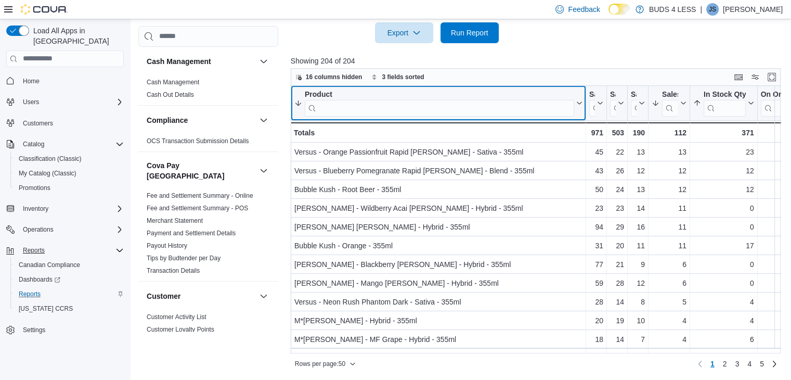
click at [380, 103] on input "search" at bounding box center [439, 107] width 269 height 17
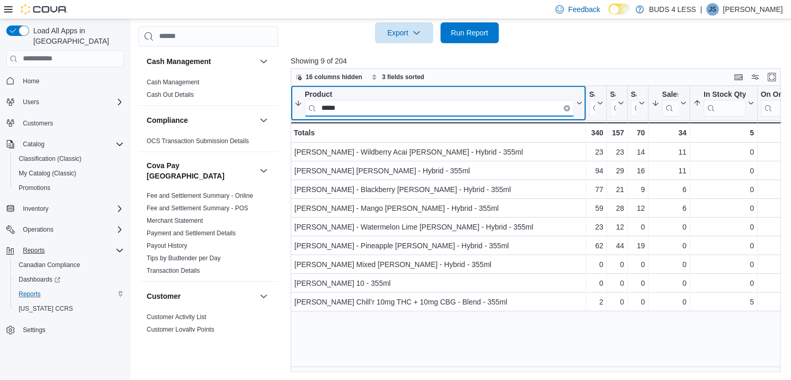
type input "*****"
click at [567, 107] on icon "Clear input" at bounding box center [567, 108] width 2 height 2
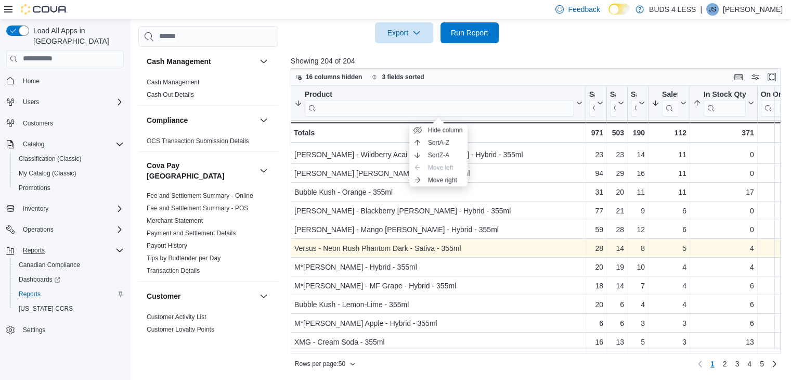
scroll to position [54, 0]
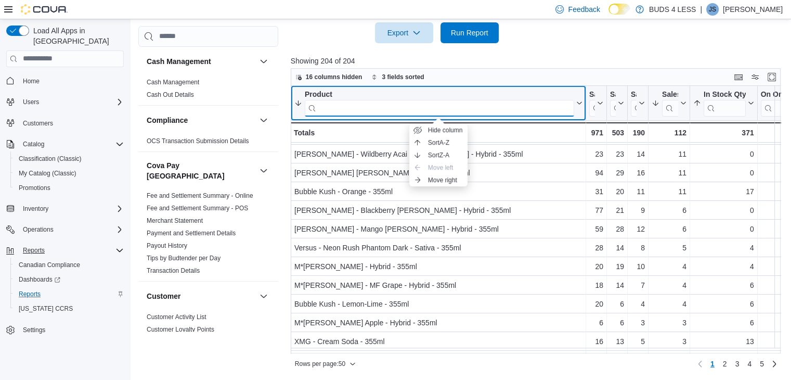
click at [356, 112] on input "search" at bounding box center [439, 107] width 269 height 17
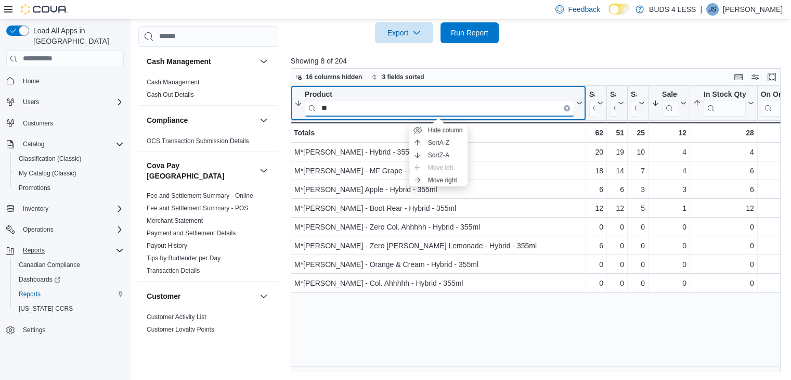
scroll to position [0, 0]
type input "**"
click at [569, 108] on button "Clear input" at bounding box center [567, 107] width 6 height 6
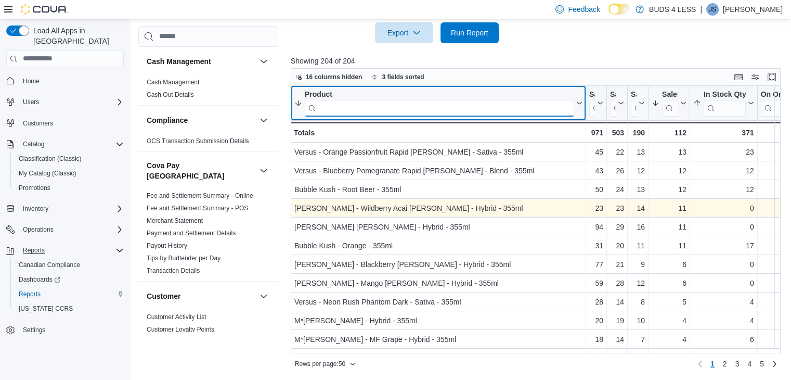
scroll to position [283, 0]
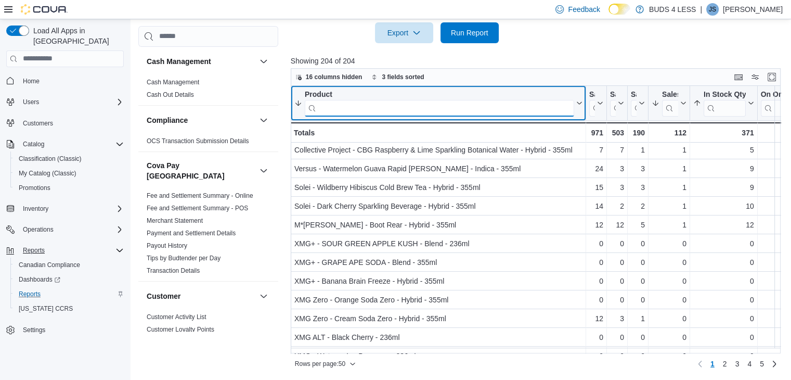
click at [423, 104] on input "search" at bounding box center [439, 107] width 269 height 17
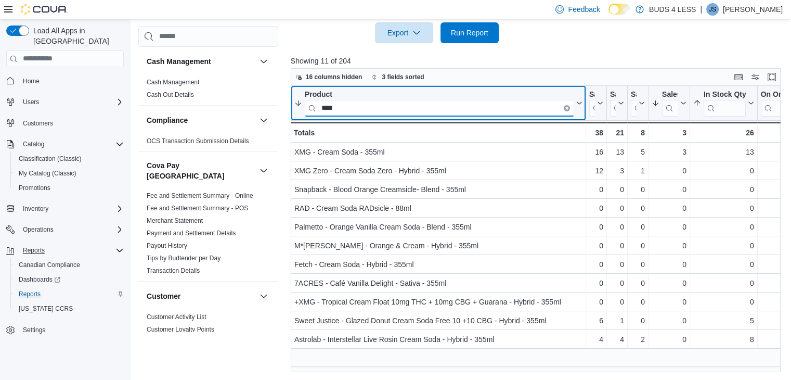
scroll to position [0, 0]
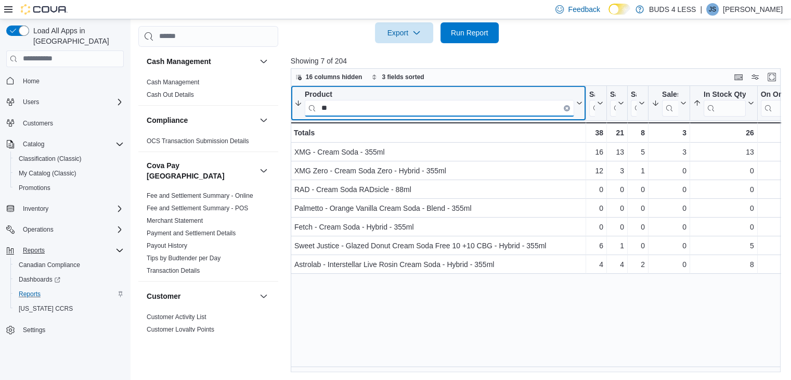
type input "*"
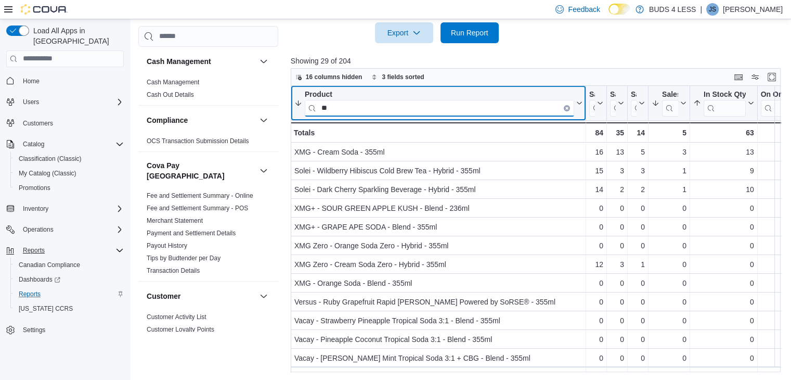
type input "*"
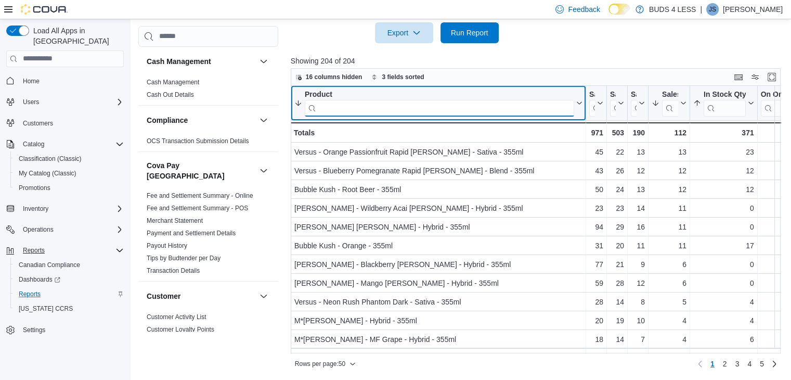
click at [384, 108] on input "search" at bounding box center [439, 107] width 269 height 17
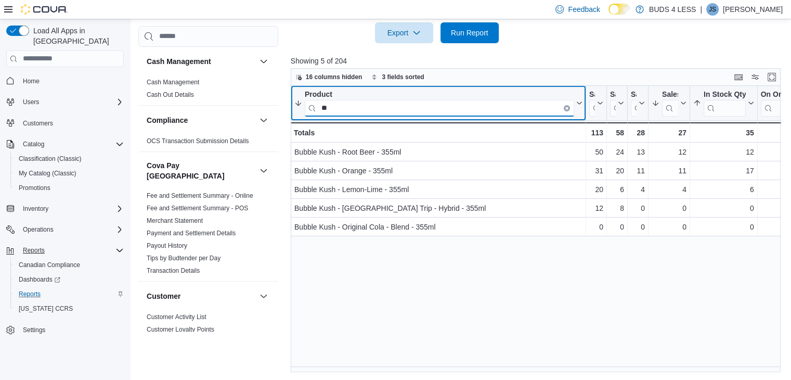
type input "*"
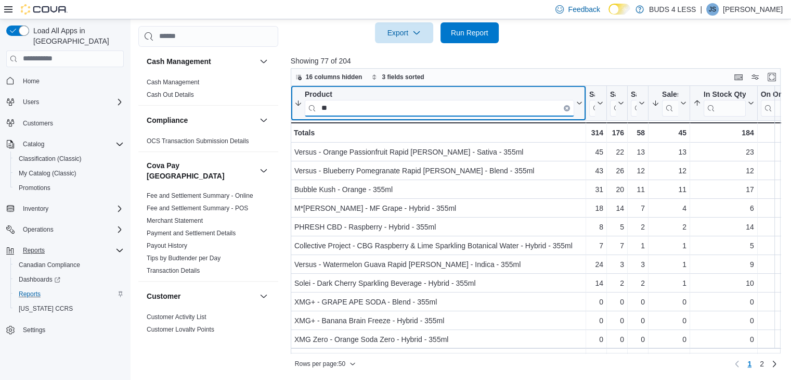
type input "*"
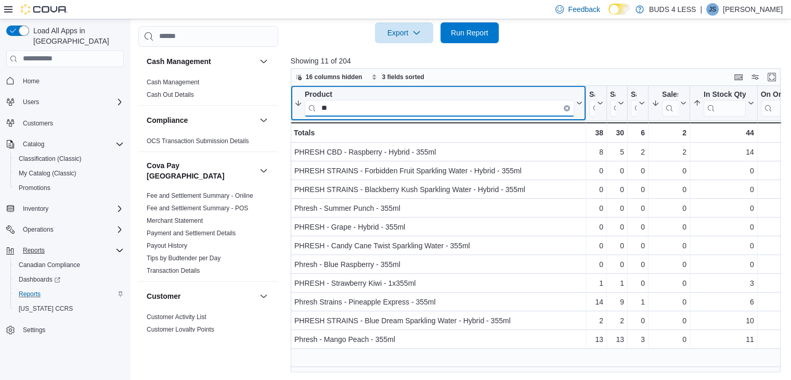
type input "*"
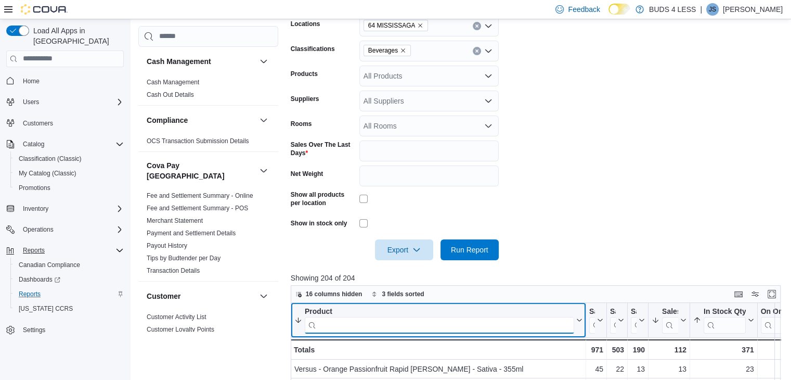
scroll to position [185, 0]
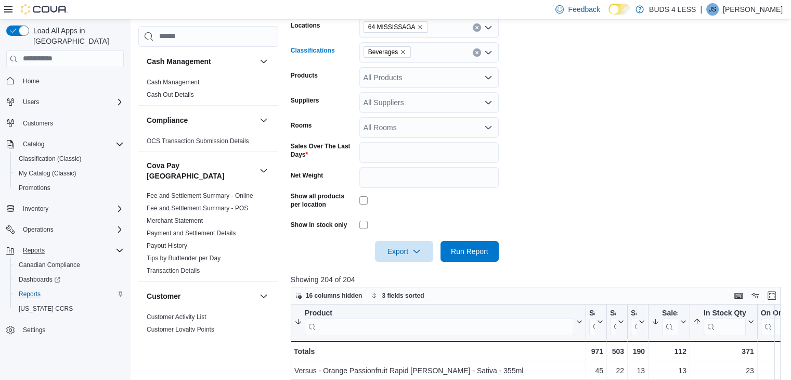
click at [402, 49] on icon "Remove Beverages from selection in this group" at bounding box center [403, 52] width 6 height 6
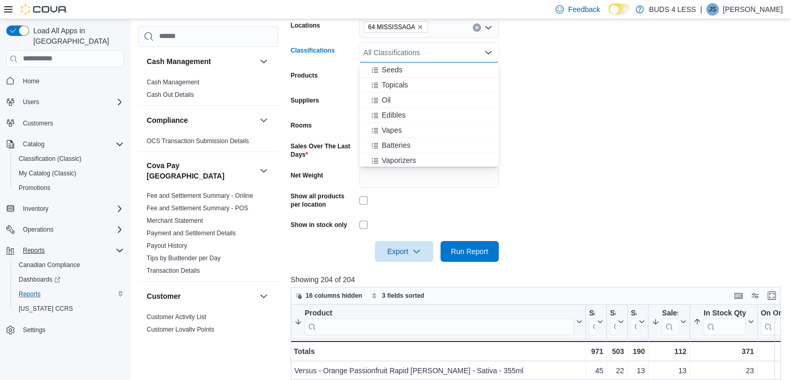
scroll to position [89, 0]
click at [393, 114] on span "Edibles" at bounding box center [394, 116] width 24 height 10
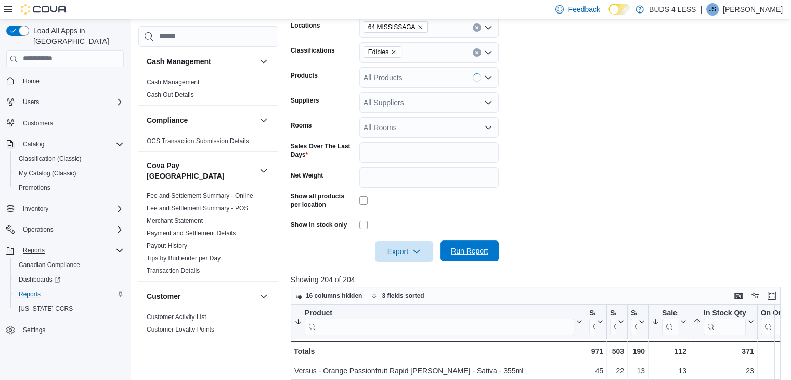
click at [464, 244] on span "Run Report" at bounding box center [470, 250] width 46 height 21
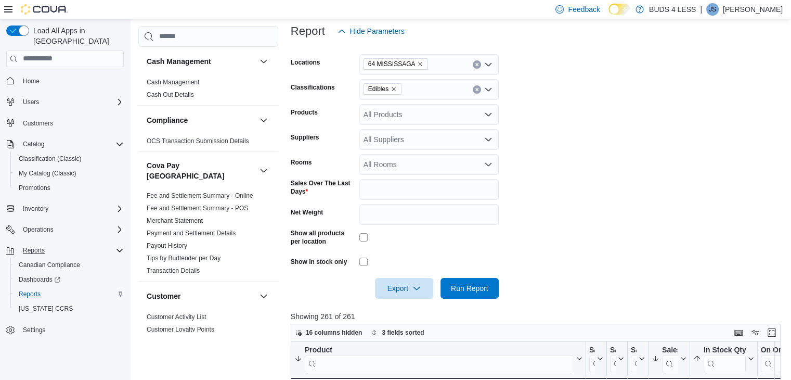
scroll to position [148, 0]
click at [393, 87] on icon "Remove Edibles from selection in this group" at bounding box center [393, 89] width 6 height 6
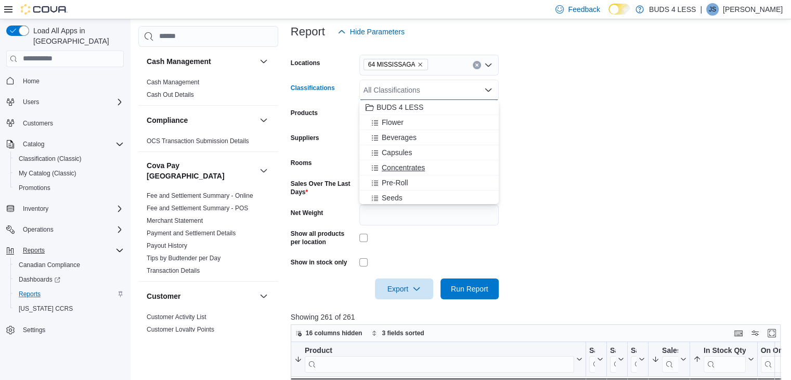
click at [397, 168] on span "Concentrates" at bounding box center [403, 167] width 43 height 10
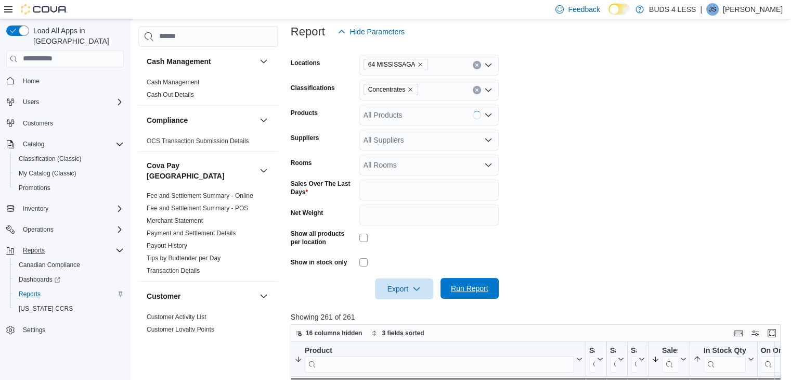
click at [469, 290] on span "Run Report" at bounding box center [469, 288] width 37 height 10
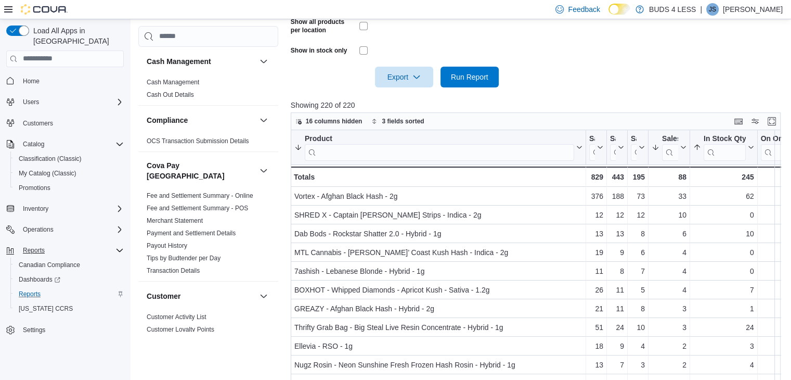
scroll to position [358, 0]
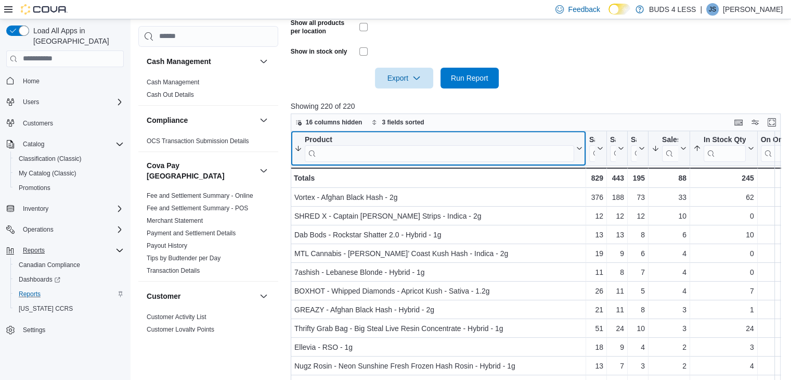
click at [331, 149] on input "search" at bounding box center [439, 153] width 269 height 17
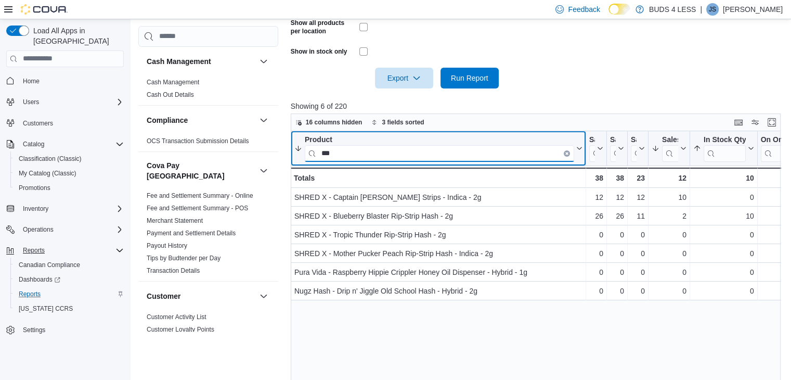
type input "***"
click at [564, 150] on button "Clear input" at bounding box center [567, 153] width 6 height 6
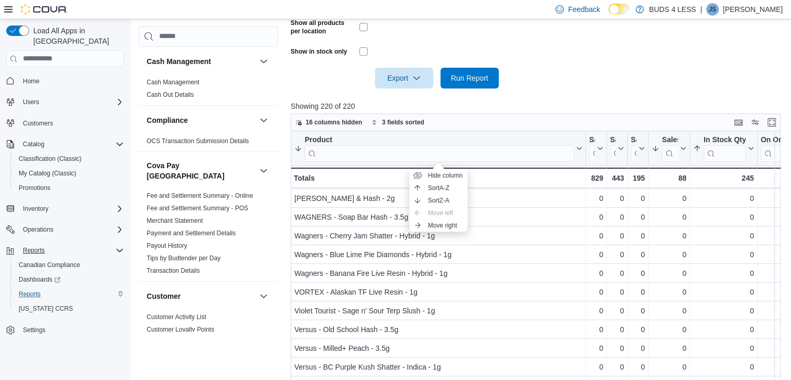
scroll to position [428, 0]
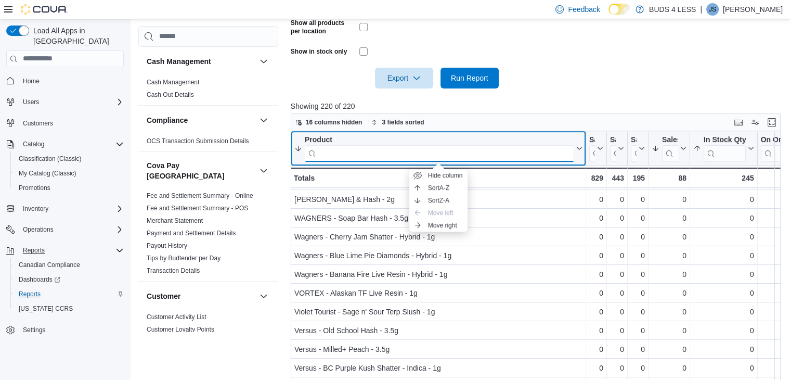
click at [370, 150] on input "search" at bounding box center [439, 153] width 269 height 17
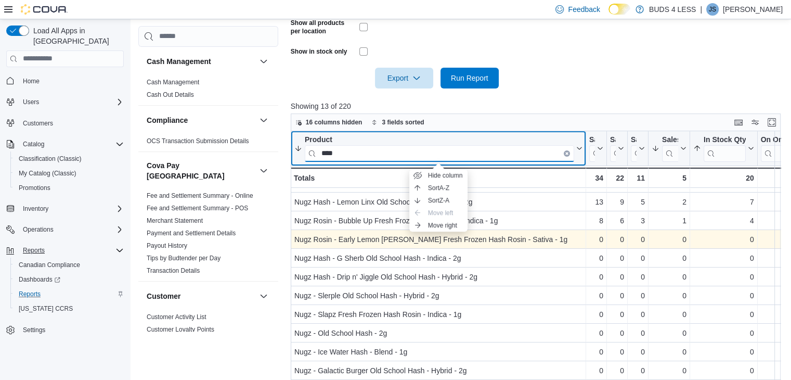
scroll to position [0, 0]
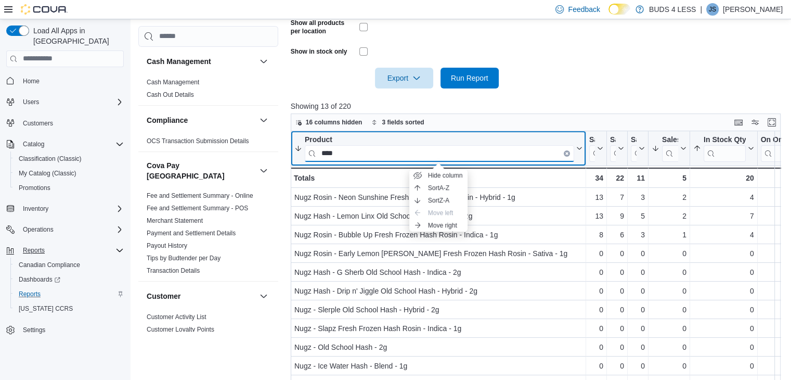
click at [370, 149] on input "****" at bounding box center [439, 153] width 269 height 17
type input "*"
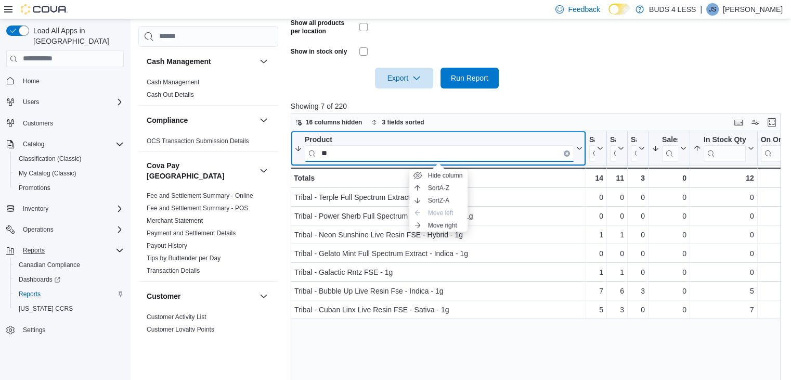
type input "*"
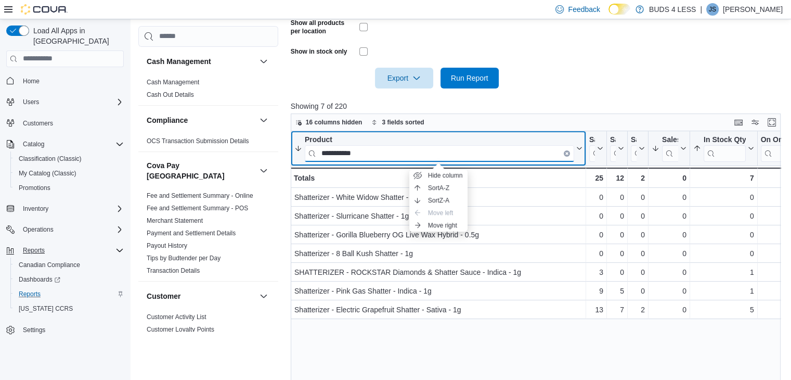
drag, startPoint x: 378, startPoint y: 166, endPoint x: 378, endPoint y: 154, distance: 11.4
click at [378, 154] on input "**********" at bounding box center [439, 153] width 269 height 17
type input "*"
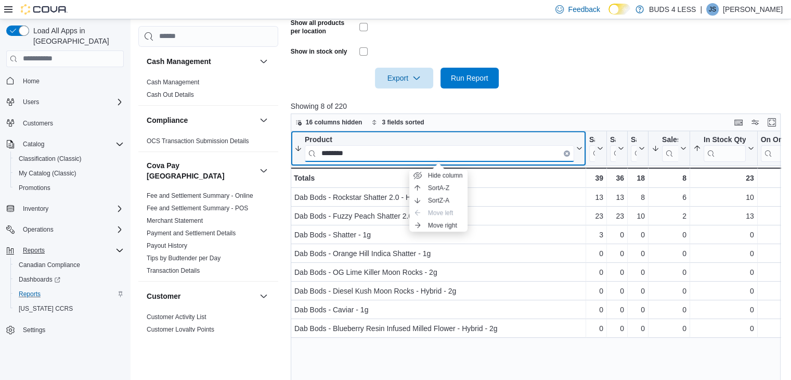
type input "********"
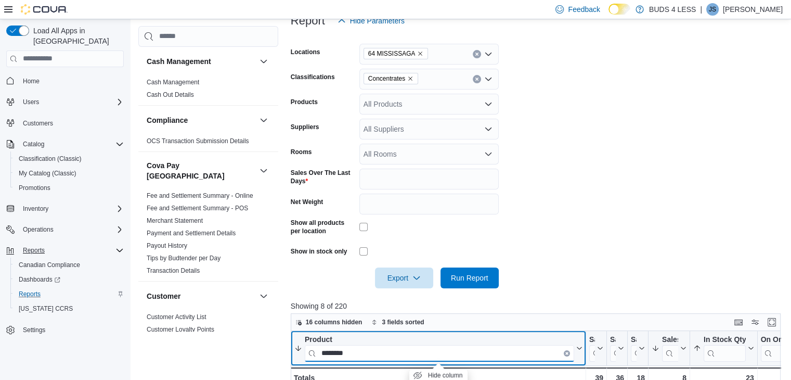
scroll to position [158, 0]
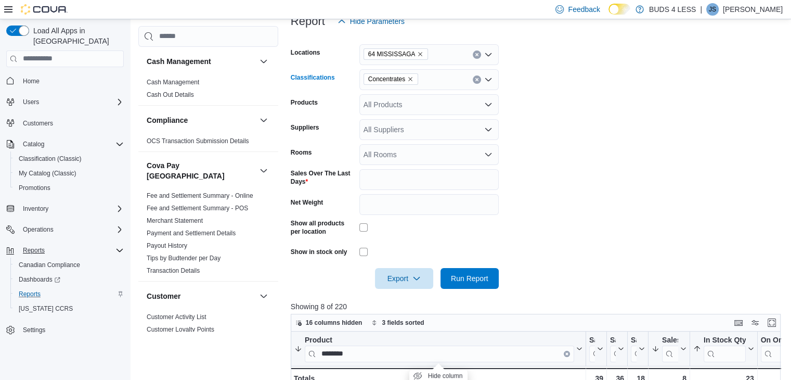
click at [410, 78] on icon "Remove Concentrates from selection in this group" at bounding box center [410, 79] width 4 height 4
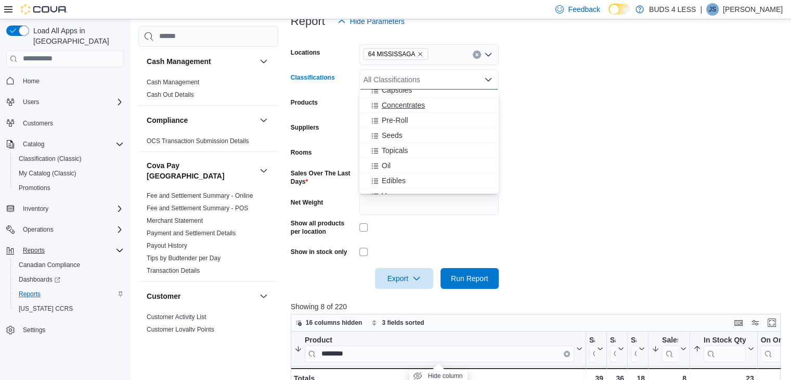
scroll to position [54, 0]
click at [390, 161] on span "Oil" at bounding box center [386, 163] width 9 height 10
click at [392, 148] on span "Topicals" at bounding box center [395, 148] width 27 height 10
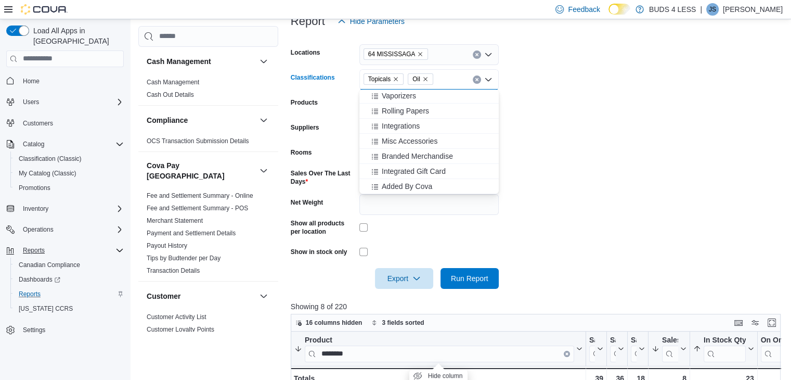
scroll to position [0, 0]
click at [398, 138] on span "Capsules" at bounding box center [397, 142] width 30 height 10
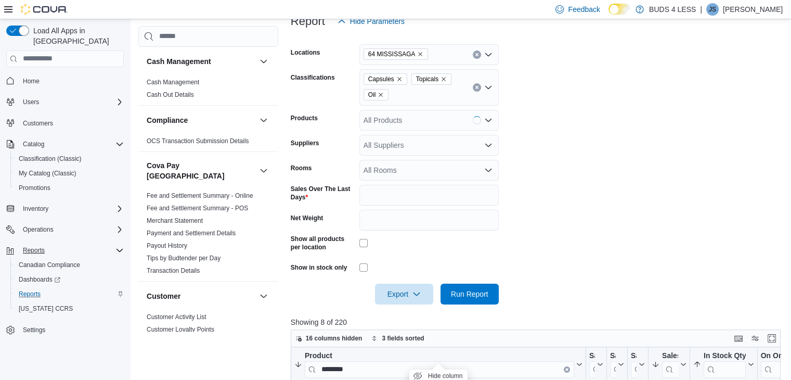
click at [592, 165] on form "Locations 64 MISSISSAGA Classifications Capsules Topicals Oil Products All Prod…" at bounding box center [538, 168] width 495 height 272
click at [481, 286] on span "Run Report" at bounding box center [470, 293] width 46 height 21
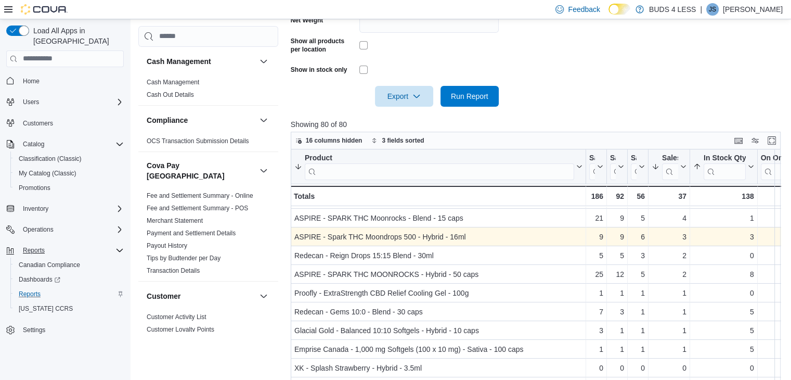
scroll to position [54, 0]
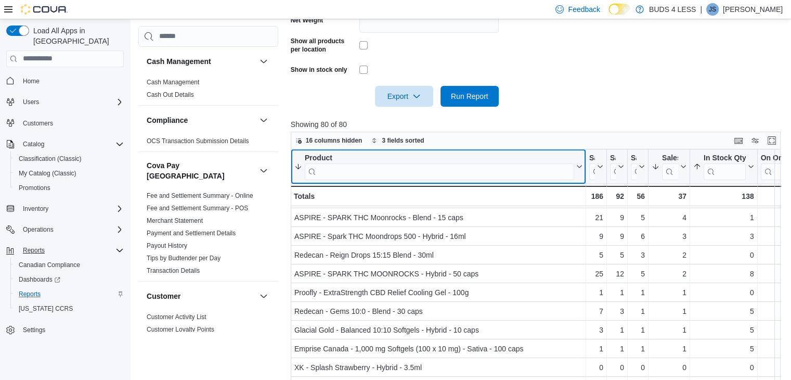
click at [409, 177] on input "search" at bounding box center [439, 171] width 269 height 17
type input "*"
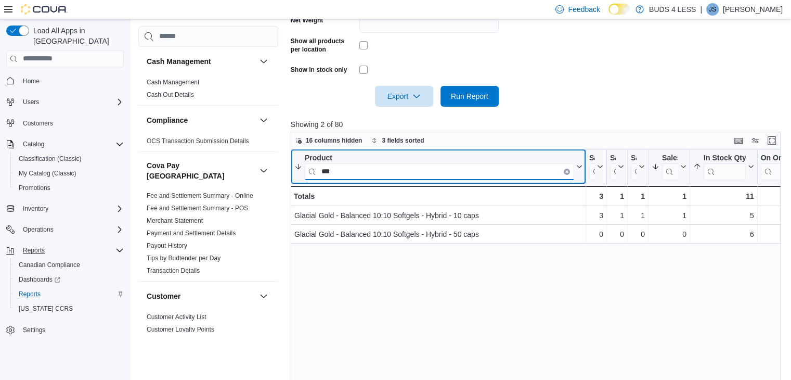
scroll to position [0, 0]
type input "*"
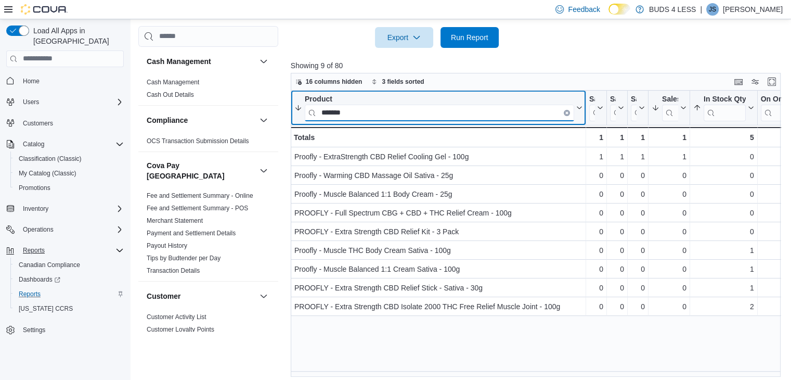
scroll to position [419, 0]
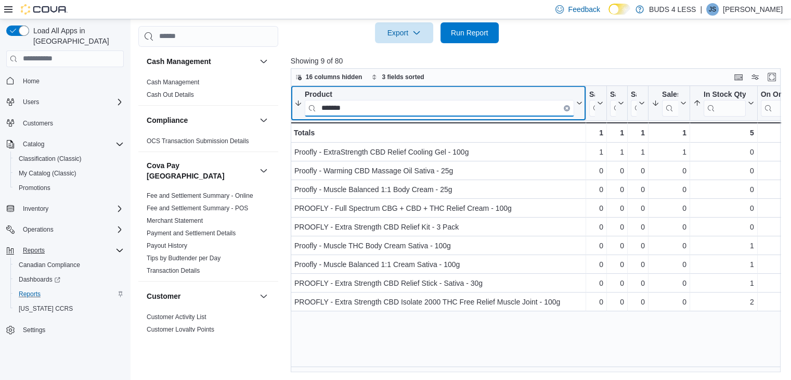
type input "*******"
click at [567, 109] on icon "Clear input" at bounding box center [567, 108] width 2 height 2
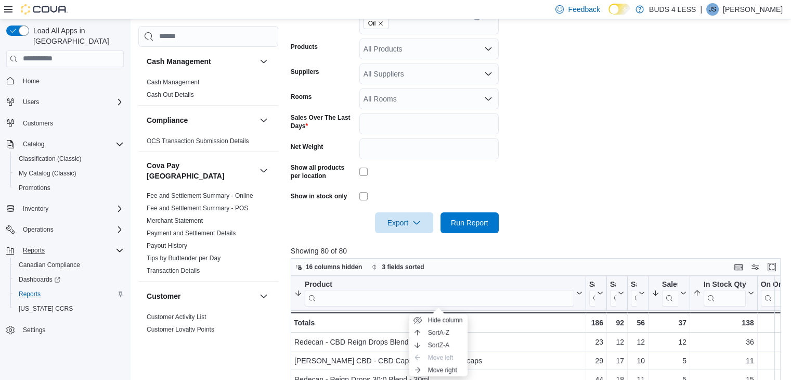
scroll to position [179, 0]
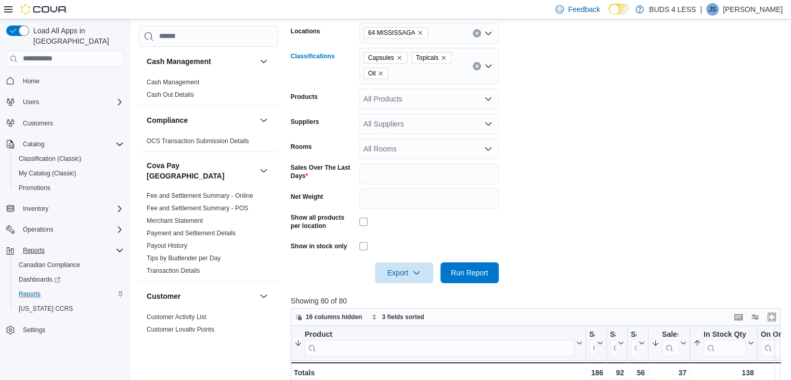
click at [382, 70] on icon "Remove Oil from selection in this group" at bounding box center [380, 73] width 6 height 6
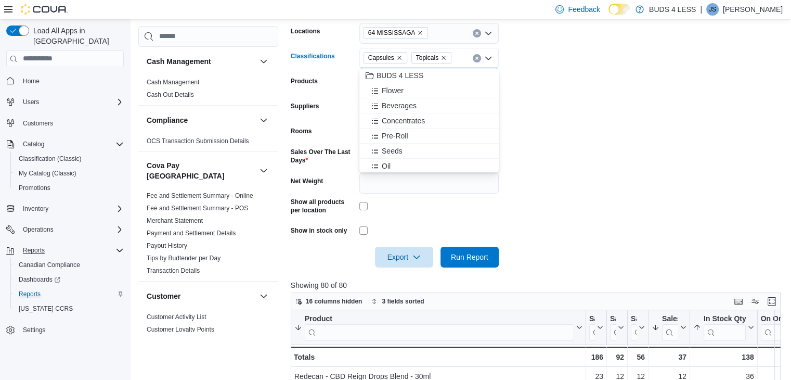
click at [398, 57] on icon "Remove Capsules from selection in this group" at bounding box center [399, 58] width 4 height 4
click at [395, 57] on icon "Remove Topicals from selection in this group" at bounding box center [395, 58] width 6 height 6
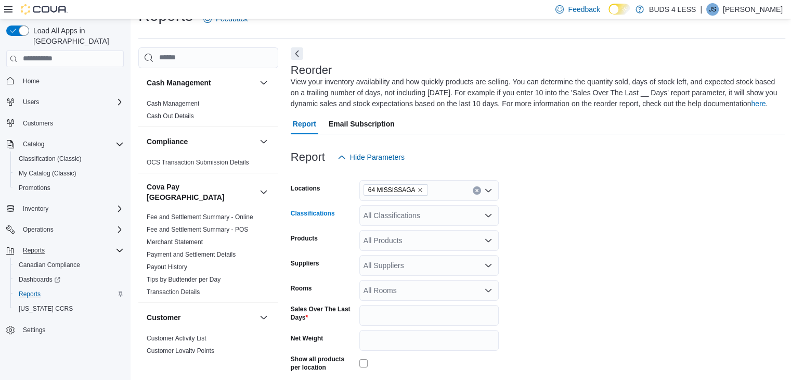
scroll to position [22, 0]
click at [418, 190] on icon "Remove 64 MISSISSAGA from selection in this group" at bounding box center [420, 190] width 4 height 4
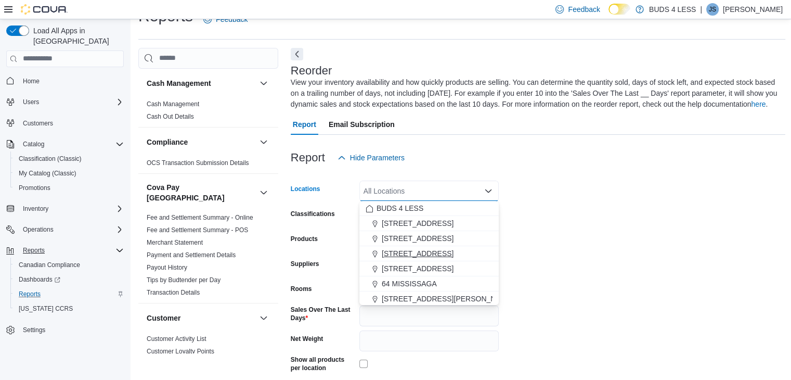
scroll to position [17, 0]
click at [401, 238] on span "[STREET_ADDRESS]" at bounding box center [418, 236] width 72 height 10
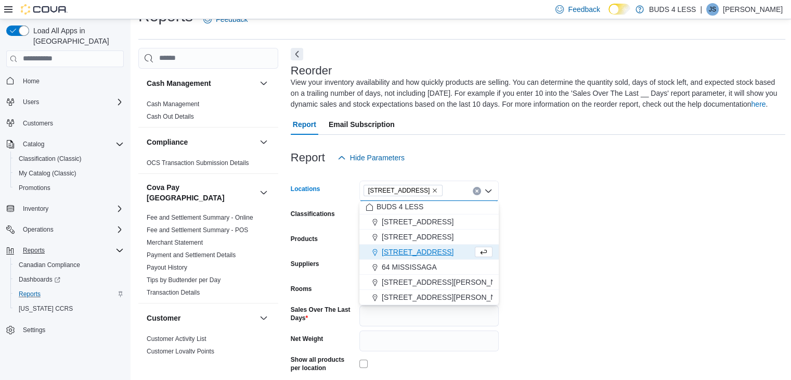
scroll to position [2, 0]
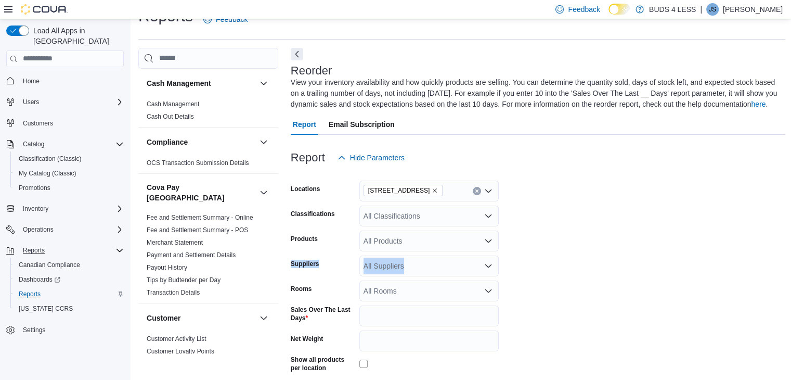
drag, startPoint x: 556, startPoint y: 250, endPoint x: 490, endPoint y: 273, distance: 70.0
click at [490, 273] on form "Locations [STREET_ADDRESS] Classifications All Classifications Products All Pro…" at bounding box center [538, 296] width 495 height 257
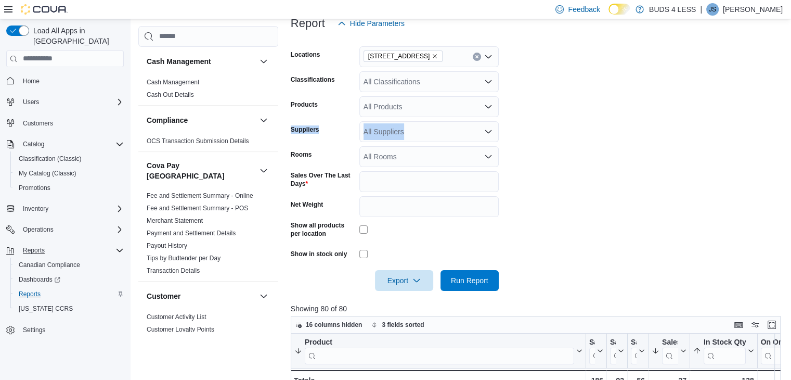
scroll to position [161, 0]
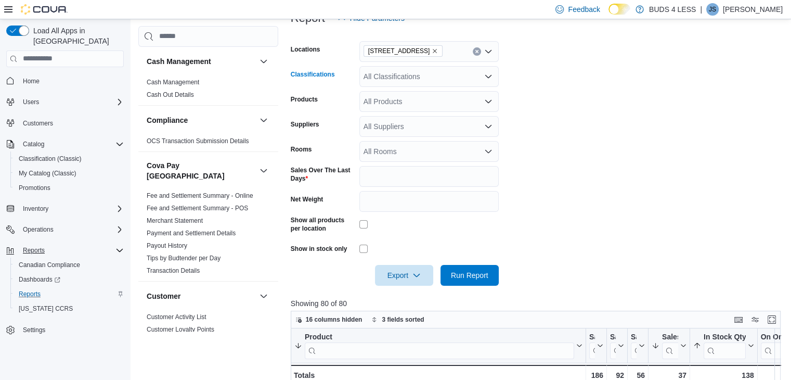
click at [405, 84] on div "All Classifications" at bounding box center [428, 76] width 139 height 21
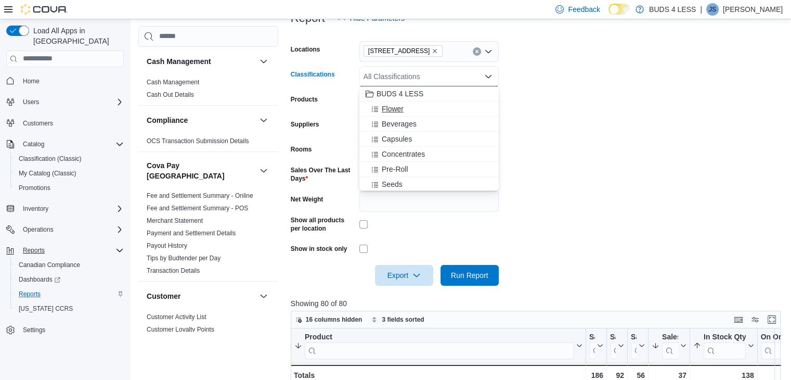
click at [401, 111] on span "Flower" at bounding box center [393, 108] width 22 height 10
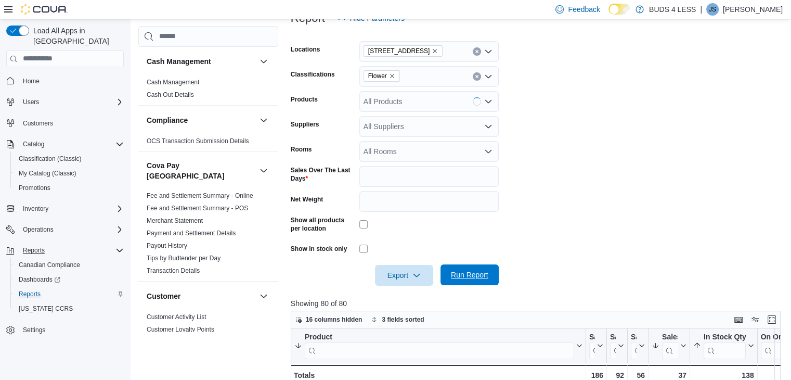
click at [468, 279] on span "Run Report" at bounding box center [470, 274] width 46 height 21
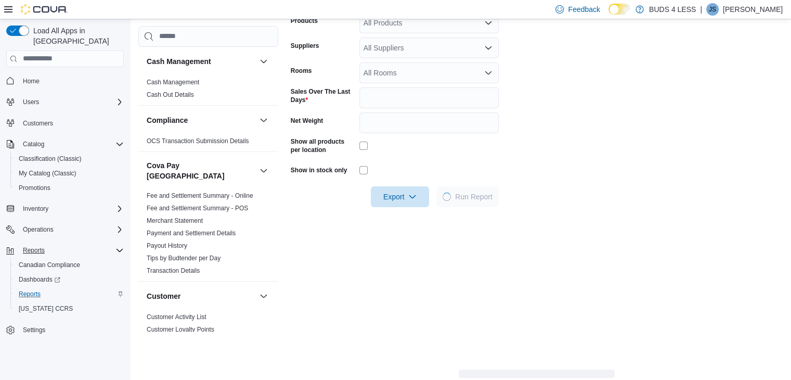
scroll to position [132, 0]
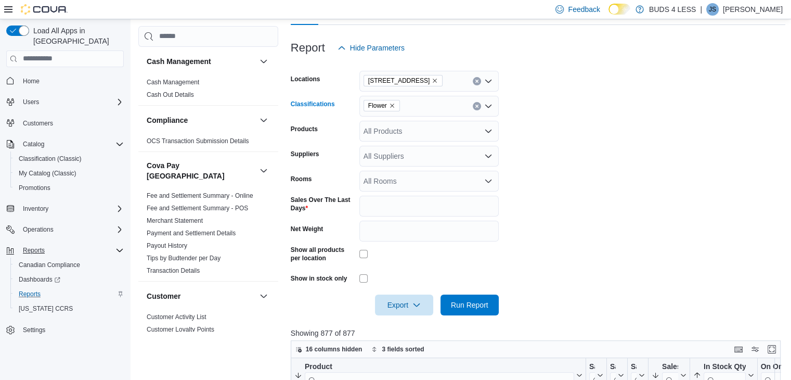
click at [392, 104] on icon "Remove Flower from selection in this group" at bounding box center [392, 105] width 6 height 6
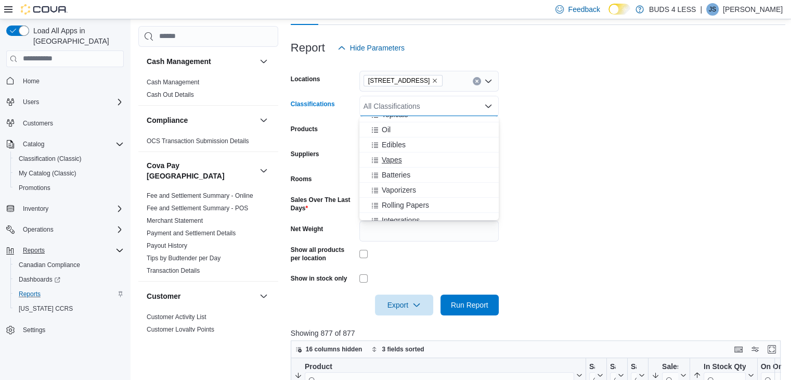
click at [391, 163] on span "Vapes" at bounding box center [392, 159] width 20 height 10
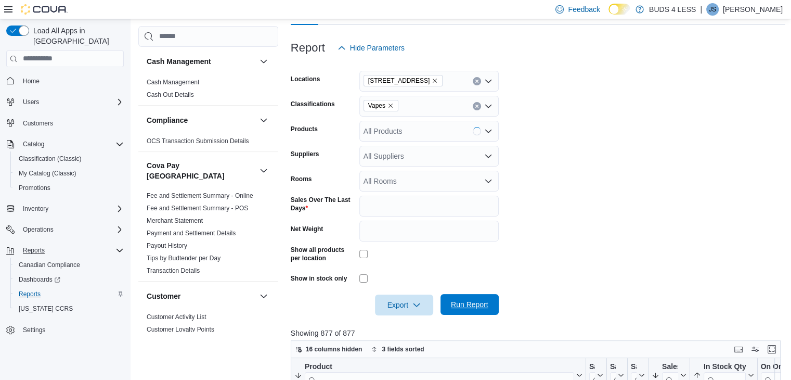
click at [452, 303] on span "Run Report" at bounding box center [469, 304] width 37 height 10
click at [539, 96] on form "Locations [STREET_ADDRESS] Classifications Vapes Products All Products Supplier…" at bounding box center [538, 186] width 495 height 257
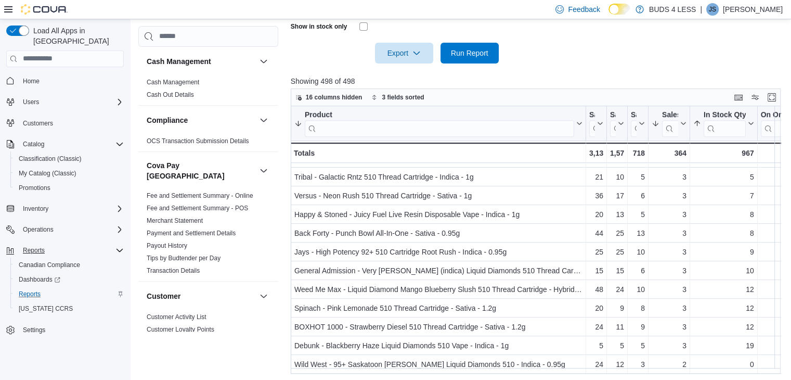
scroll to position [403, 0]
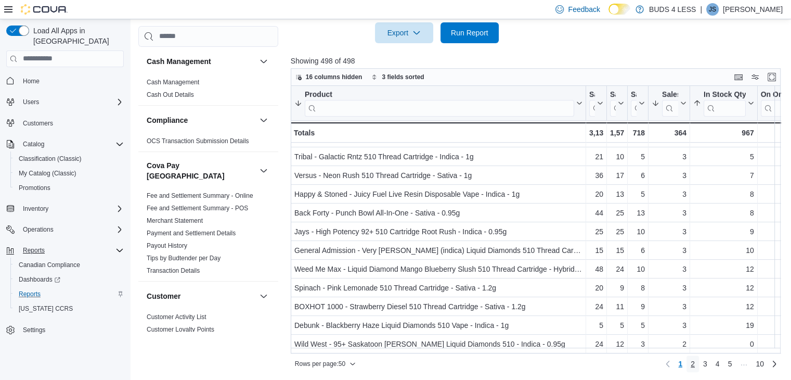
click at [699, 362] on link "2" at bounding box center [692, 363] width 12 height 17
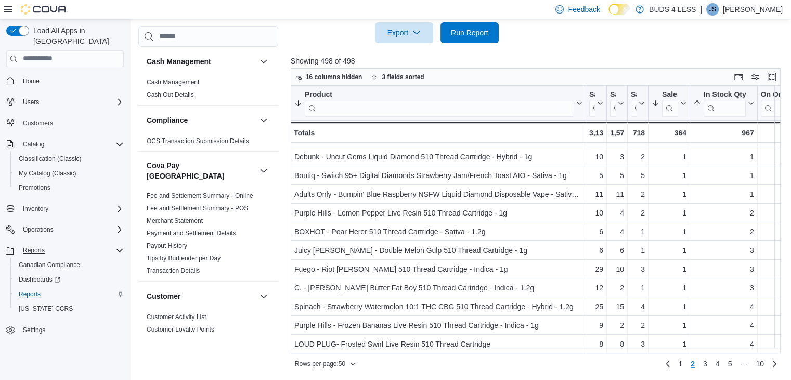
scroll to position [730, 0]
click at [707, 363] on span "3" at bounding box center [705, 363] width 4 height 10
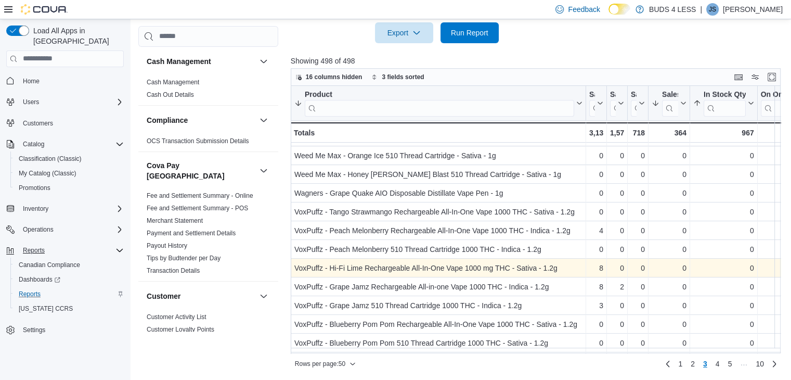
scroll to position [682, 0]
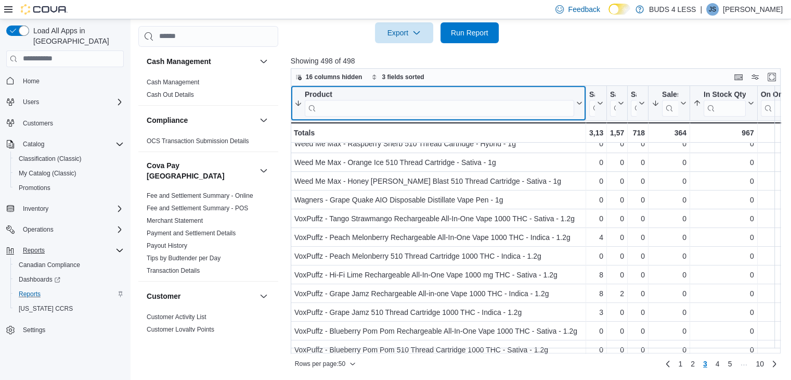
click at [322, 111] on input "search" at bounding box center [439, 107] width 269 height 17
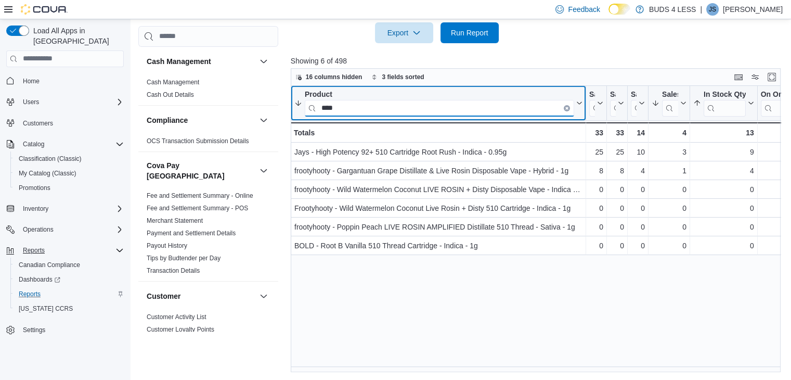
scroll to position [0, 0]
type input "*"
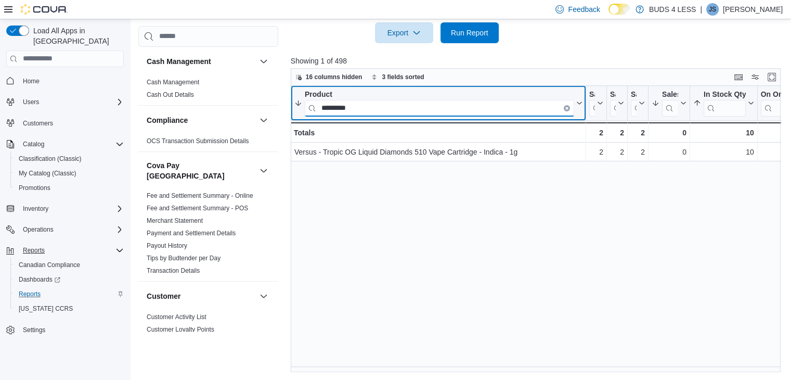
type input "*********"
click at [566, 109] on button "Clear input" at bounding box center [567, 107] width 6 height 6
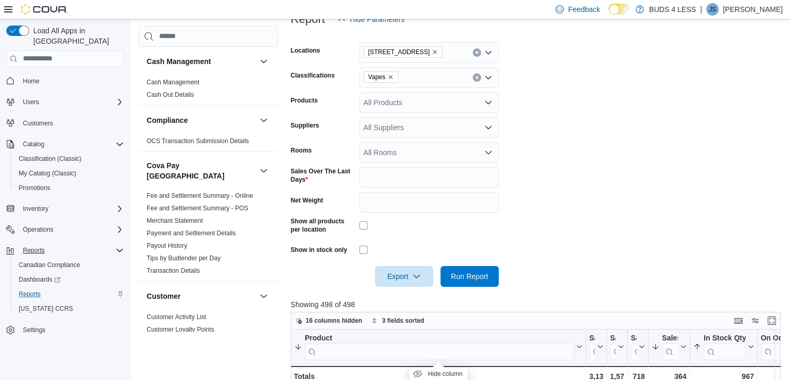
scroll to position [152, 0]
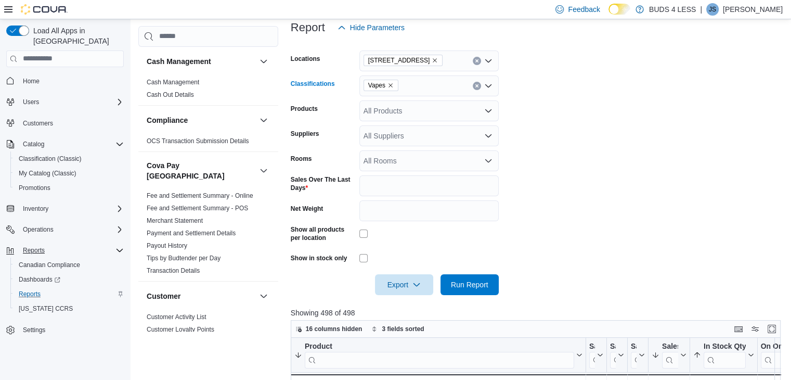
click at [389, 83] on span "Vapes" at bounding box center [380, 85] width 25 height 10
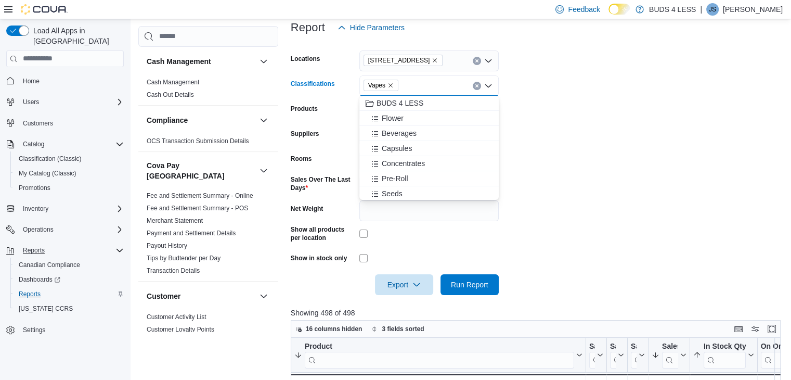
click at [389, 85] on icon "Remove Vapes from selection in this group" at bounding box center [390, 85] width 6 height 6
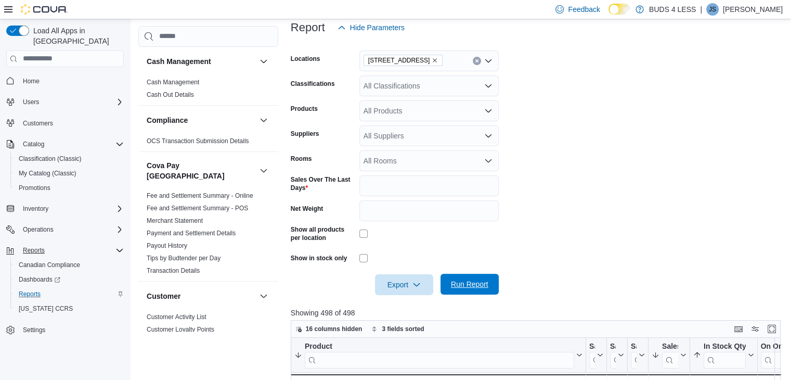
click at [488, 279] on span "Run Report" at bounding box center [470, 283] width 46 height 21
click at [588, 151] on form "Locations [STREET_ADDRESS] Classifications All Classifications Products All Pro…" at bounding box center [538, 166] width 495 height 257
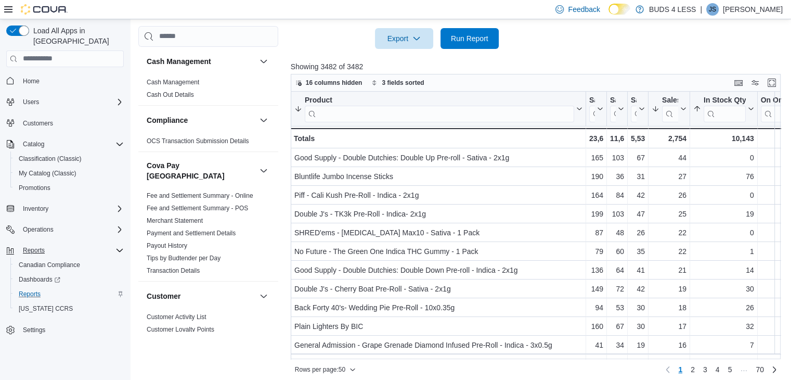
scroll to position [397, 0]
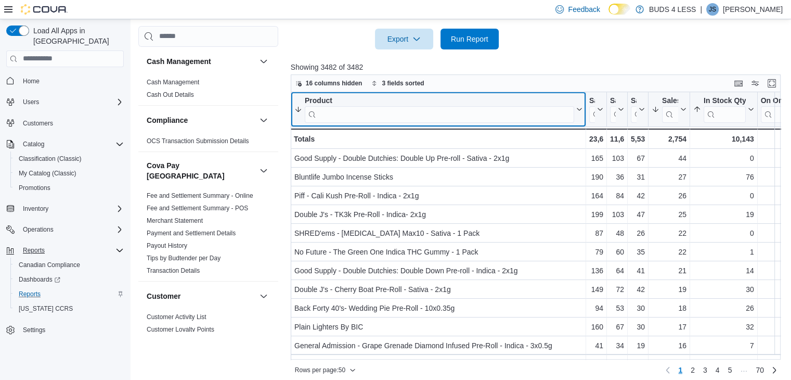
click at [529, 117] on input "search" at bounding box center [439, 114] width 269 height 17
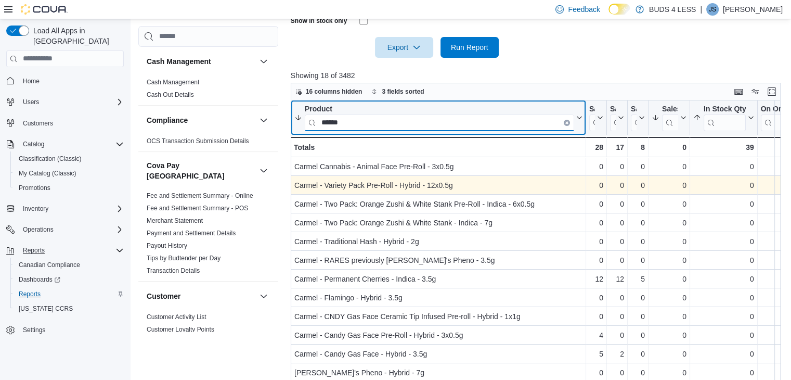
scroll to position [113, 0]
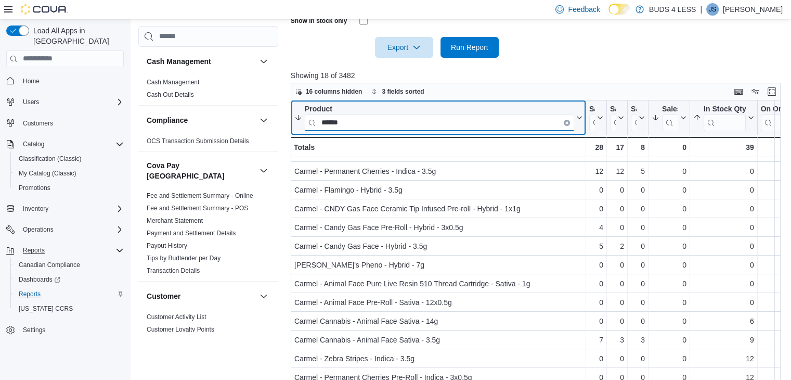
click at [358, 124] on input "******" at bounding box center [439, 122] width 269 height 17
type input "*"
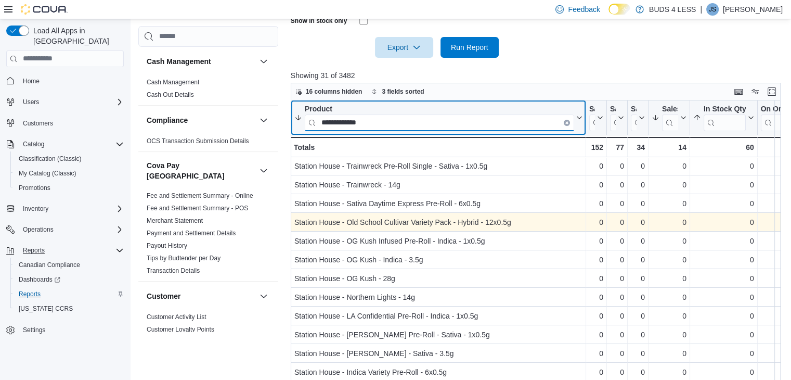
scroll to position [0, 0]
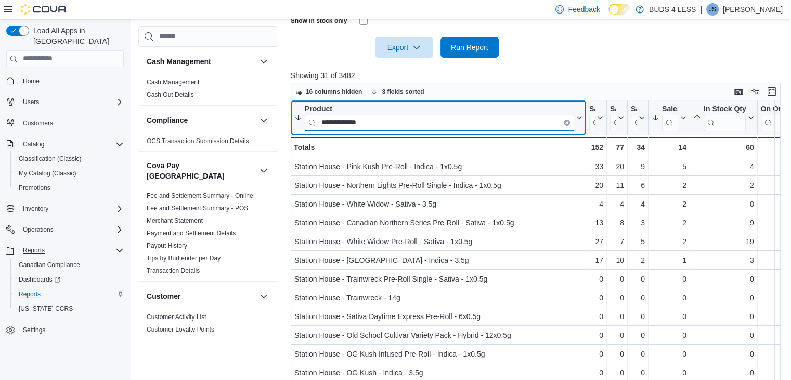
type input "**********"
click at [566, 119] on button "Clear input" at bounding box center [567, 122] width 6 height 6
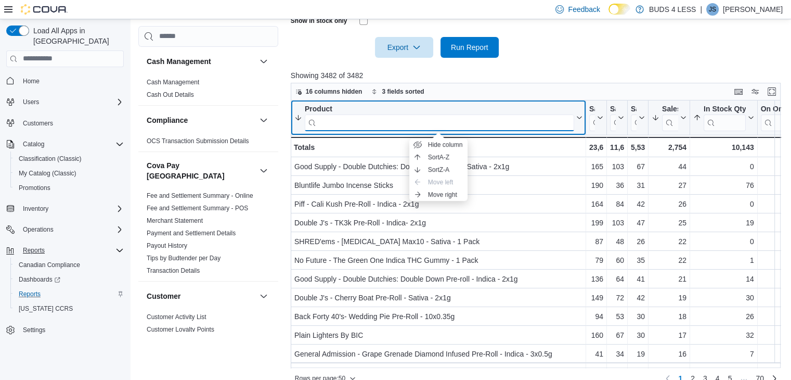
click at [536, 126] on input "search" at bounding box center [439, 122] width 269 height 17
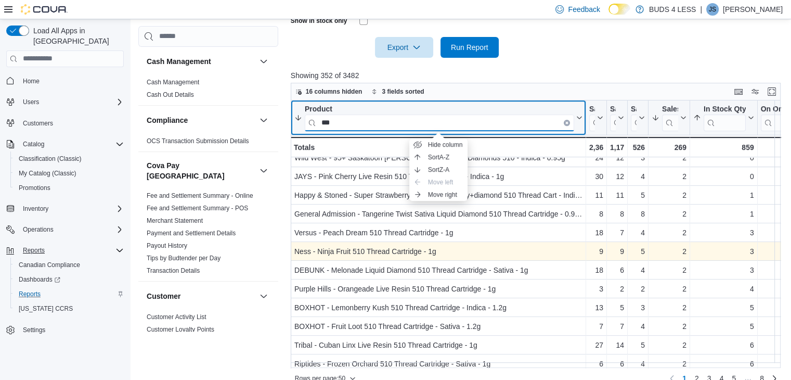
scroll to position [730, 0]
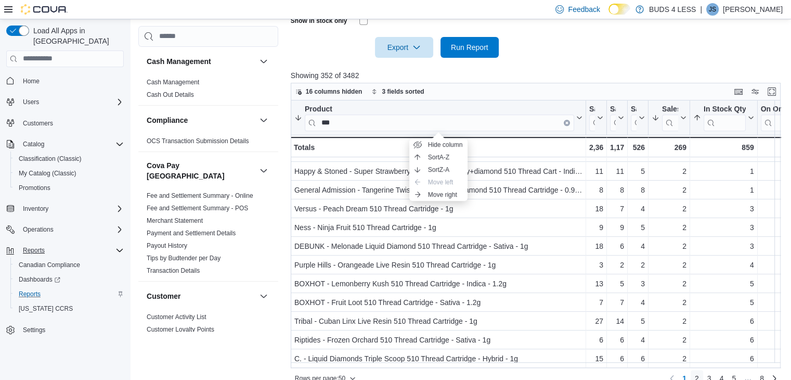
click at [699, 376] on span "2" at bounding box center [697, 378] width 4 height 10
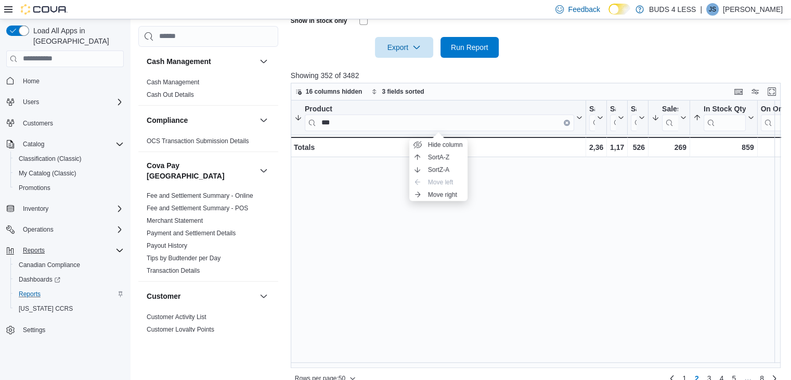
scroll to position [332, 0]
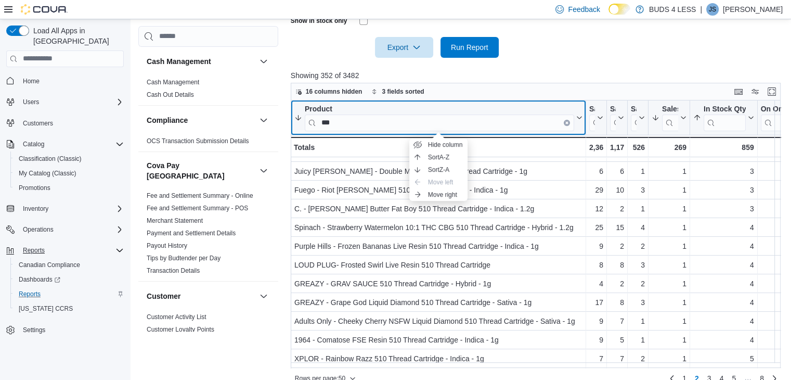
click at [333, 128] on input "***" at bounding box center [439, 122] width 269 height 17
type input "*"
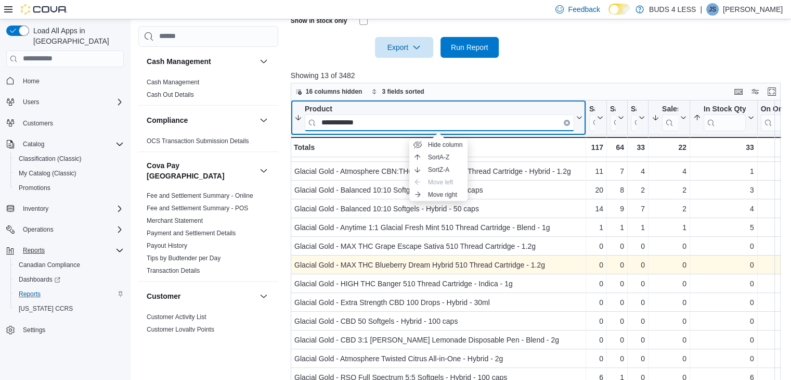
scroll to position [0, 0]
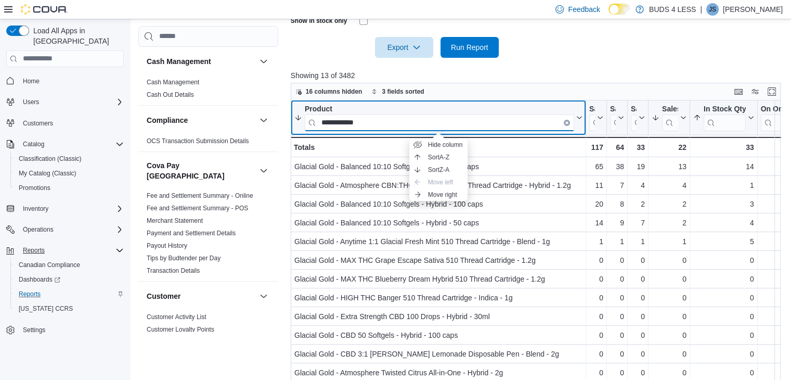
type input "**********"
click at [579, 129] on button "**********" at bounding box center [438, 117] width 288 height 27
click at [563, 122] on input "**********" at bounding box center [439, 122] width 269 height 17
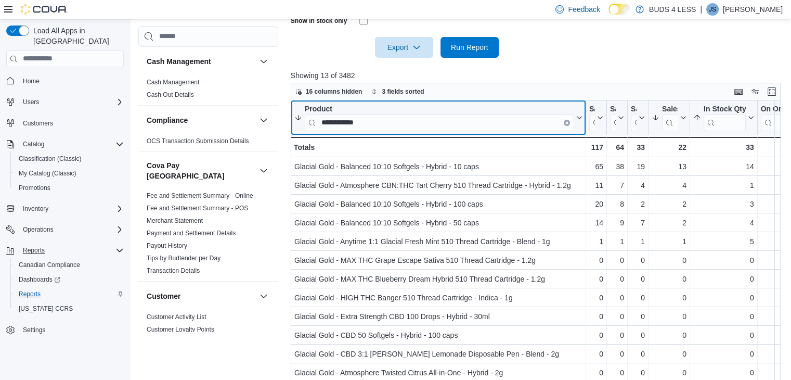
click at [565, 121] on icon "Clear input" at bounding box center [566, 122] width 3 height 3
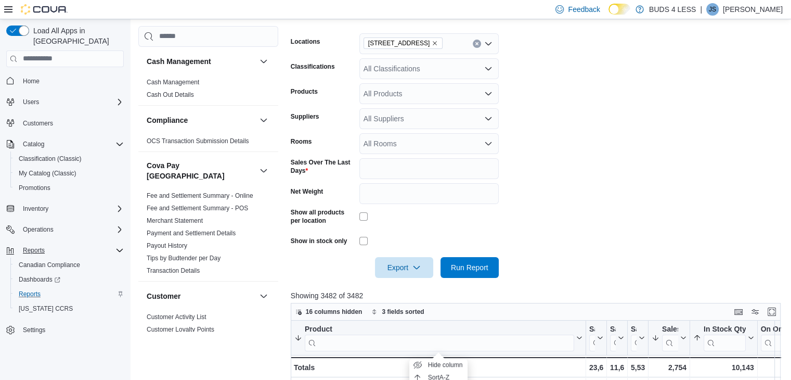
scroll to position [166, 0]
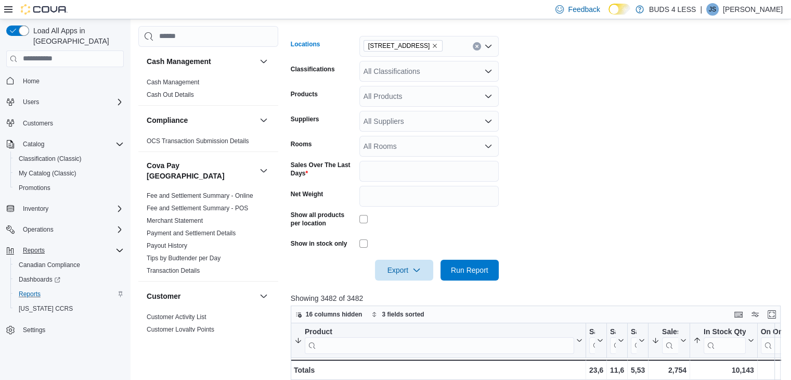
click at [431, 47] on icon "Remove 23 Young Street from selection in this group" at bounding box center [434, 46] width 6 height 6
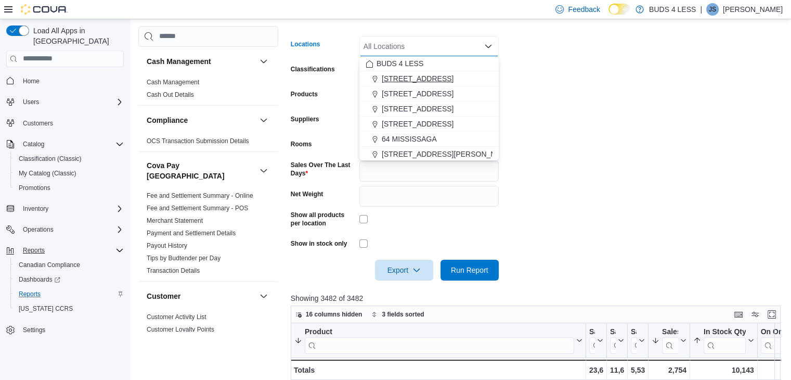
click at [416, 76] on span "[STREET_ADDRESS]" at bounding box center [418, 78] width 72 height 10
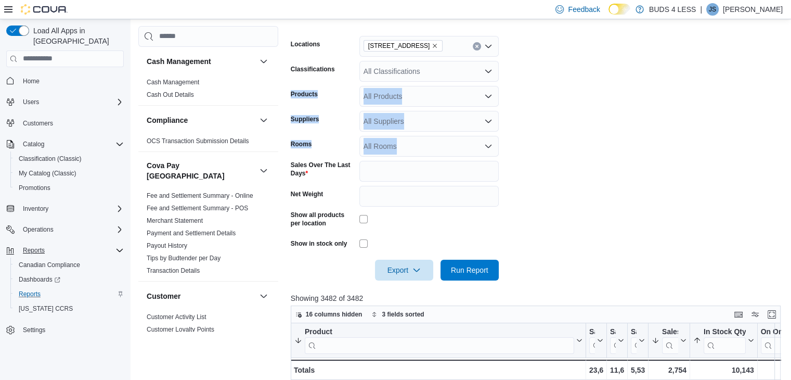
drag, startPoint x: 579, startPoint y: 138, endPoint x: 443, endPoint y: 77, distance: 148.0
click at [443, 77] on form "Locations [STREET_ADDRESS] Classifications All Classifications Products All Pro…" at bounding box center [538, 151] width 495 height 257
click at [443, 77] on div "All Classifications" at bounding box center [428, 71] width 139 height 21
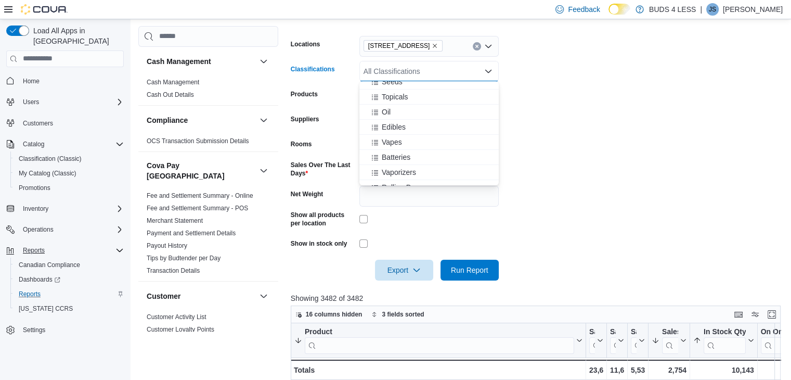
scroll to position [110, 0]
click at [405, 144] on span "Batteries" at bounding box center [396, 144] width 29 height 10
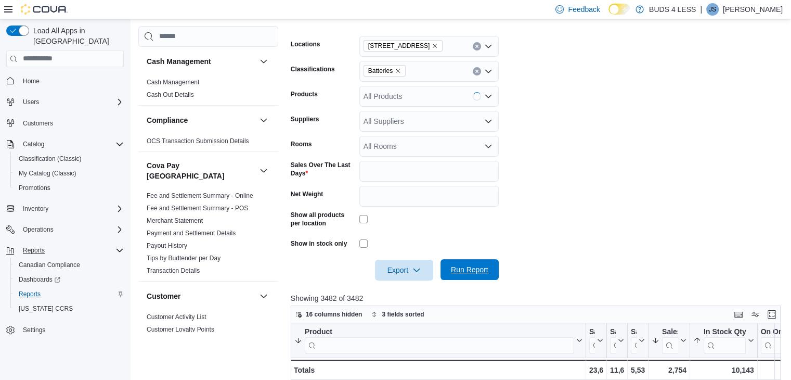
click at [483, 264] on span "Run Report" at bounding box center [470, 269] width 46 height 21
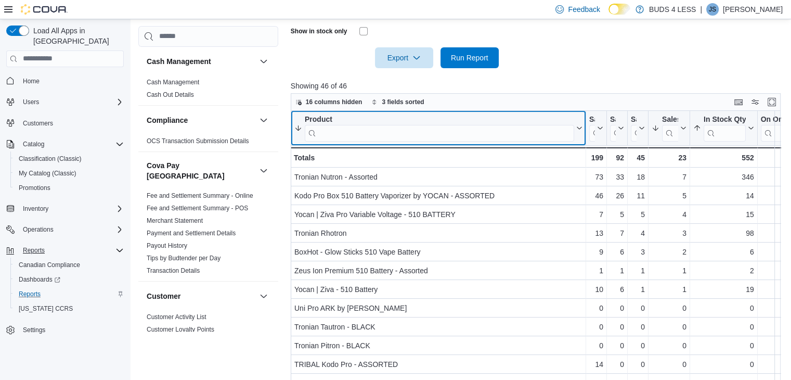
click at [489, 130] on input "search" at bounding box center [439, 132] width 269 height 17
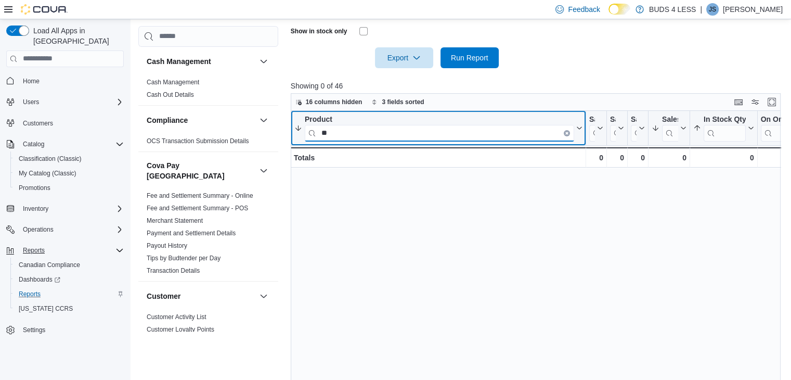
type input "*"
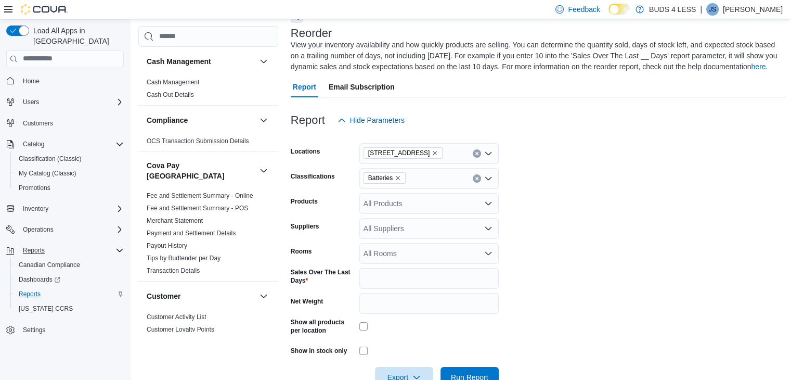
scroll to position [52, 0]
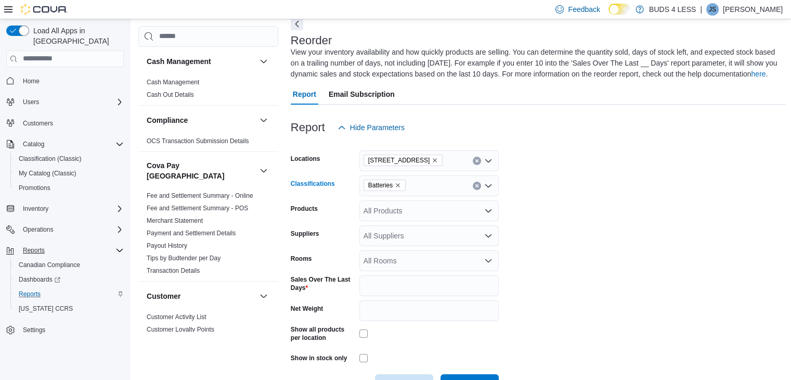
click at [396, 185] on icon "Remove Batteries from selection in this group" at bounding box center [398, 185] width 6 height 6
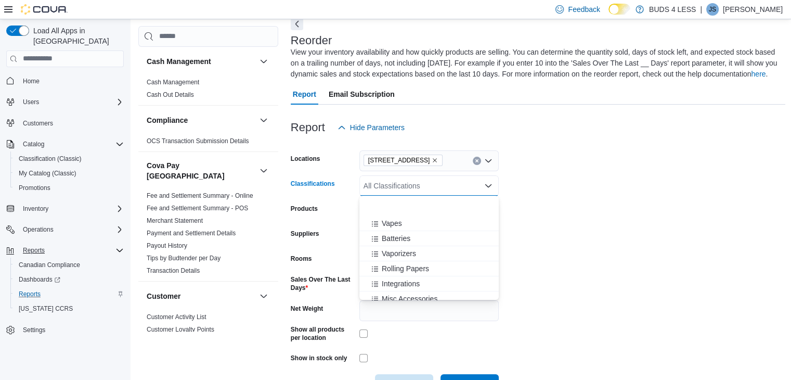
scroll to position [170, 0]
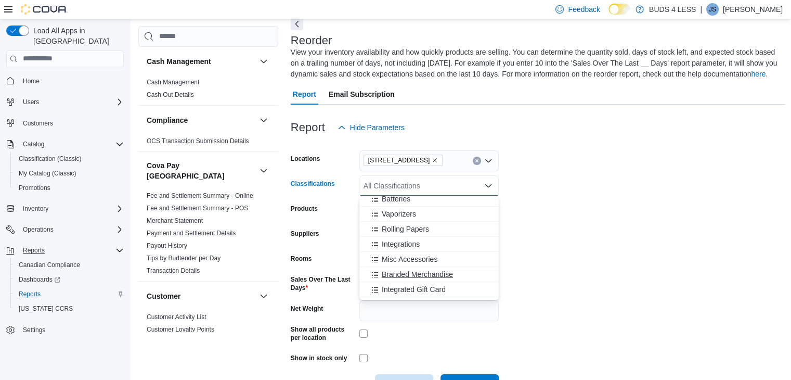
click at [410, 280] on button "Branded Merchandise" at bounding box center [428, 274] width 139 height 15
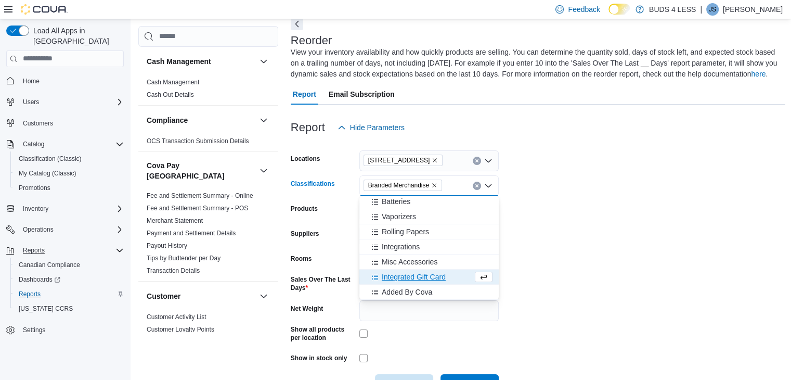
click at [558, 249] on form "Locations [STREET_ADDRESS] A Classifications Branded Merchandise Combo box. Sel…" at bounding box center [538, 266] width 495 height 257
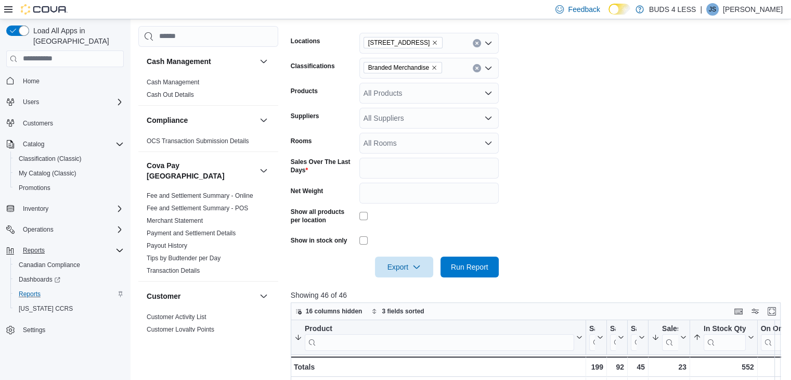
scroll to position [170, 0]
click at [466, 258] on span "Run Report" at bounding box center [470, 265] width 46 height 21
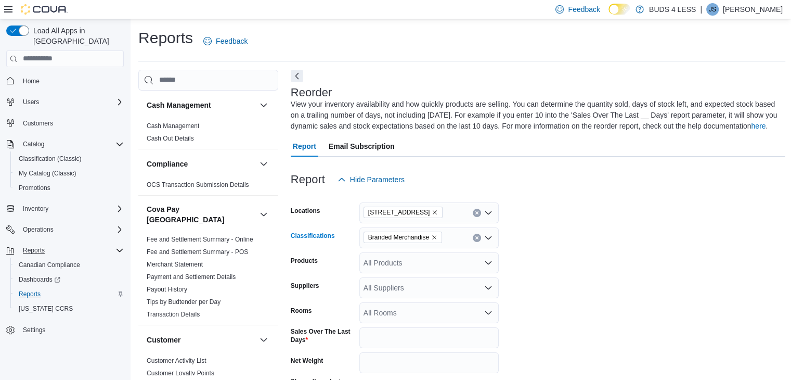
click at [436, 234] on icon "Remove Branded Merchandise from selection in this group" at bounding box center [434, 237] width 6 height 6
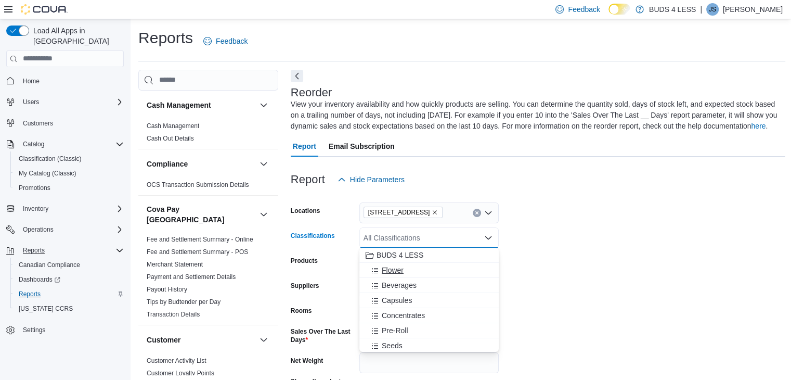
click at [402, 271] on span "Flower" at bounding box center [393, 270] width 22 height 10
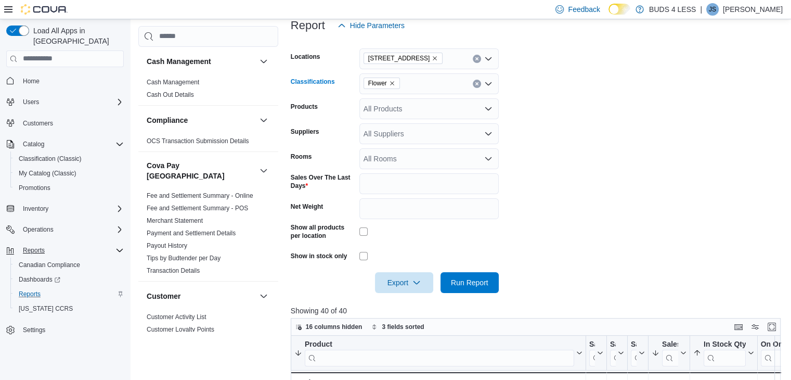
scroll to position [154, 0]
click at [451, 216] on input "Net Weight" at bounding box center [428, 208] width 139 height 21
type input "**"
drag, startPoint x: 464, startPoint y: 299, endPoint x: 466, endPoint y: 283, distance: 16.2
click at [466, 283] on div "Report Hide Parameters Locations [STREET_ADDRESS] Classifications Flower Produc…" at bounding box center [538, 312] width 495 height 619
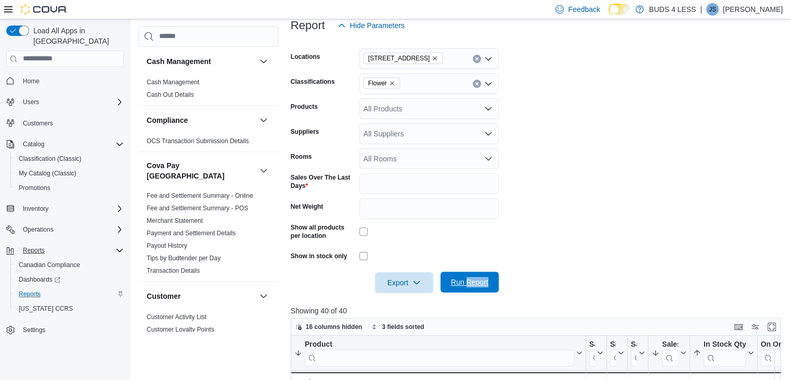
click at [466, 283] on span "Run Report" at bounding box center [469, 282] width 37 height 10
